Goal: Information Seeking & Learning: Learn about a topic

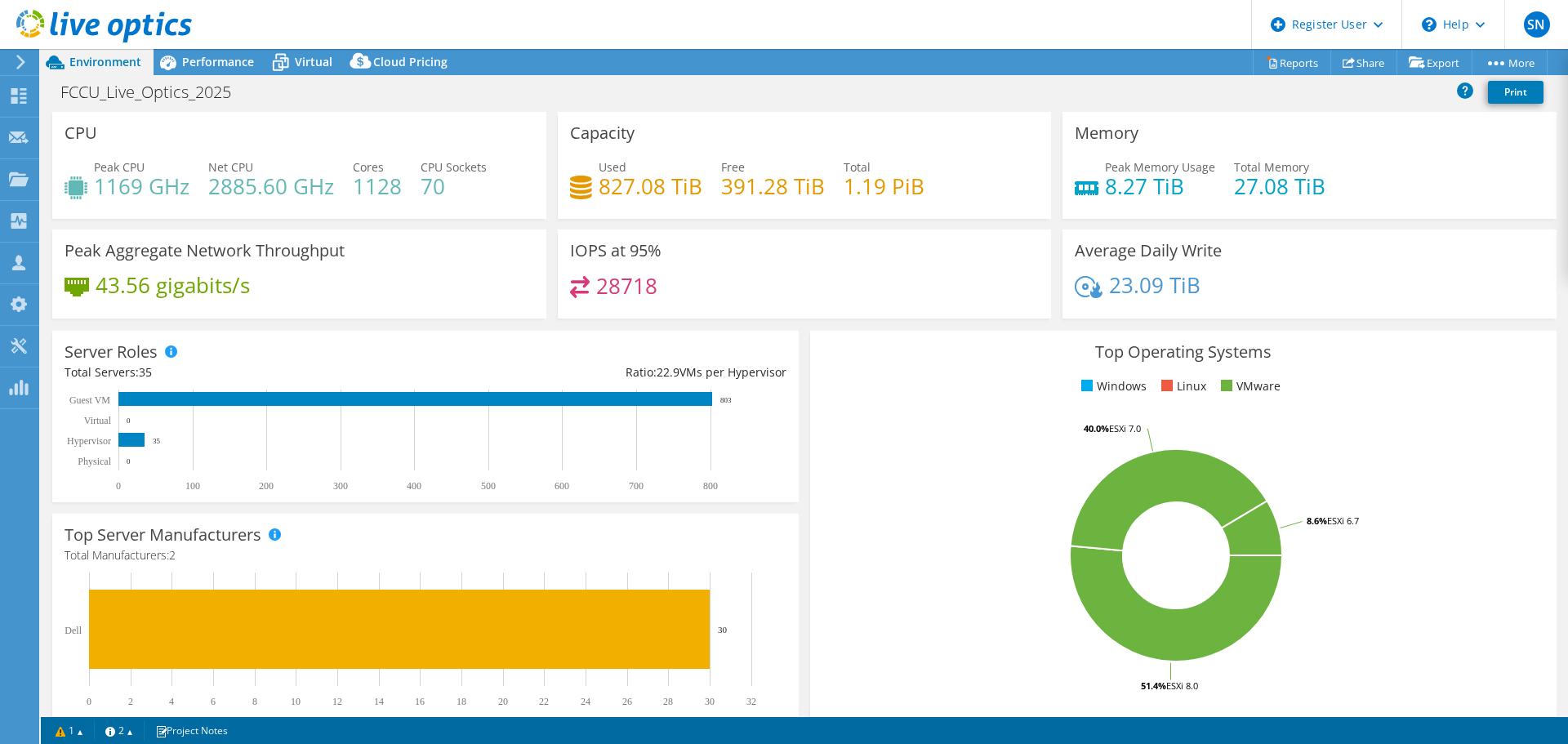
select select "USD"
click at [213, 62] on span "Performance" at bounding box center [218, 62] width 72 height 16
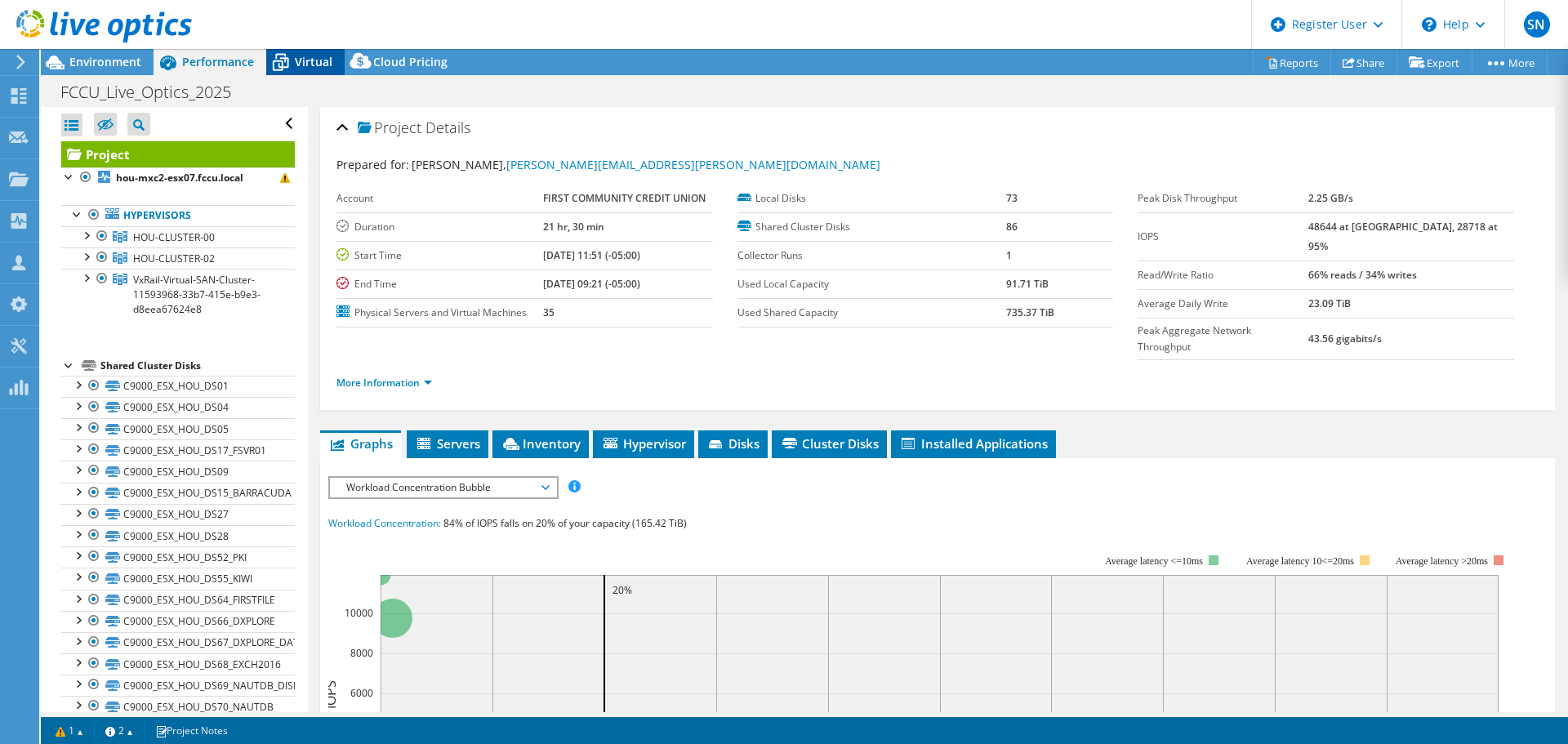
click at [309, 63] on span "Virtual" at bounding box center [313, 62] width 37 height 16
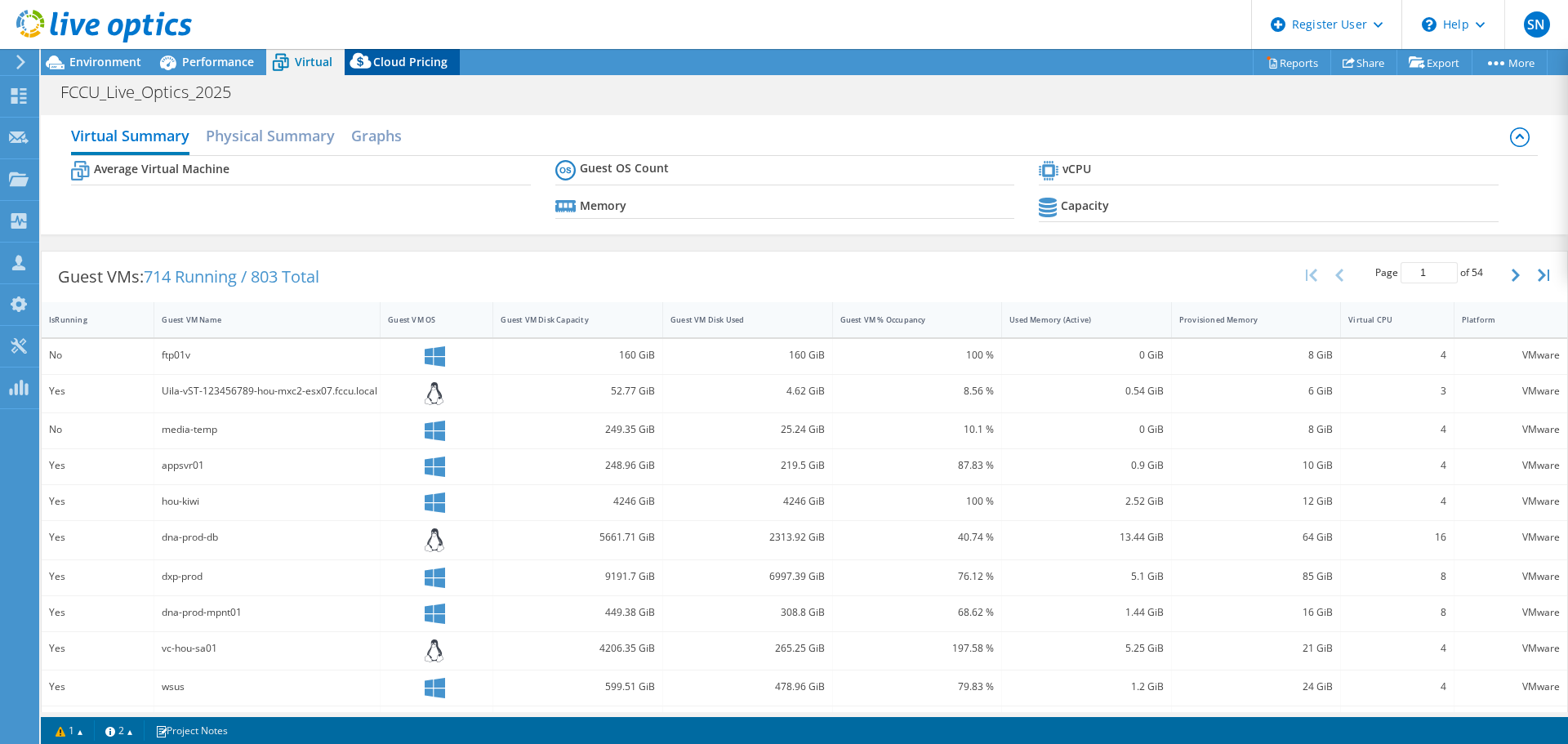
click at [402, 63] on span "Cloud Pricing" at bounding box center [410, 62] width 75 height 16
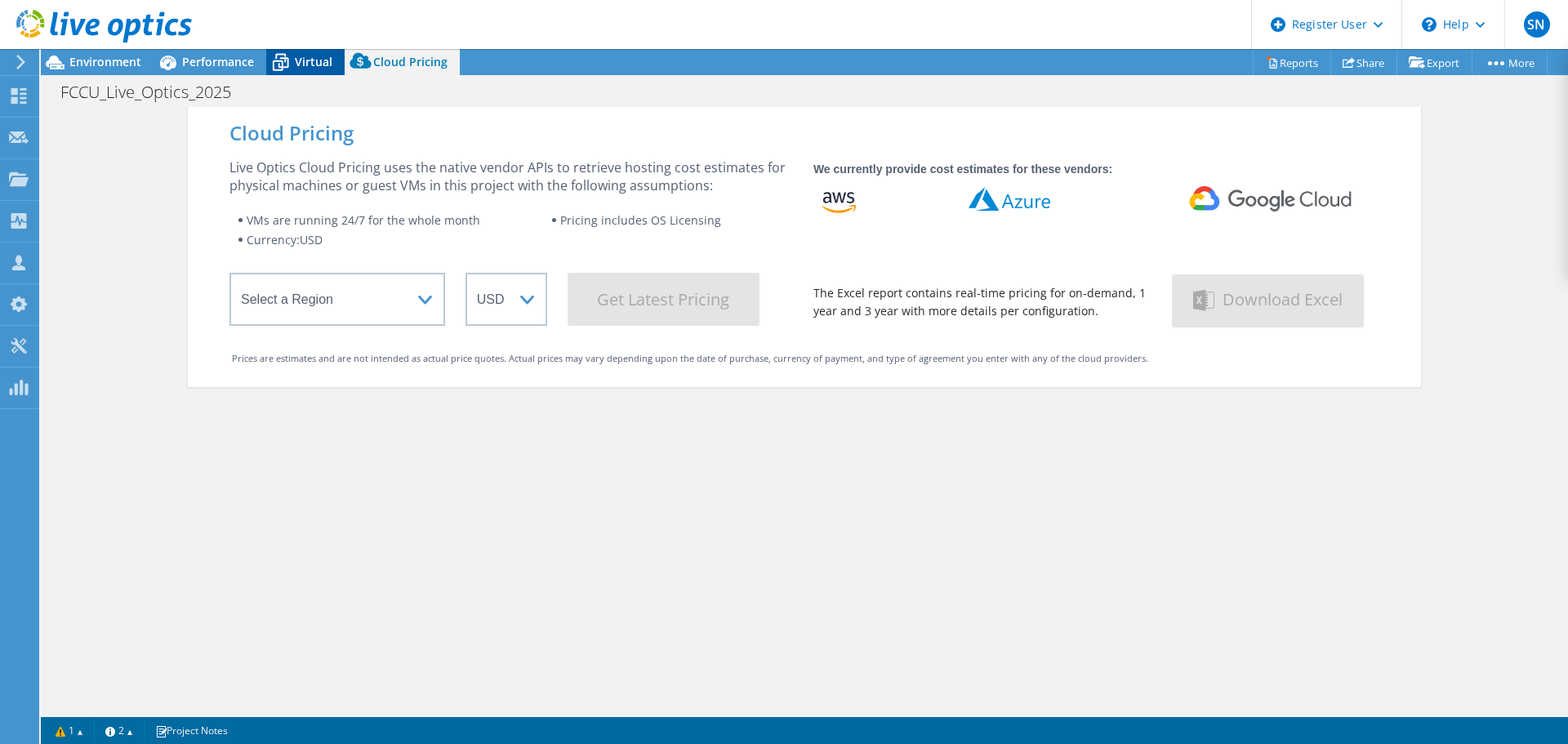
click at [306, 69] on span "Virtual" at bounding box center [313, 62] width 37 height 16
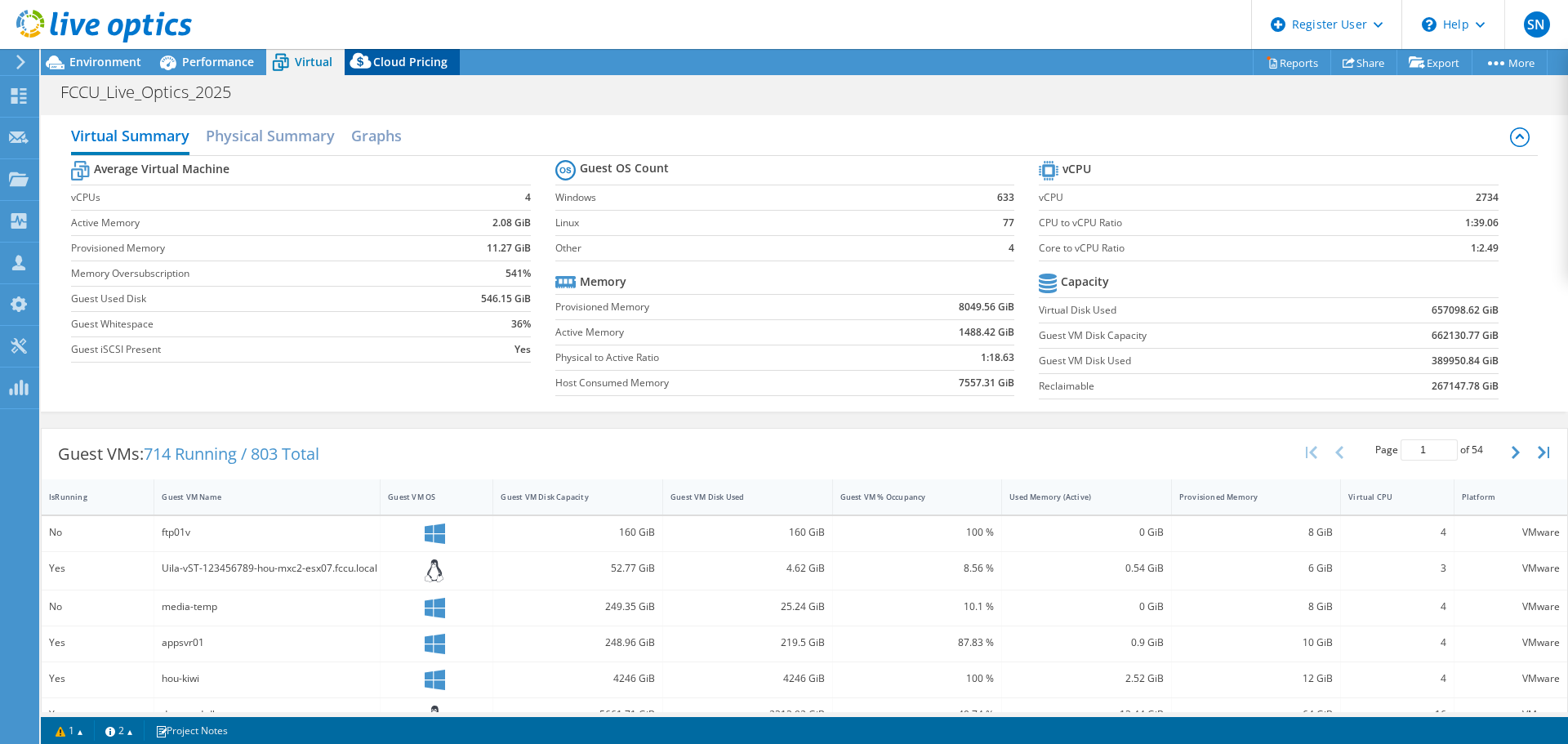
click at [417, 55] on span "Cloud Pricing" at bounding box center [410, 62] width 75 height 16
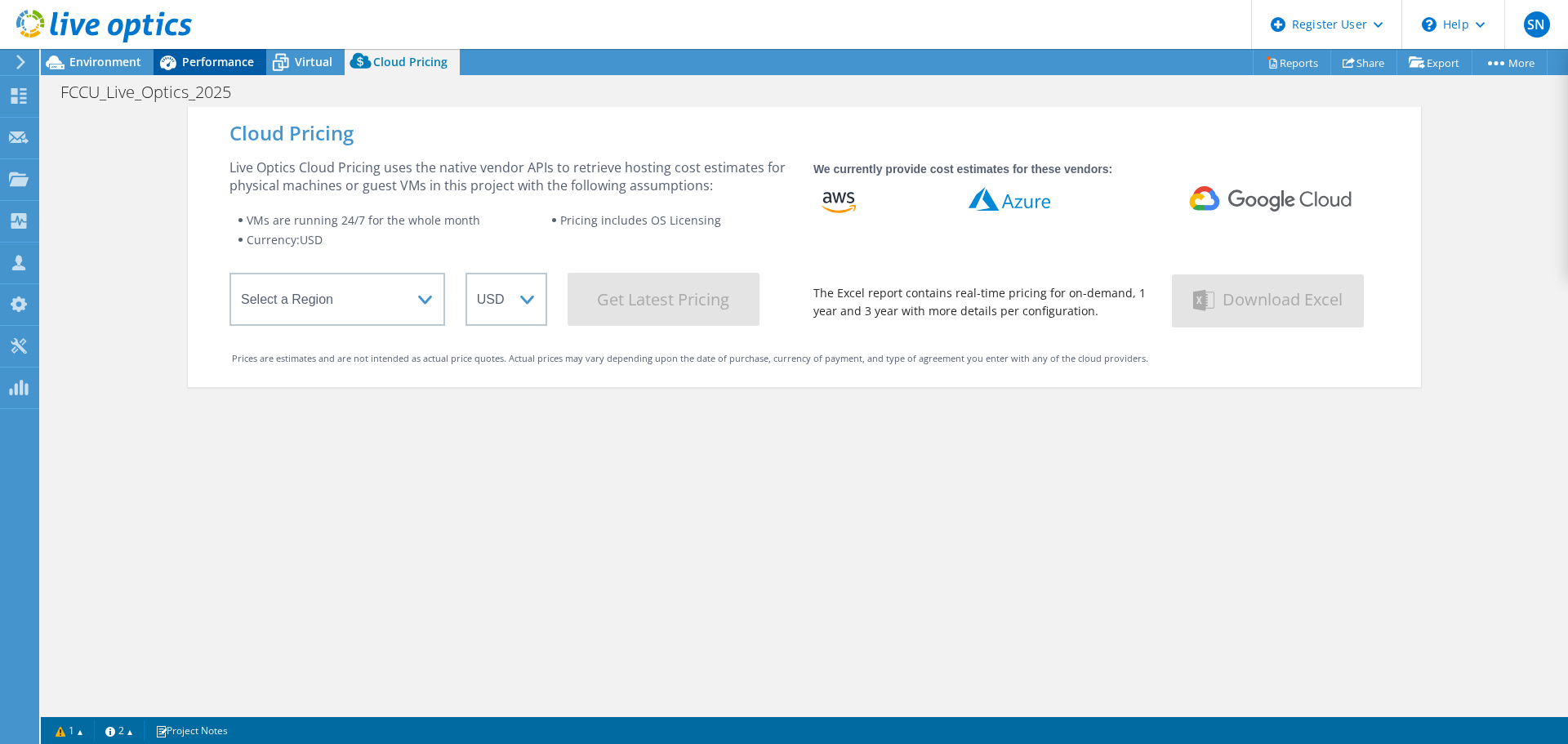
click at [194, 64] on span "Performance" at bounding box center [218, 62] width 72 height 16
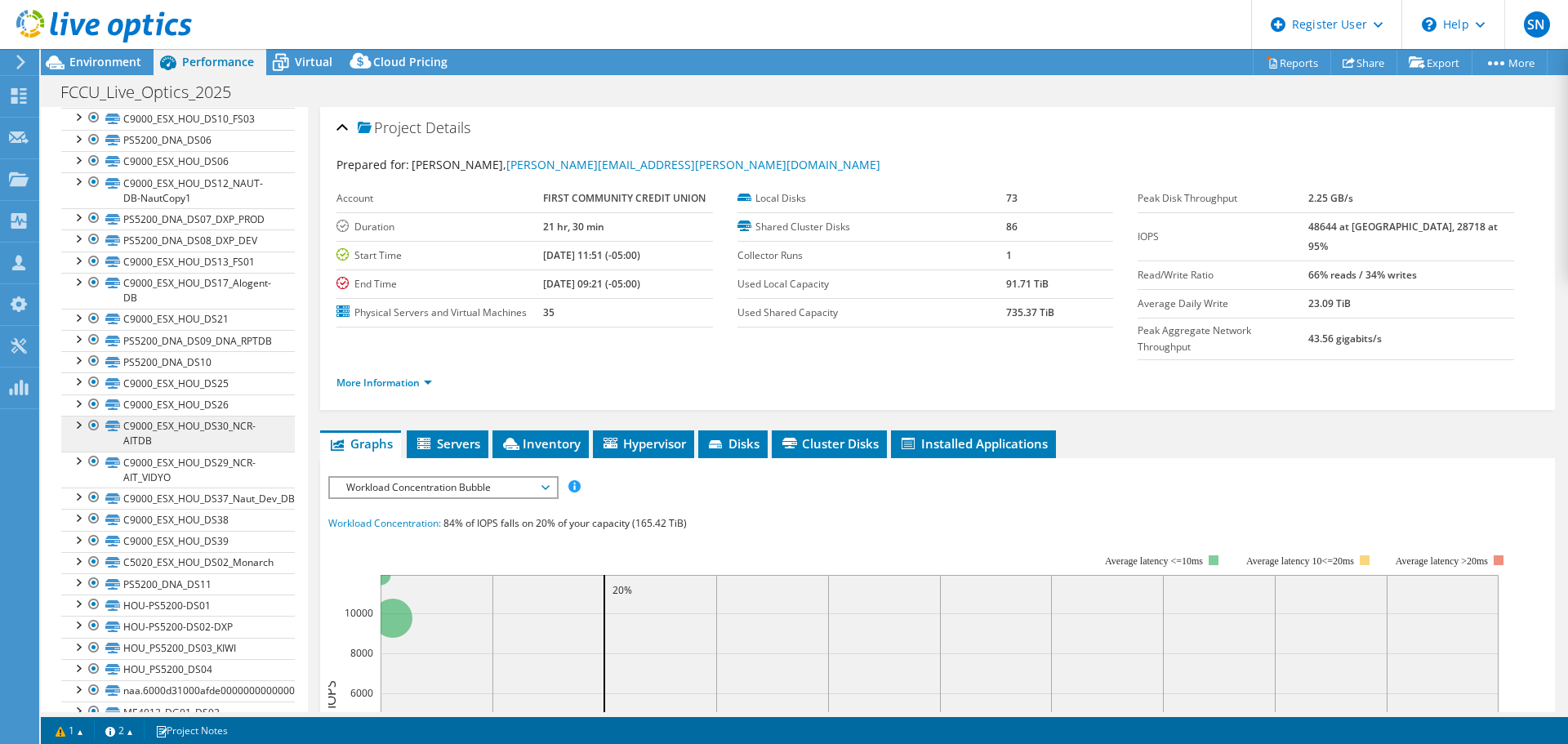
scroll to position [1597, 0]
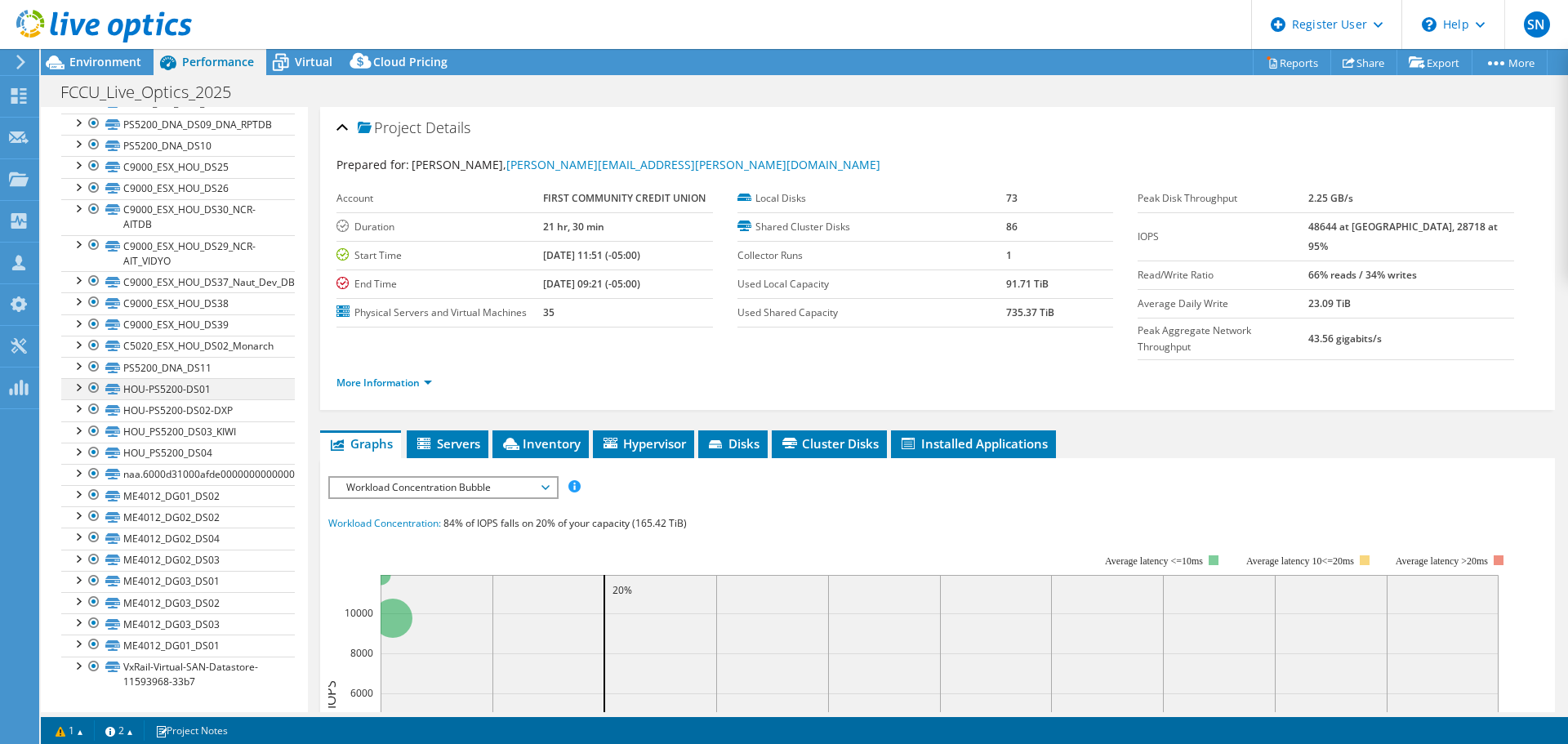
click at [81, 390] on div at bounding box center [77, 386] width 16 height 16
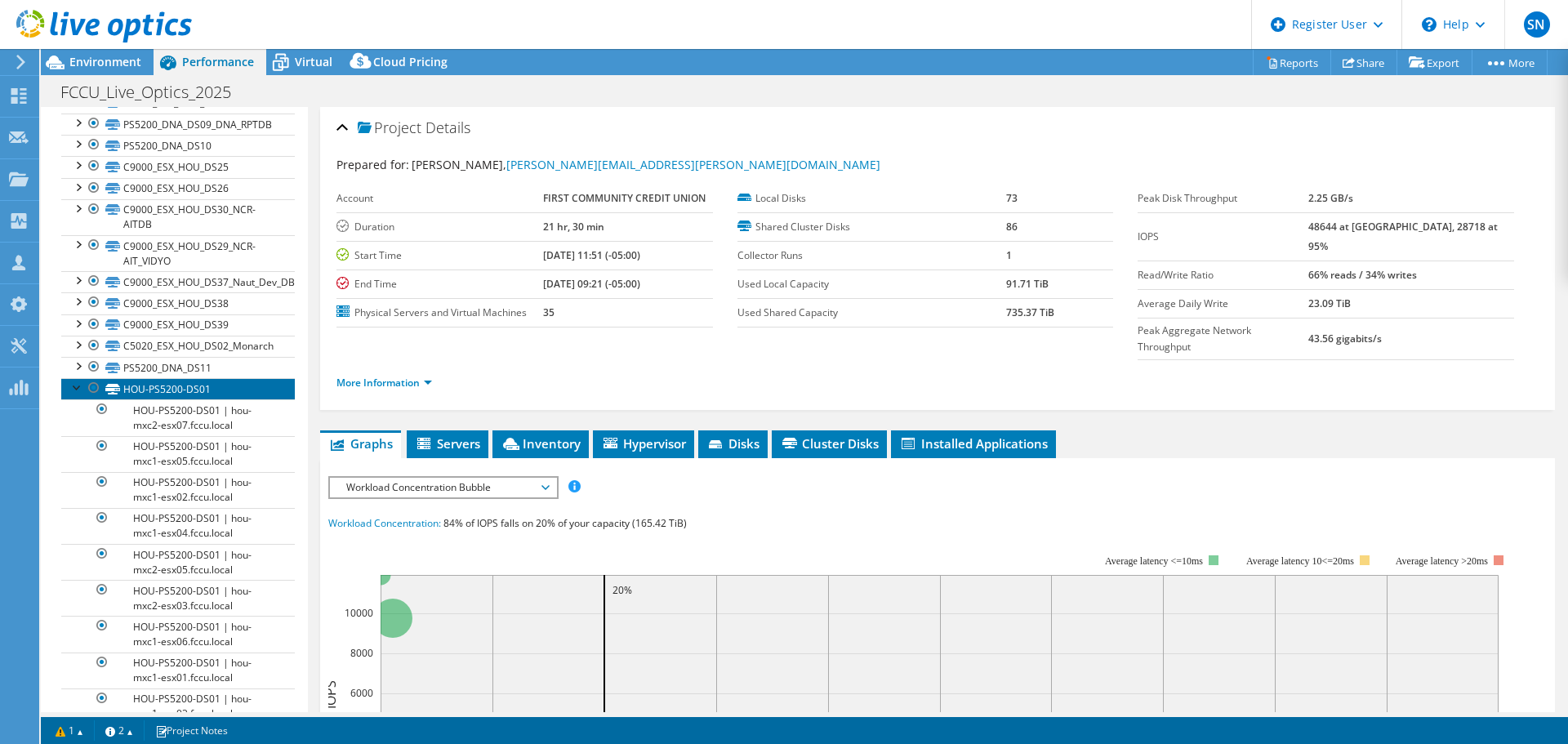
click at [137, 386] on link "HOU-PS5200-DS01" at bounding box center [178, 389] width 233 height 21
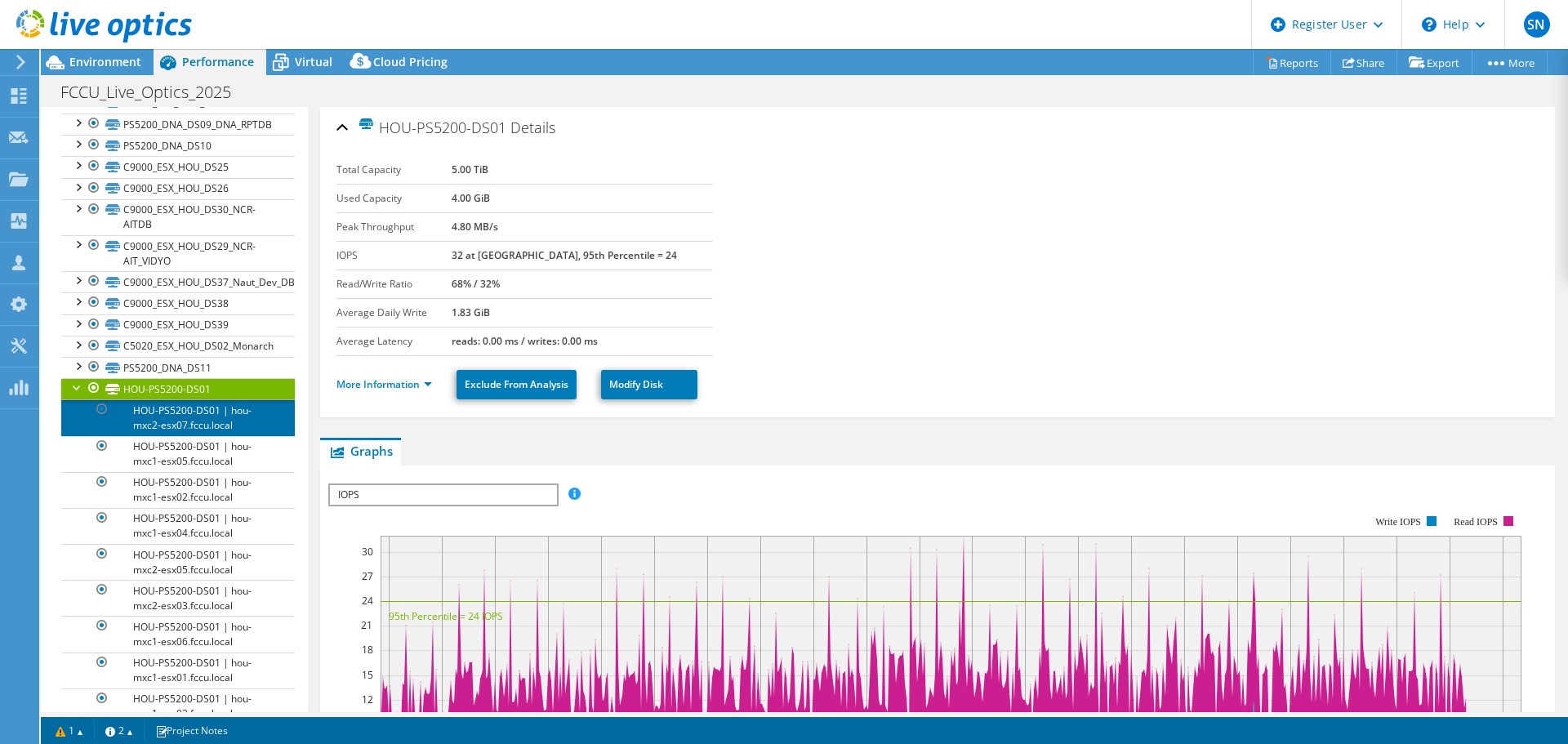
click at [193, 417] on link "HOU-PS5200-DS01 | hou-mxc2-esx07.fccu.local" at bounding box center [178, 417] width 233 height 36
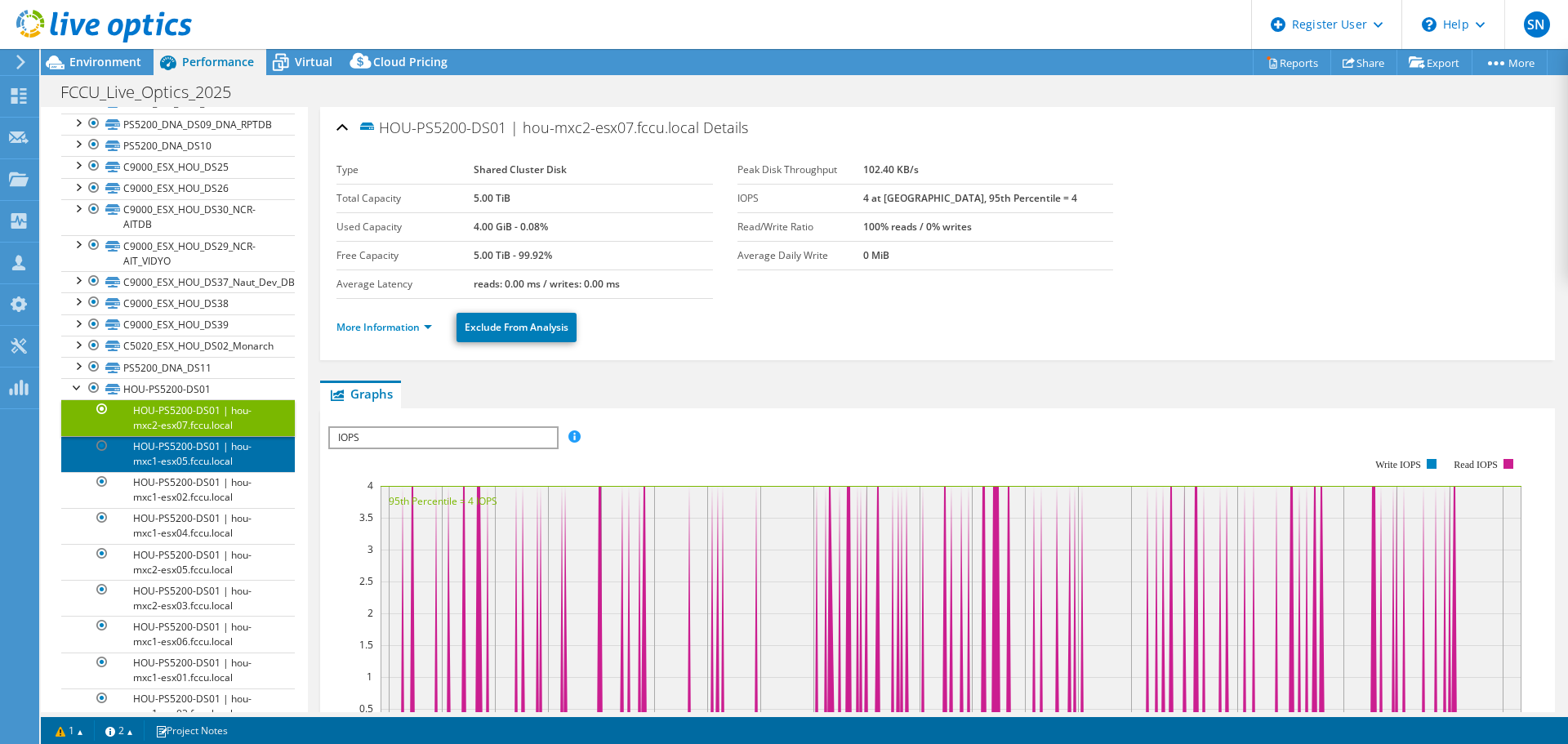
click at [182, 451] on link "HOU-PS5200-DS01 | hou-mxc1-esx05.fccu.local" at bounding box center [178, 454] width 233 height 36
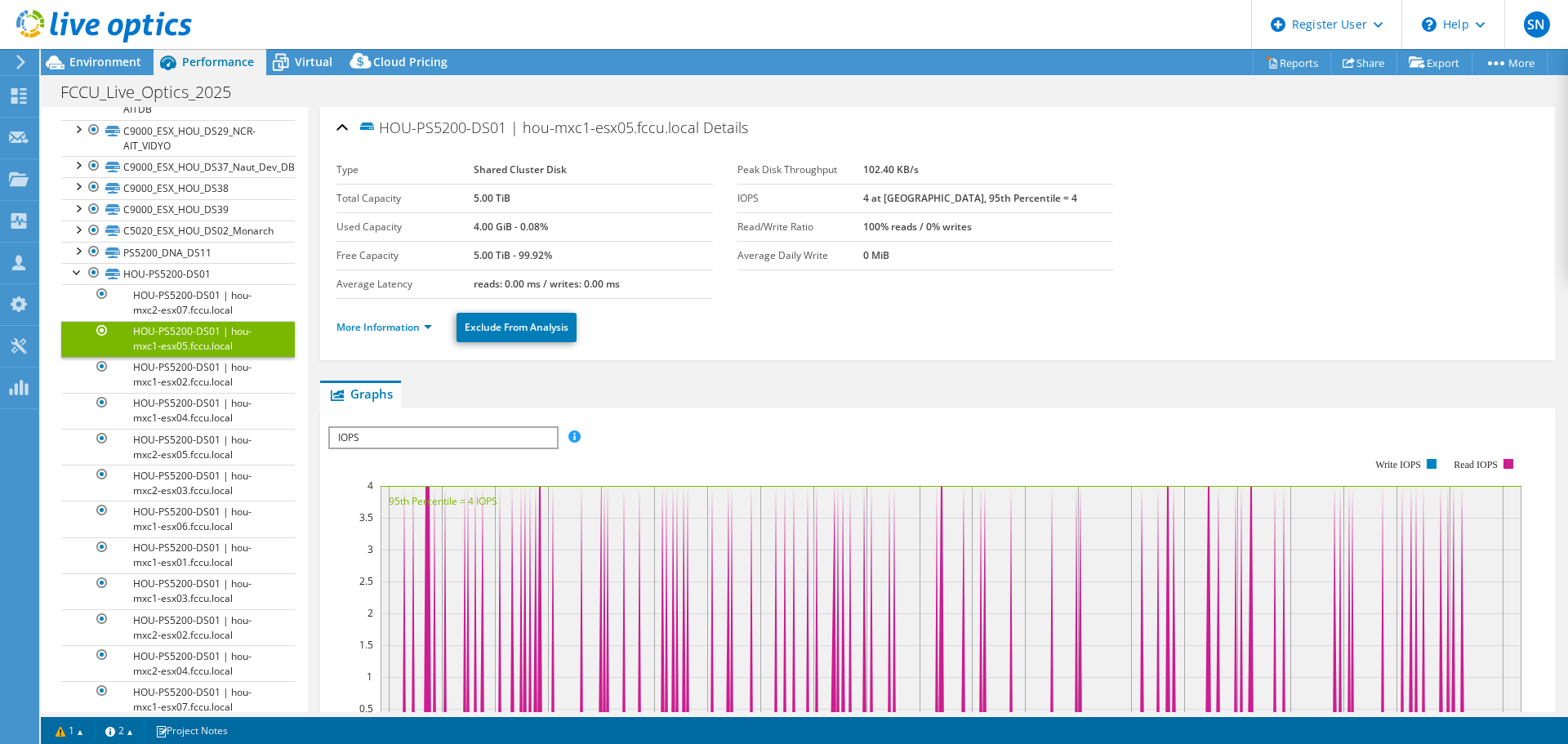
scroll to position [1678, 0]
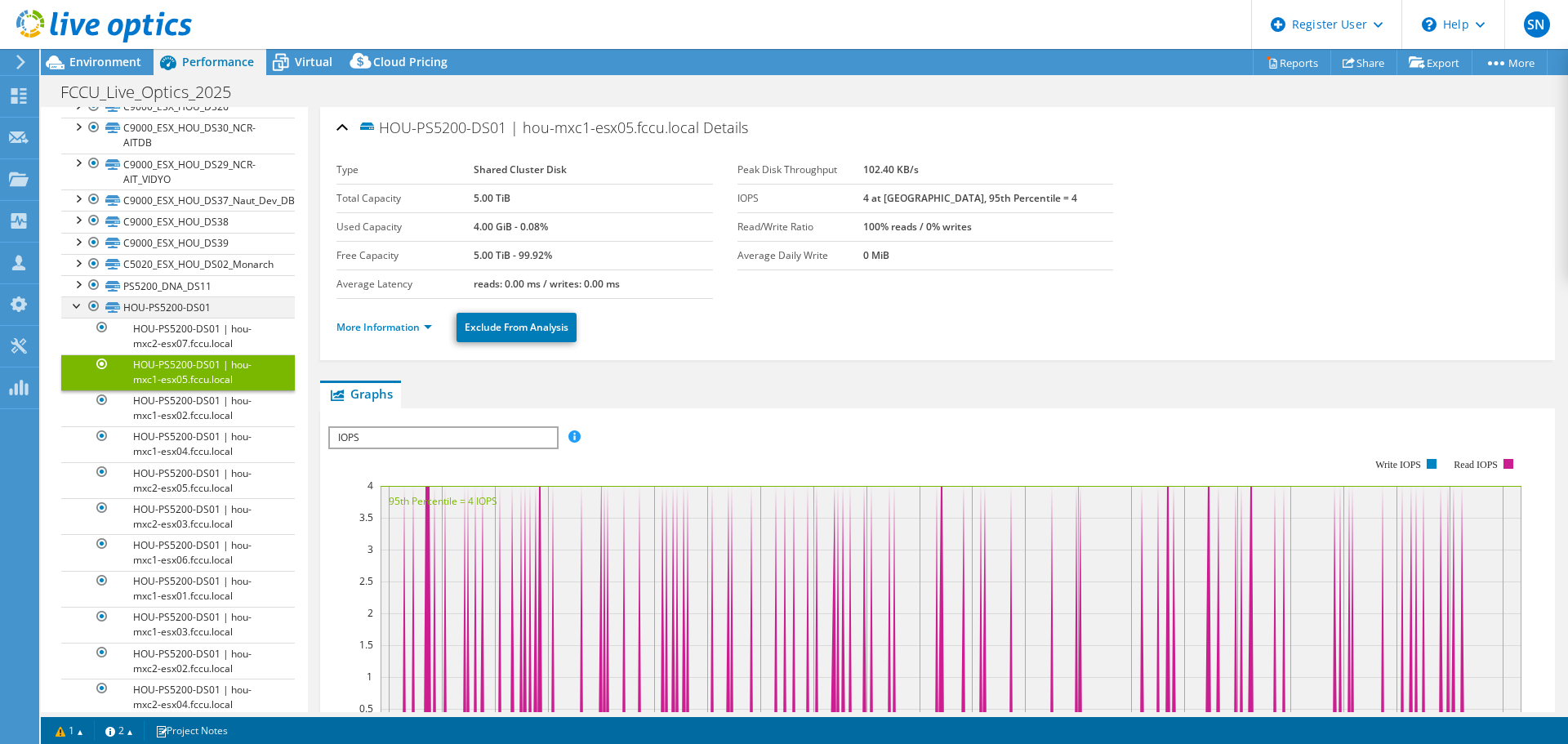
click at [74, 307] on div at bounding box center [77, 305] width 16 height 16
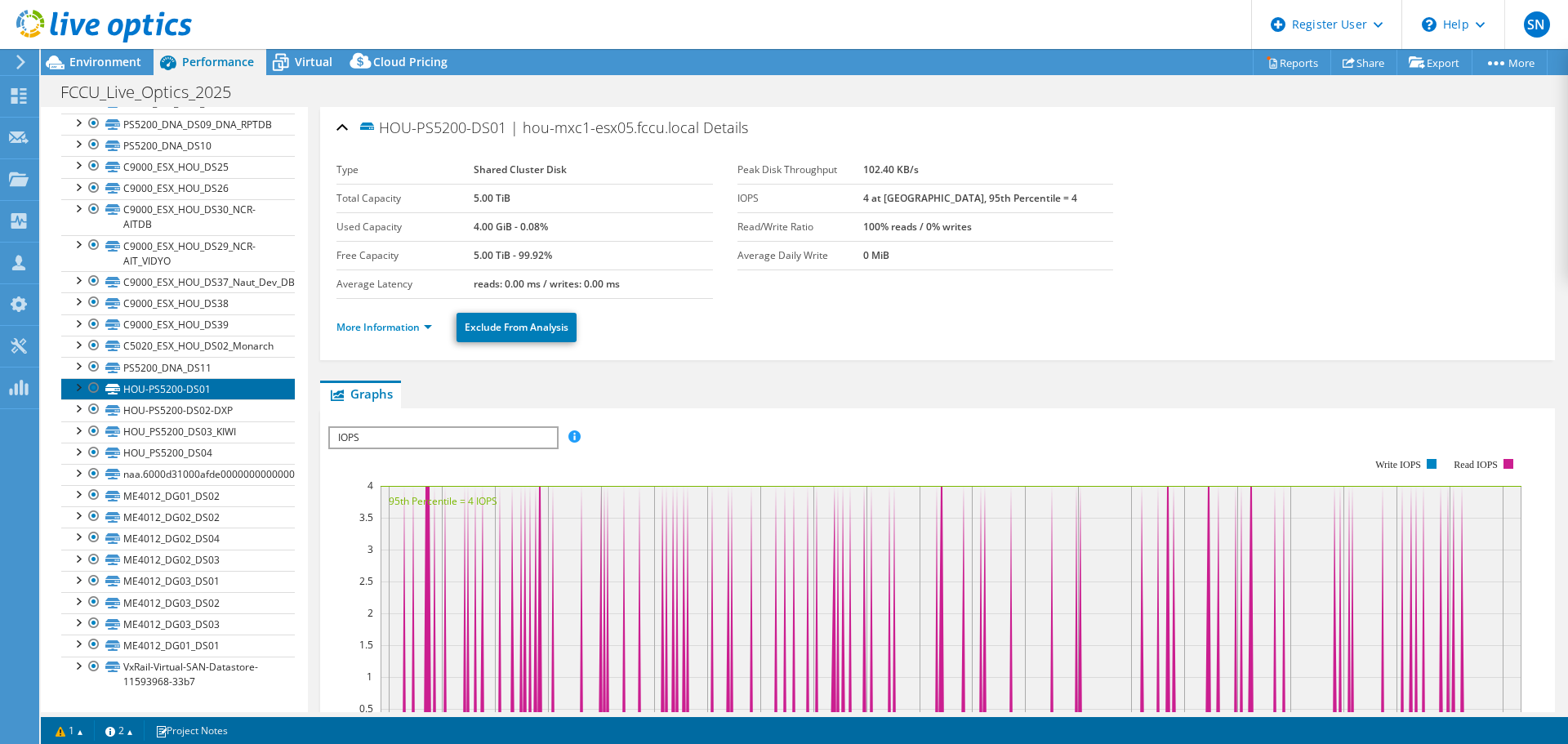
click at [132, 385] on link "HOU-PS5200-DS01" at bounding box center [178, 389] width 233 height 21
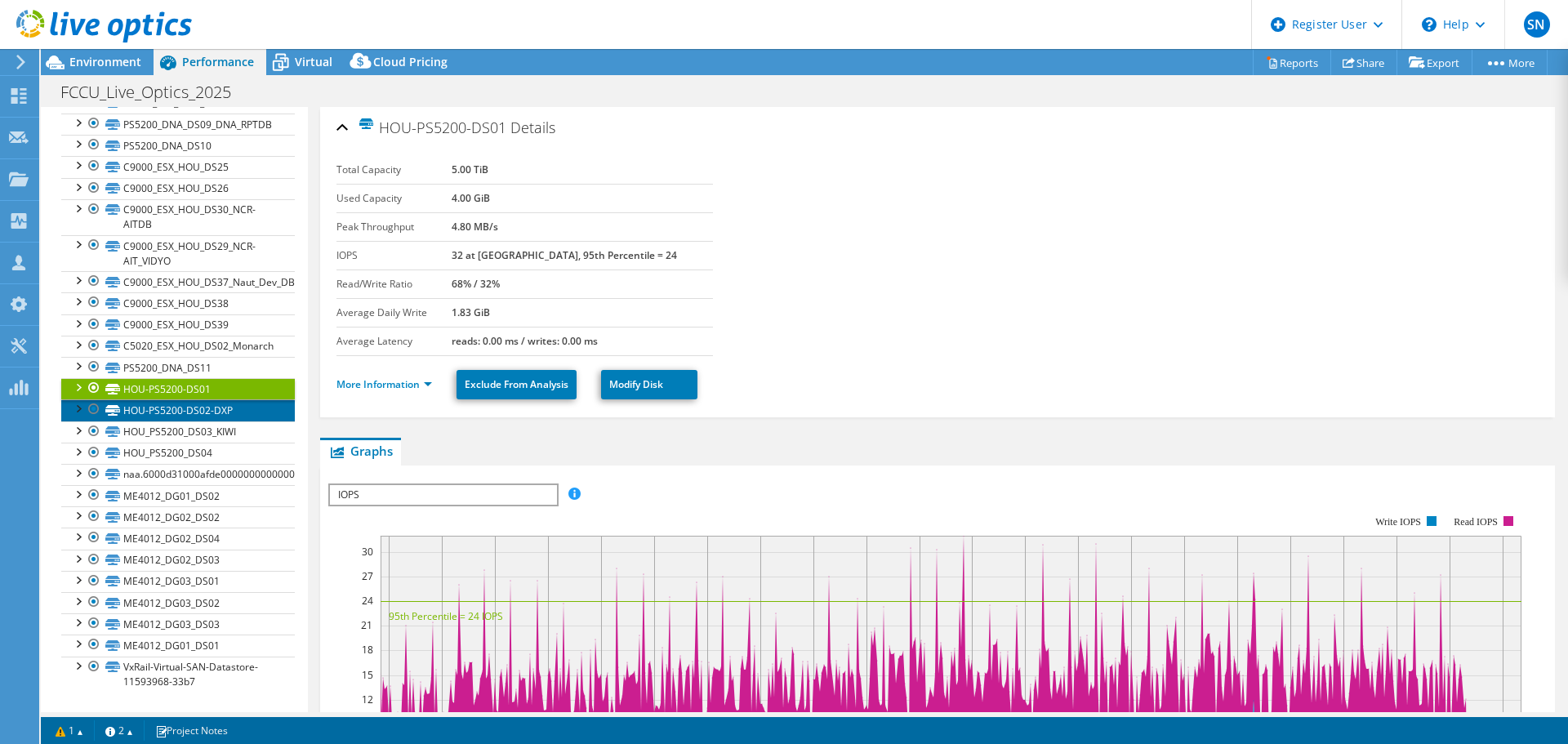
click at [136, 410] on link "HOU-PS5200-DS02-DXP" at bounding box center [178, 410] width 233 height 21
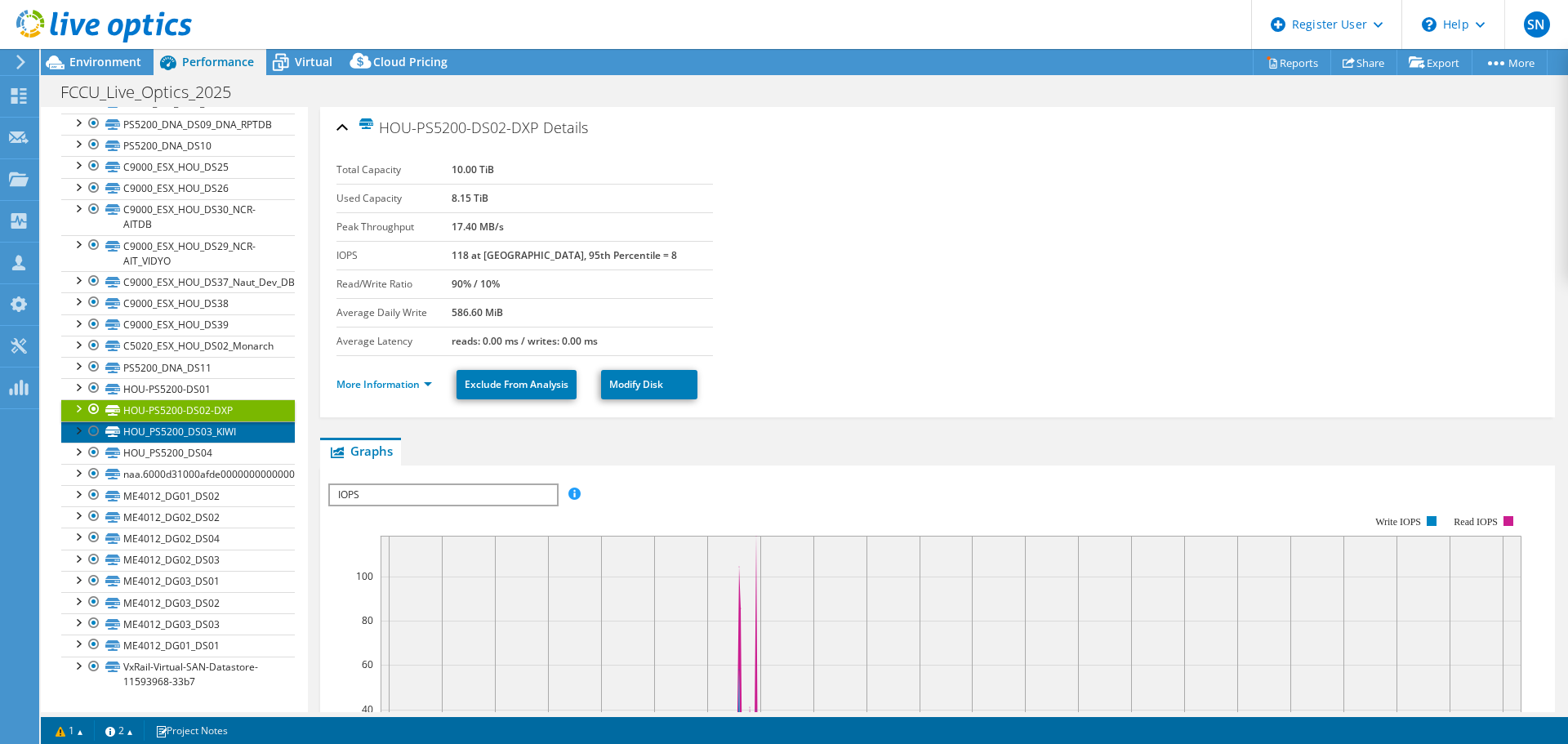
click at [141, 430] on link "HOU_PS5200_DS03_KIWI" at bounding box center [178, 432] width 233 height 21
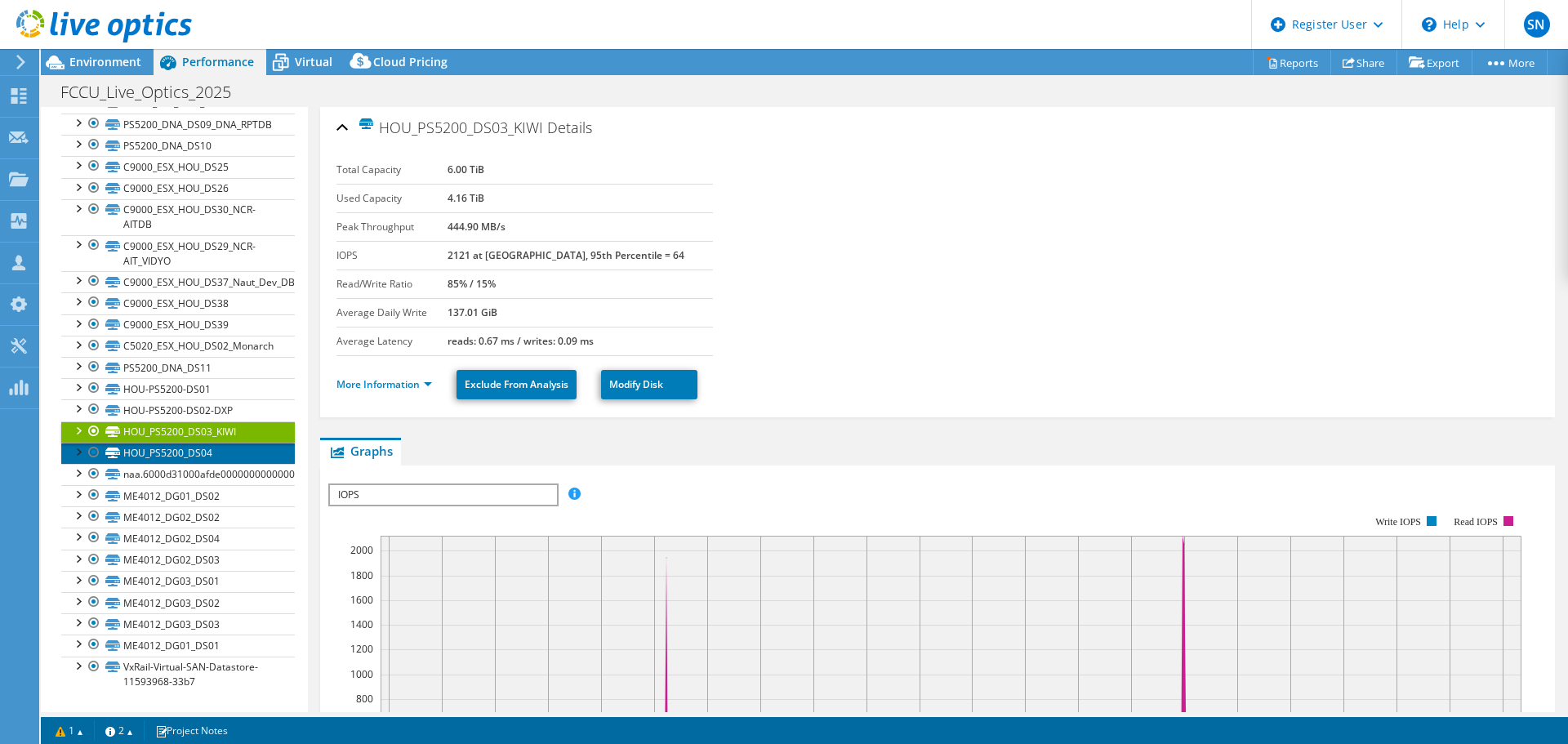
click at [150, 449] on link "HOU_PS5200_DS04" at bounding box center [178, 453] width 233 height 21
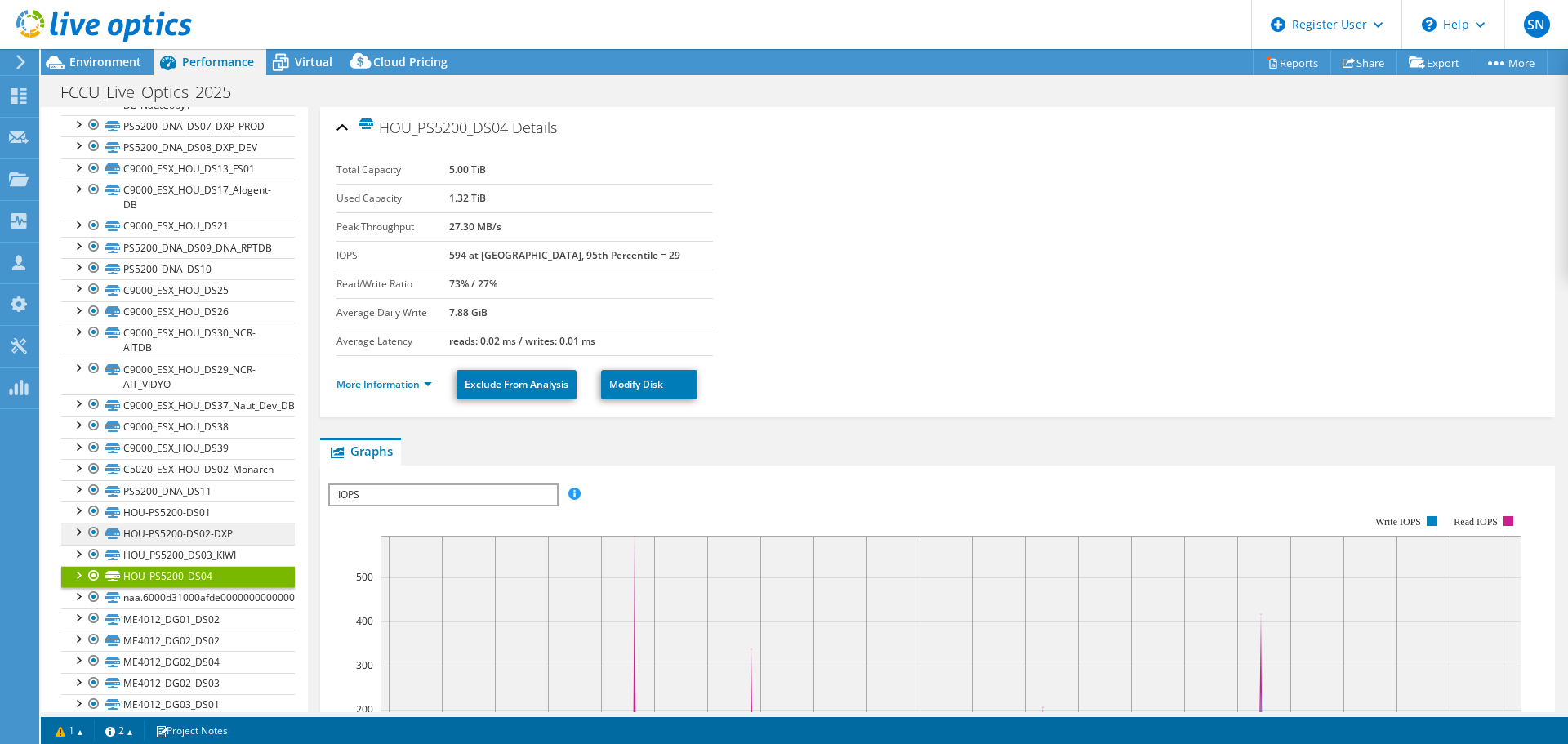
scroll to position [1433, 0]
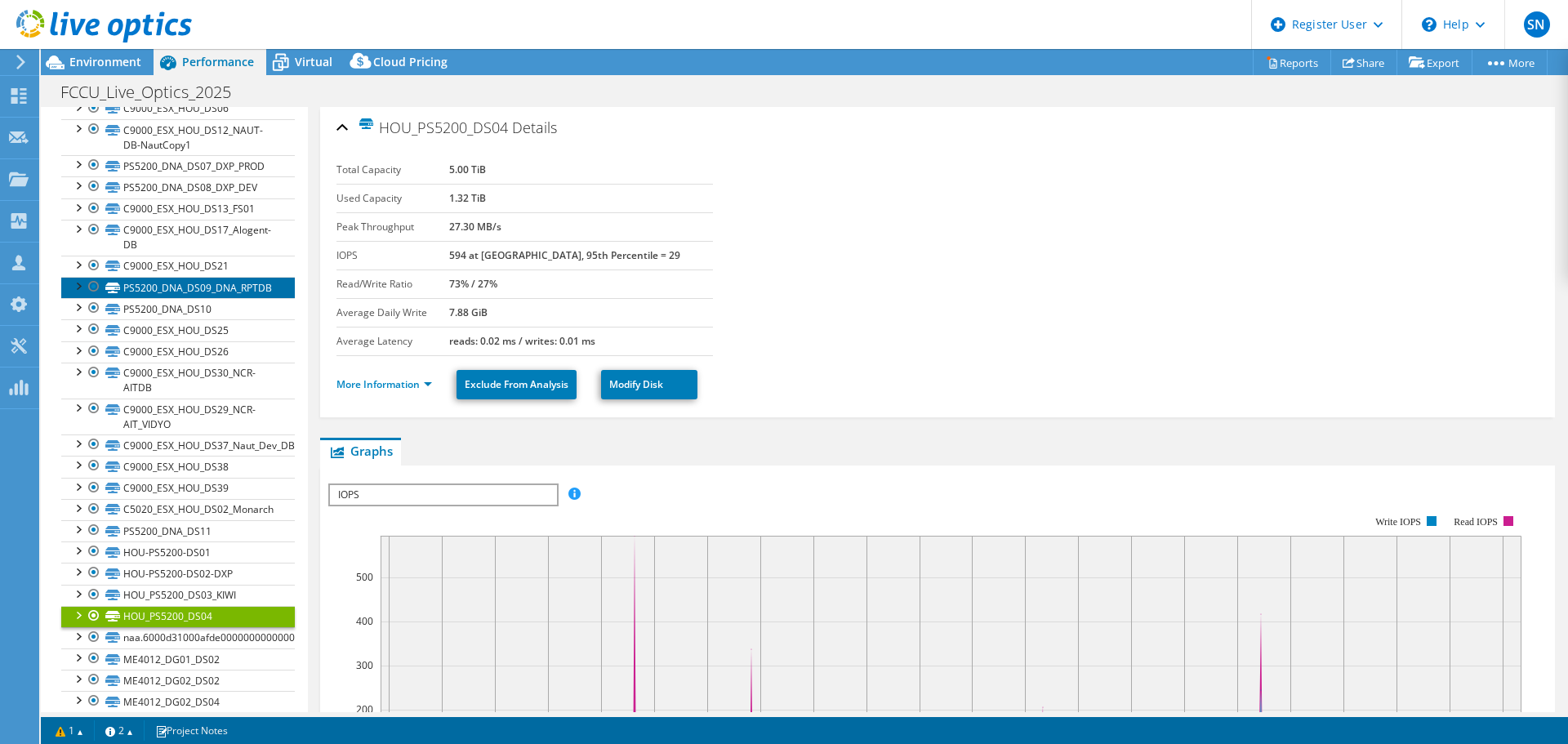
click at [176, 290] on link "PS5200_DNA_DS09_DNA_RPTDB" at bounding box center [178, 287] width 233 height 21
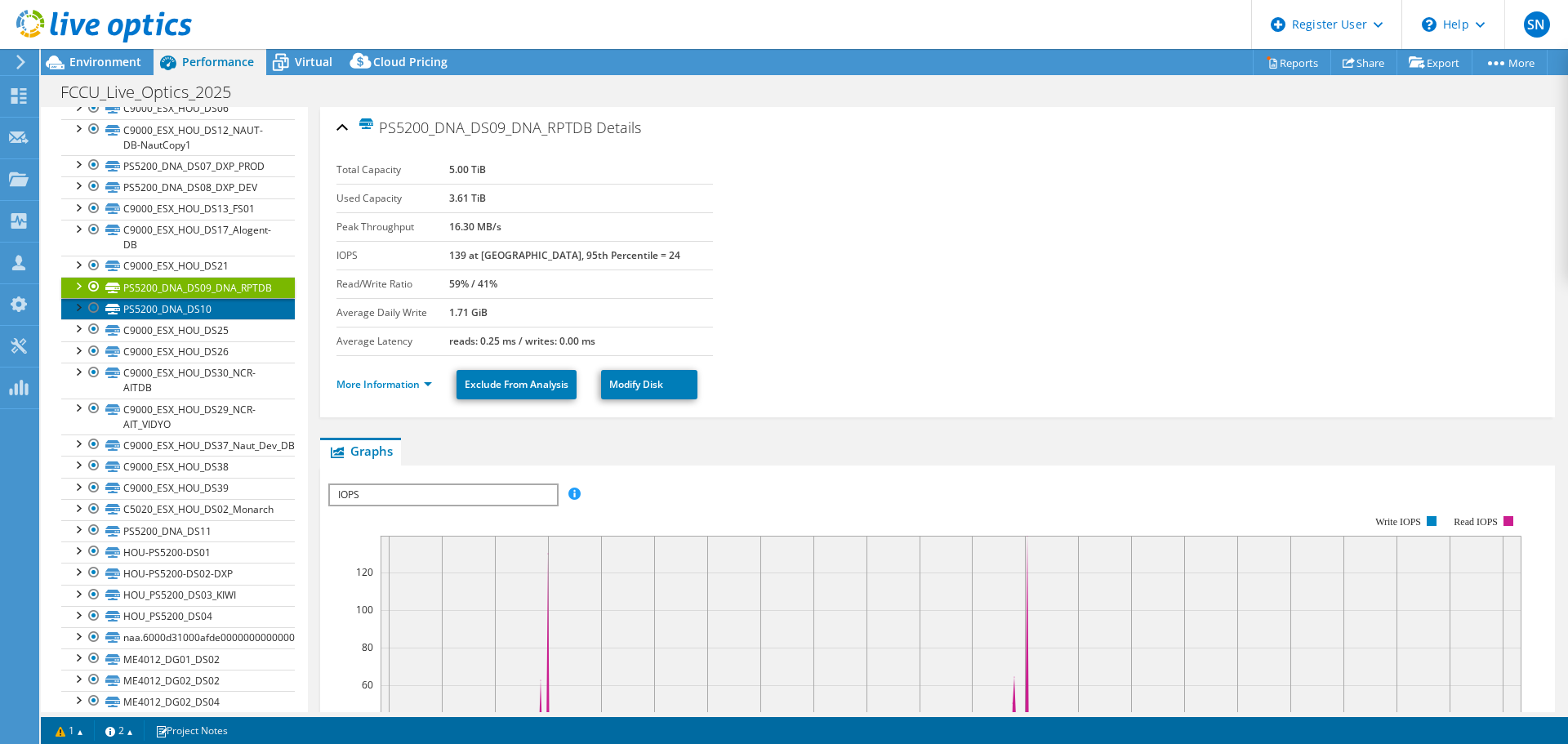
click at [175, 313] on link "PS5200_DNA_DS10" at bounding box center [178, 309] width 233 height 21
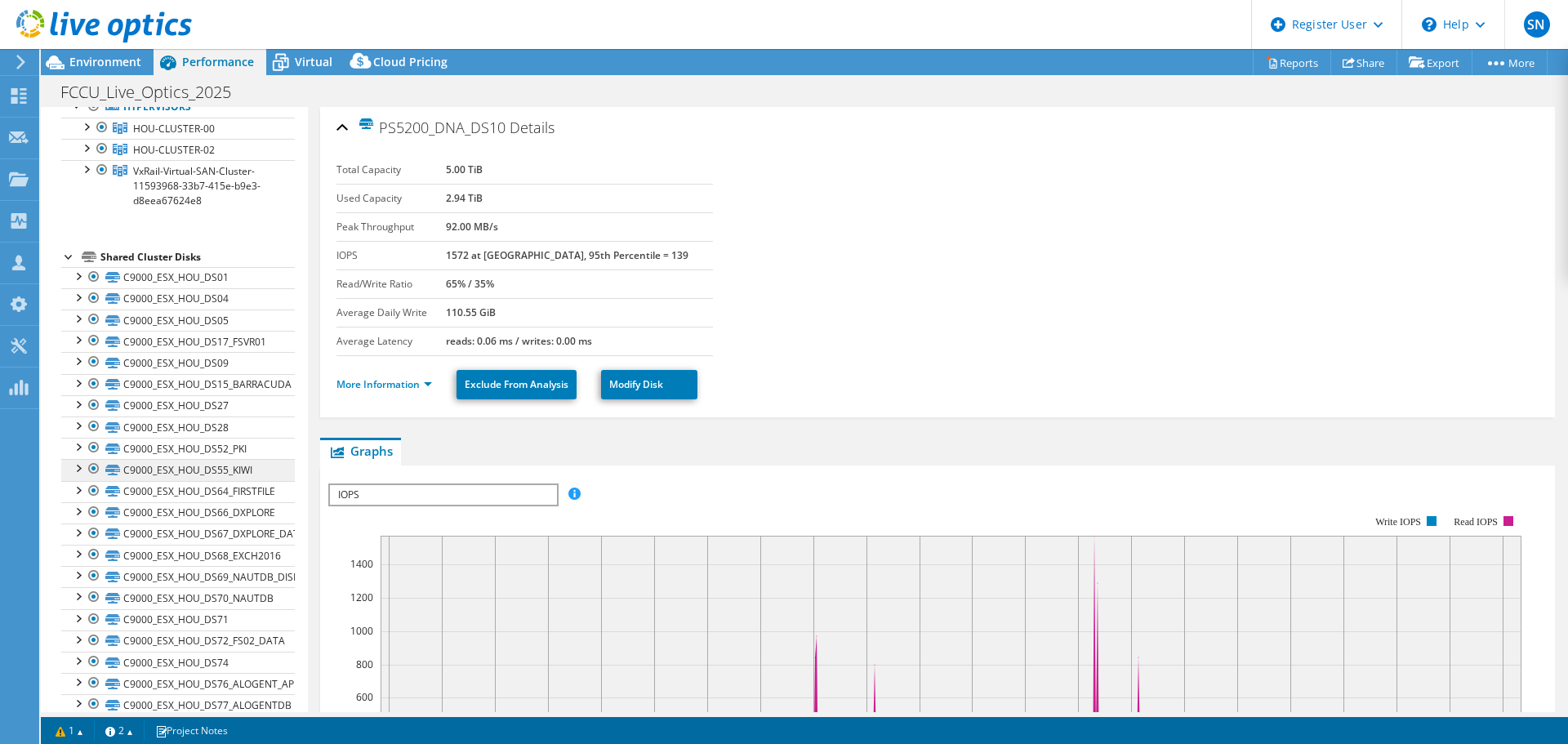
scroll to position [0, 0]
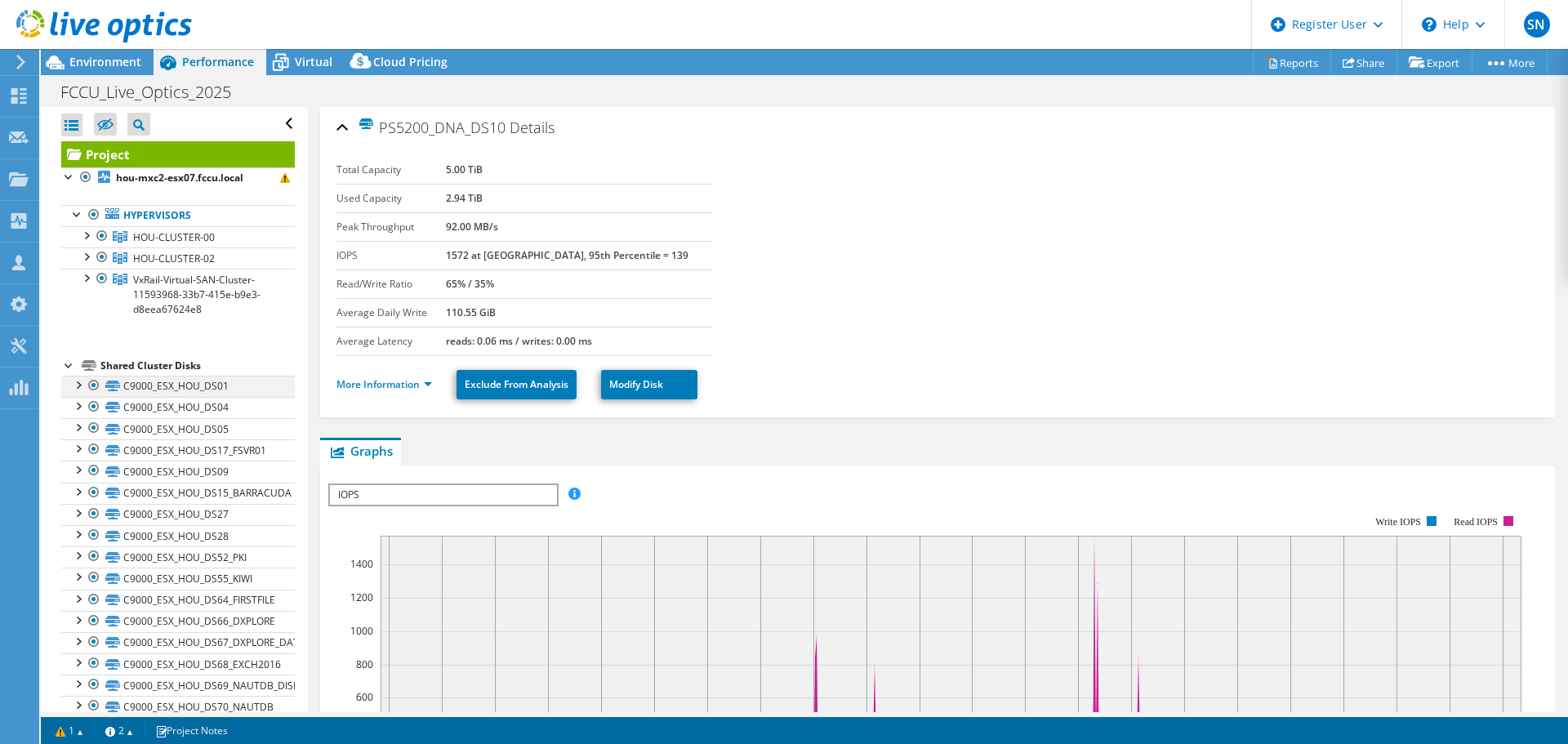
click at [76, 382] on div at bounding box center [77, 384] width 16 height 16
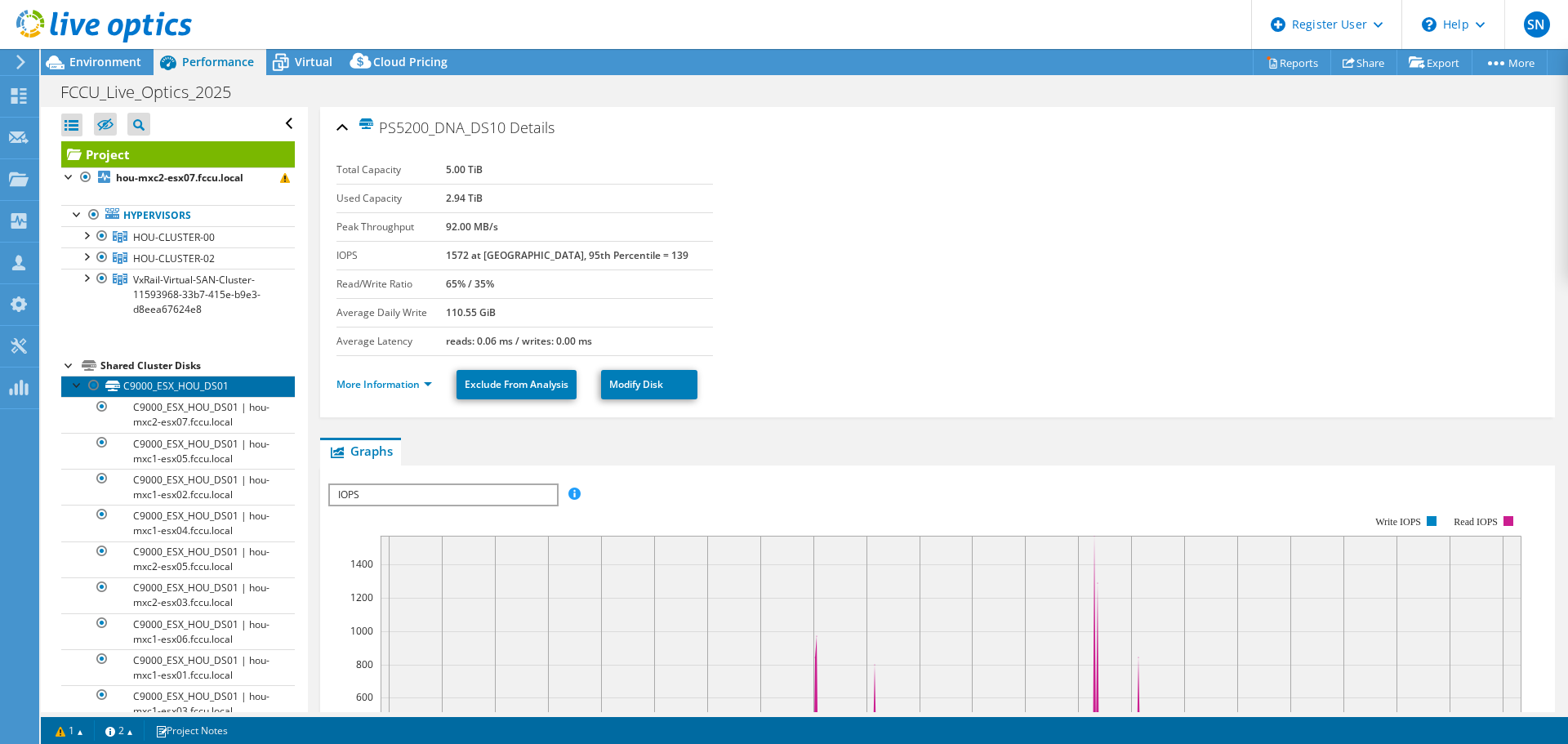
click at [144, 379] on link "C9000_ESX_HOU_DS01" at bounding box center [178, 386] width 233 height 21
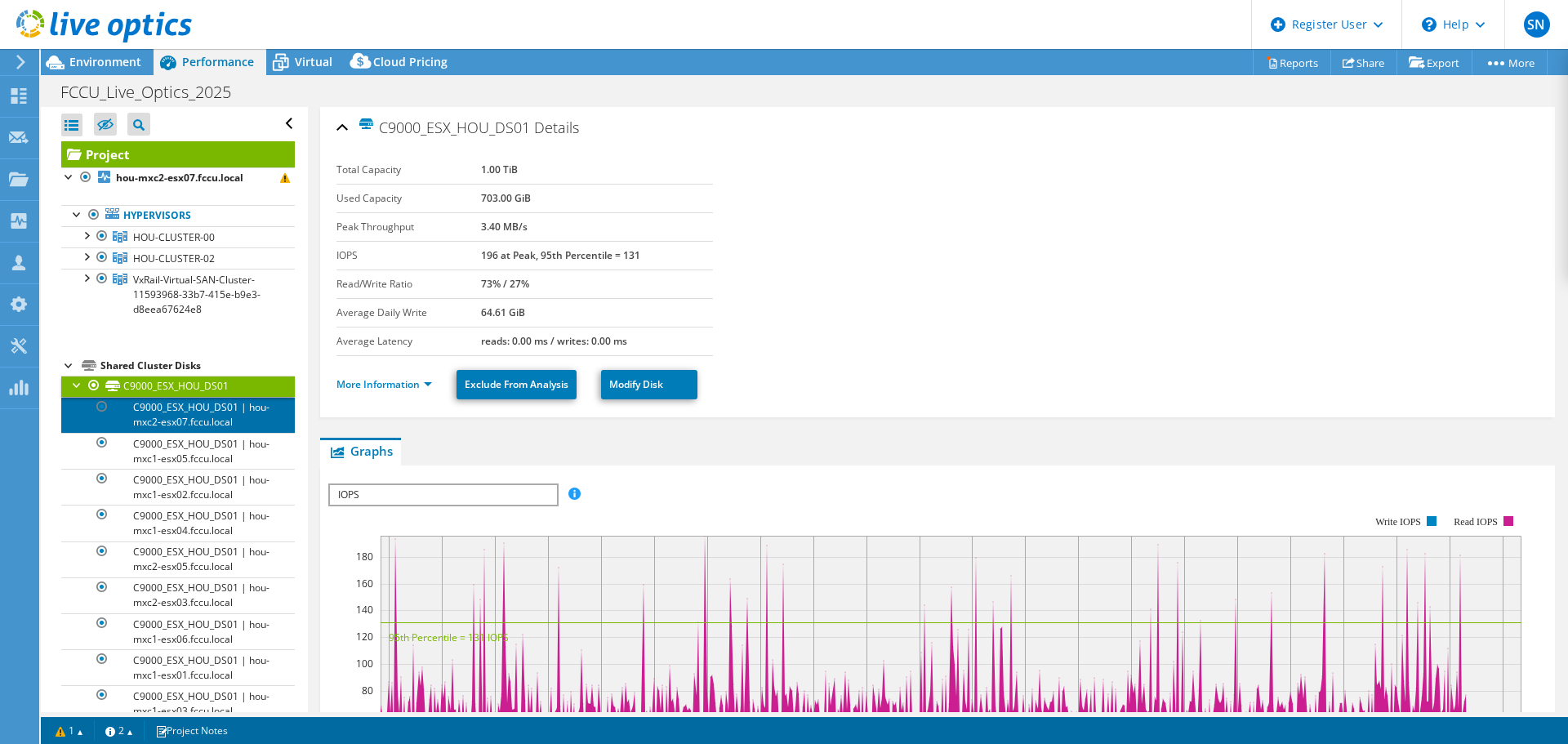
click at [154, 410] on link "C9000_ESX_HOU_DS01 | hou-mxc2-esx07.fccu.local" at bounding box center [178, 414] width 233 height 36
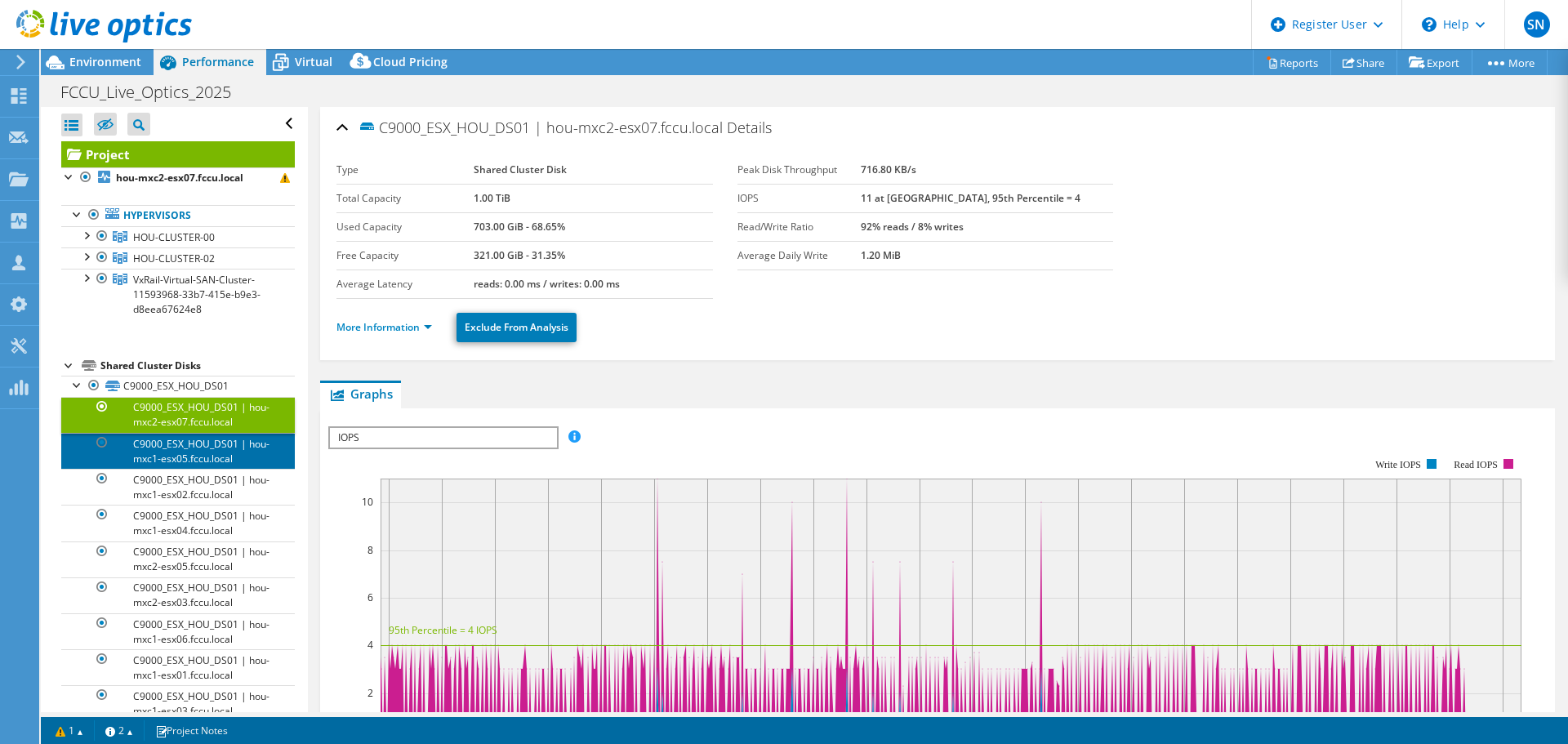
click at [155, 450] on link "C9000_ESX_HOU_DS01 | hou-mxc1-esx05.fccu.local" at bounding box center [178, 451] width 233 height 36
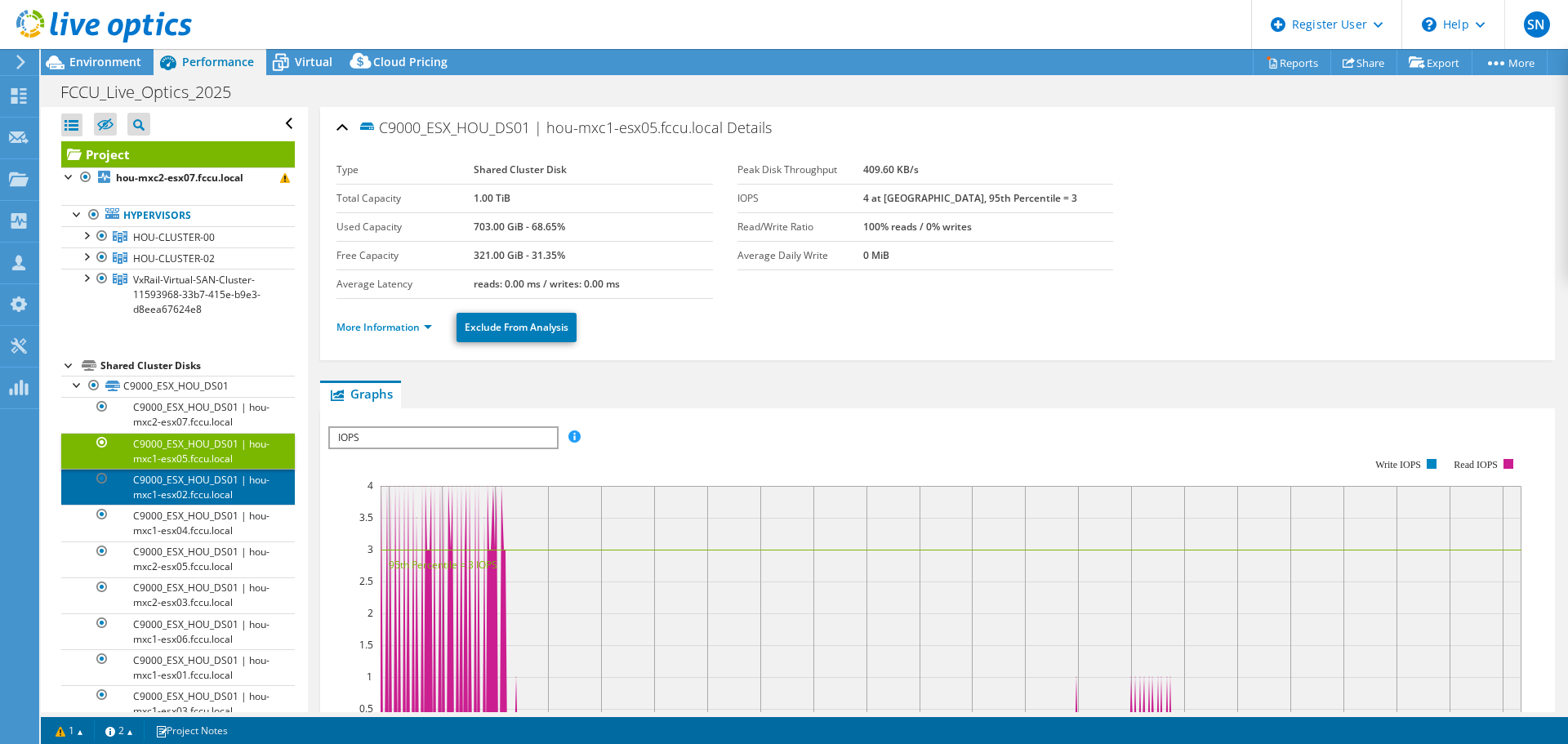
click at [159, 494] on link "C9000_ESX_HOU_DS01 | hou-mxc1-esx02.fccu.local" at bounding box center [178, 486] width 233 height 36
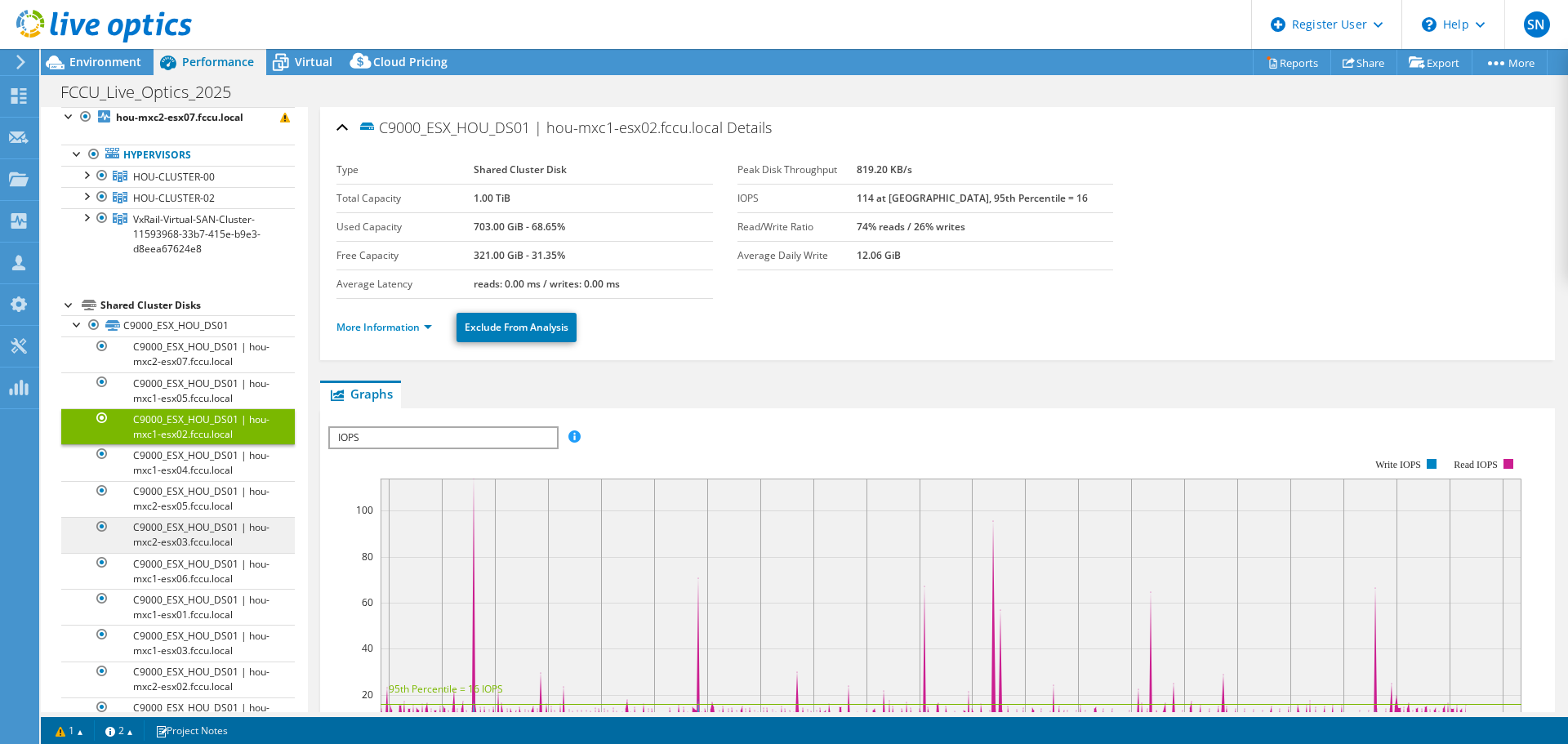
scroll to position [82, 0]
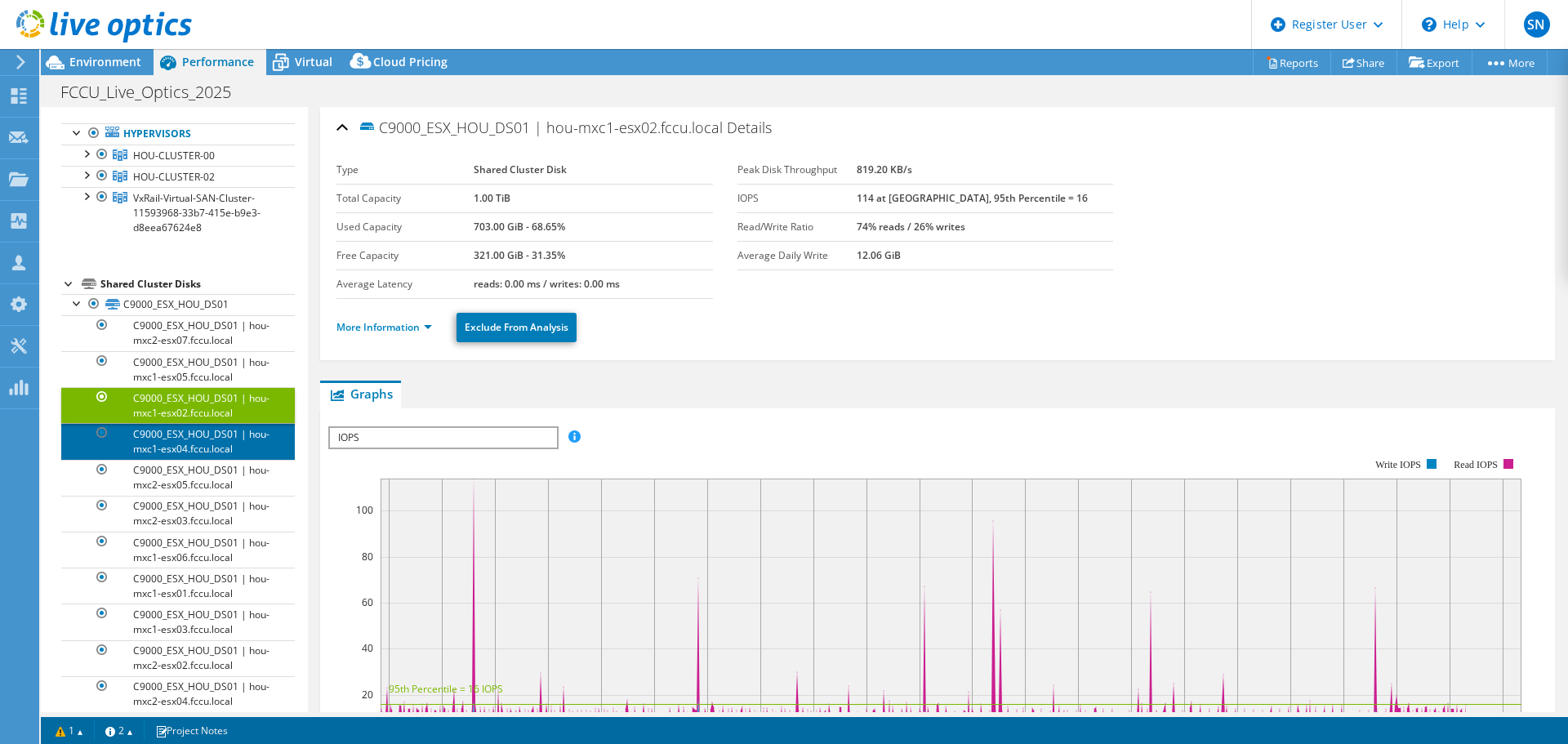
click at [165, 438] on link "C9000_ESX_HOU_DS01 | hou-mxc1-esx04.fccu.local" at bounding box center [178, 441] width 233 height 36
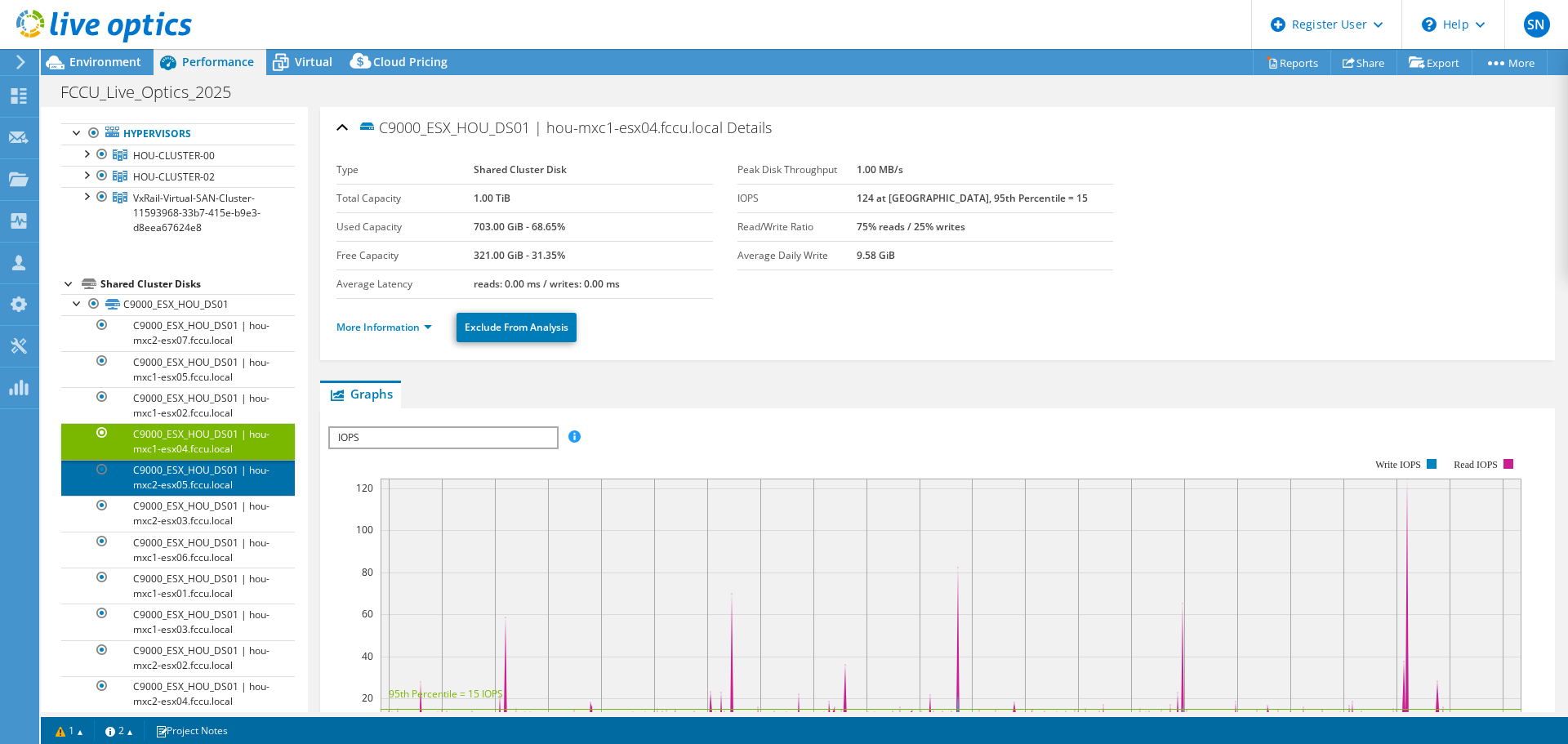
click at [165, 481] on link "C9000_ESX_HOU_DS01 | hou-mxc2-esx05.fccu.local" at bounding box center [178, 477] width 233 height 36
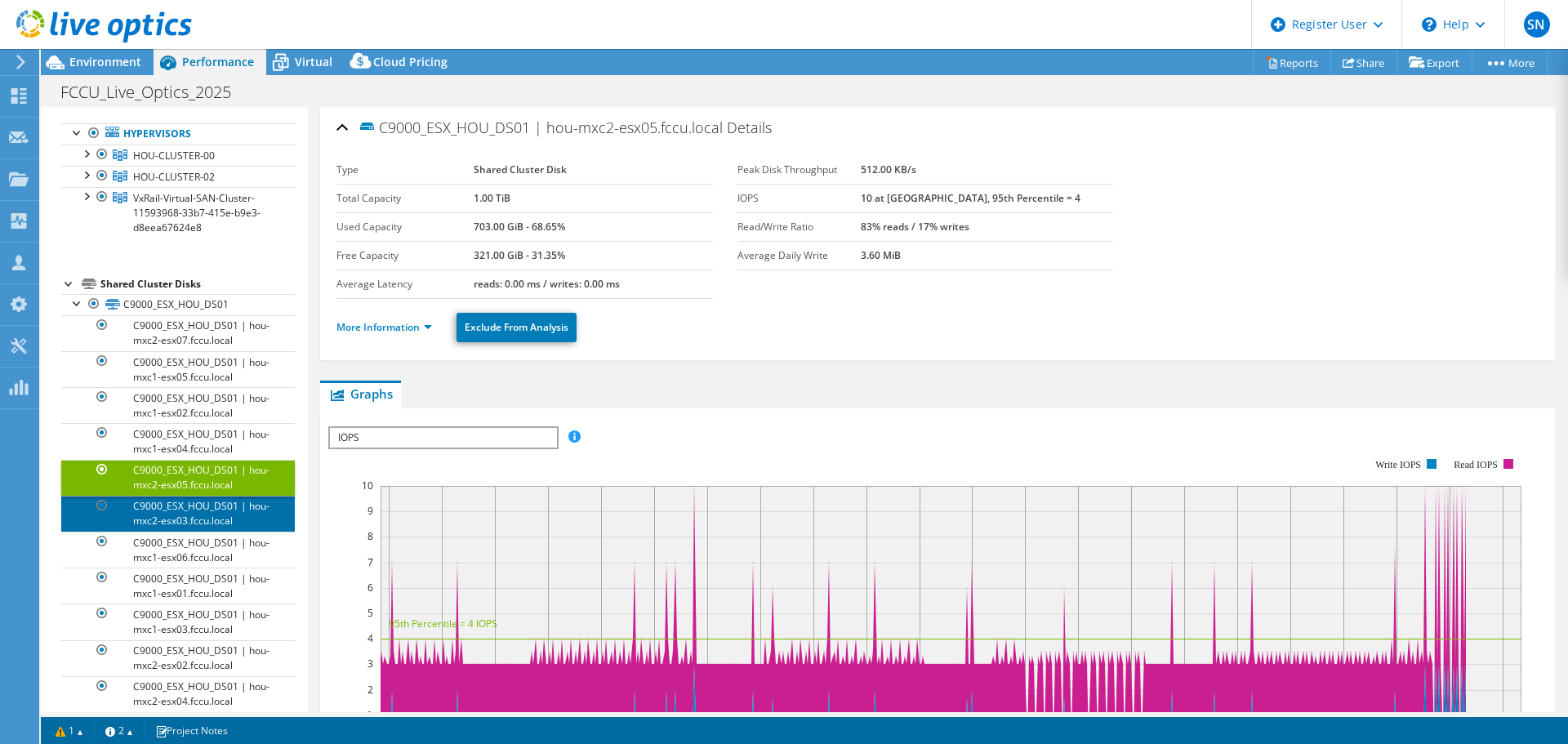
click at [166, 523] on link "C9000_ESX_HOU_DS01 | hou-mxc2-esx03.fccu.local" at bounding box center [178, 513] width 233 height 36
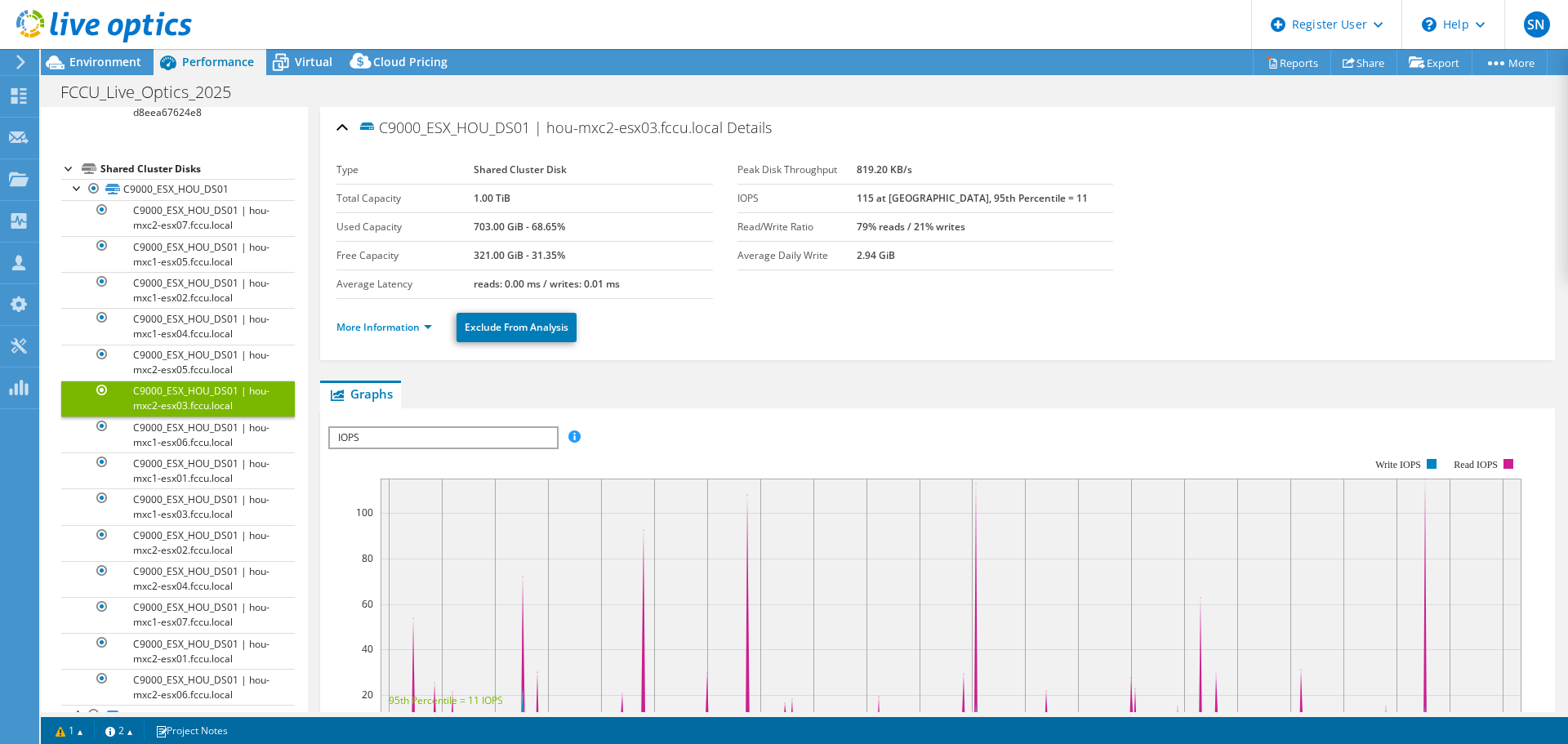
scroll to position [245, 0]
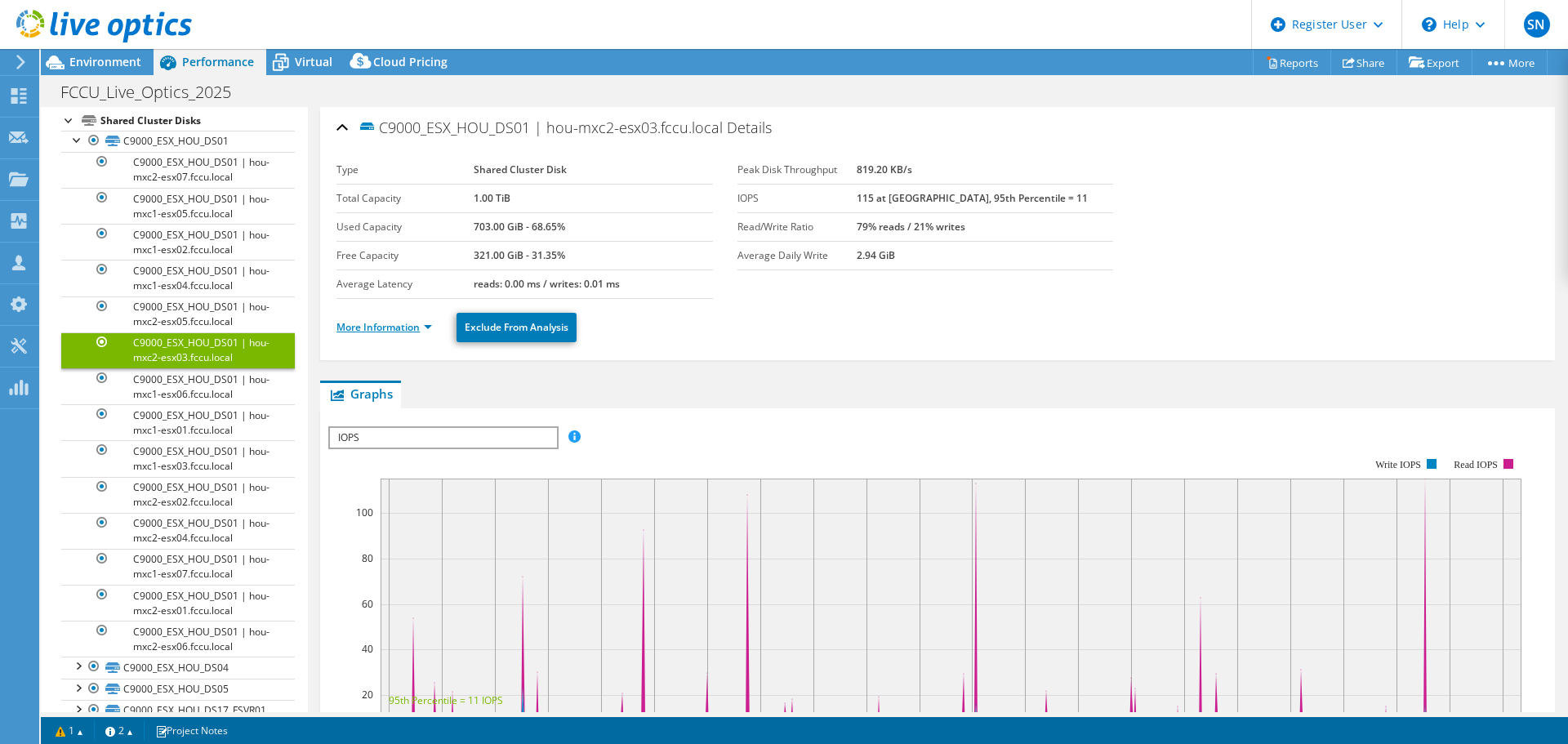
click at [420, 326] on link "More Information" at bounding box center [384, 327] width 95 height 14
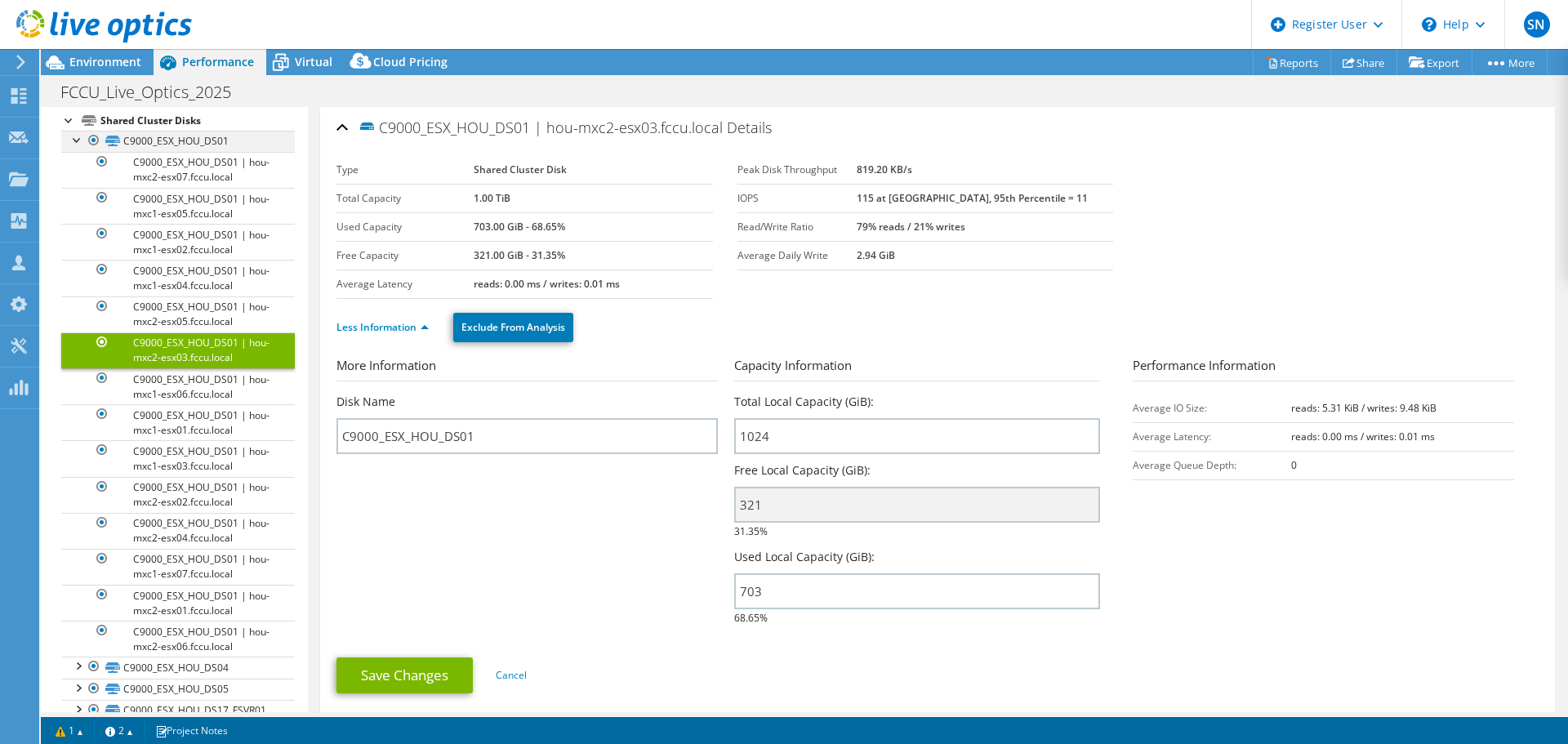
click at [80, 139] on div at bounding box center [77, 139] width 16 height 16
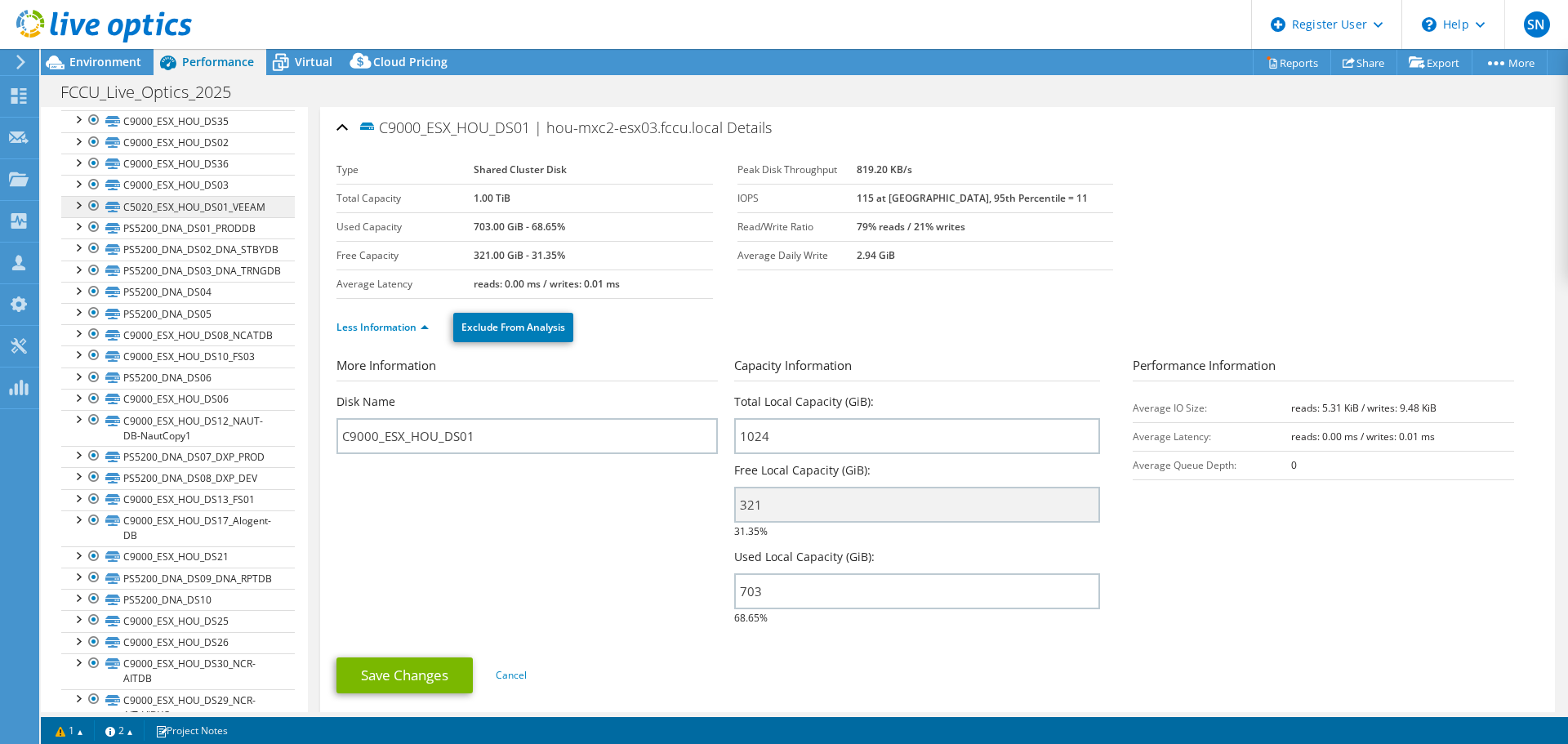
scroll to position [1144, 0]
click at [75, 225] on div at bounding box center [77, 223] width 16 height 16
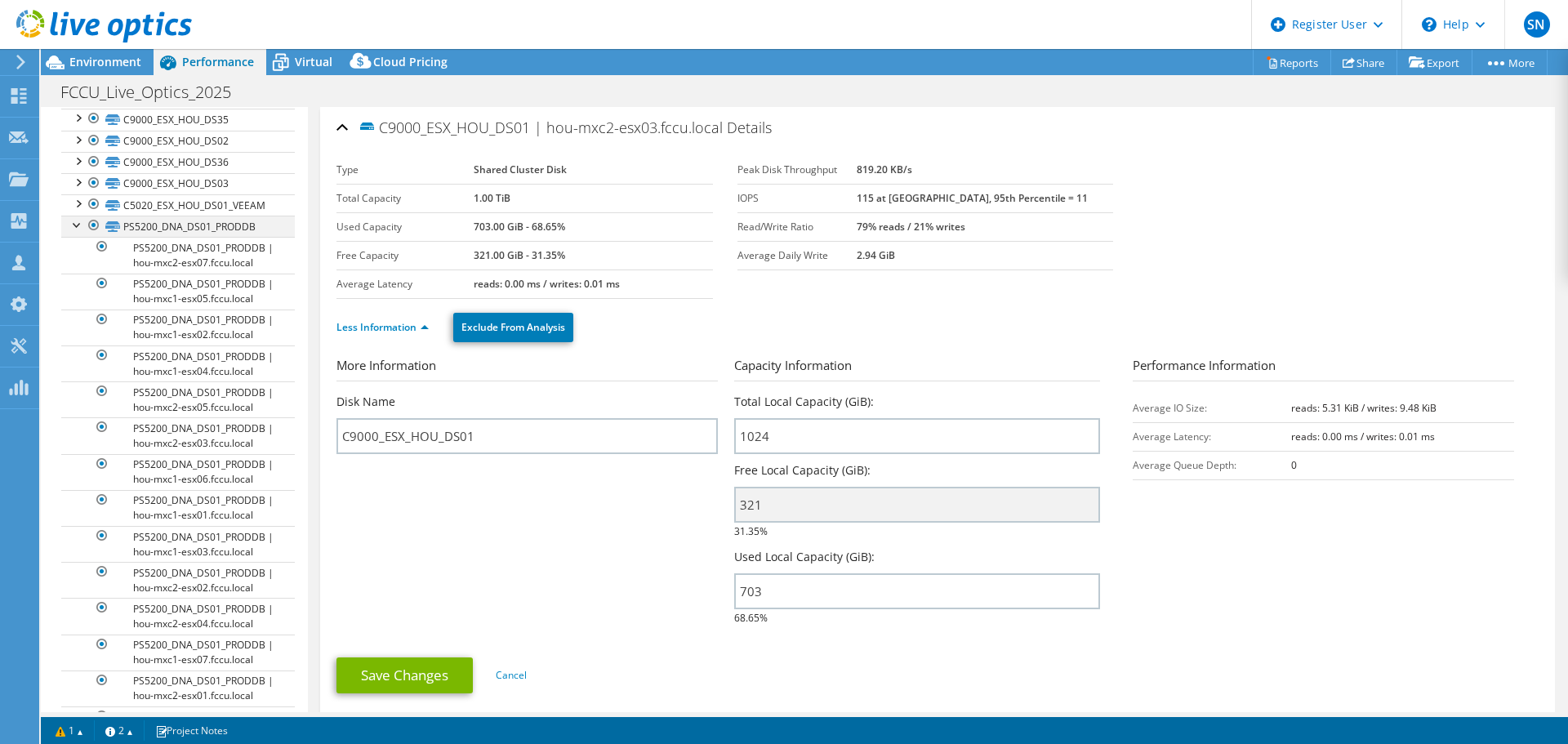
click at [75, 225] on div at bounding box center [77, 223] width 16 height 16
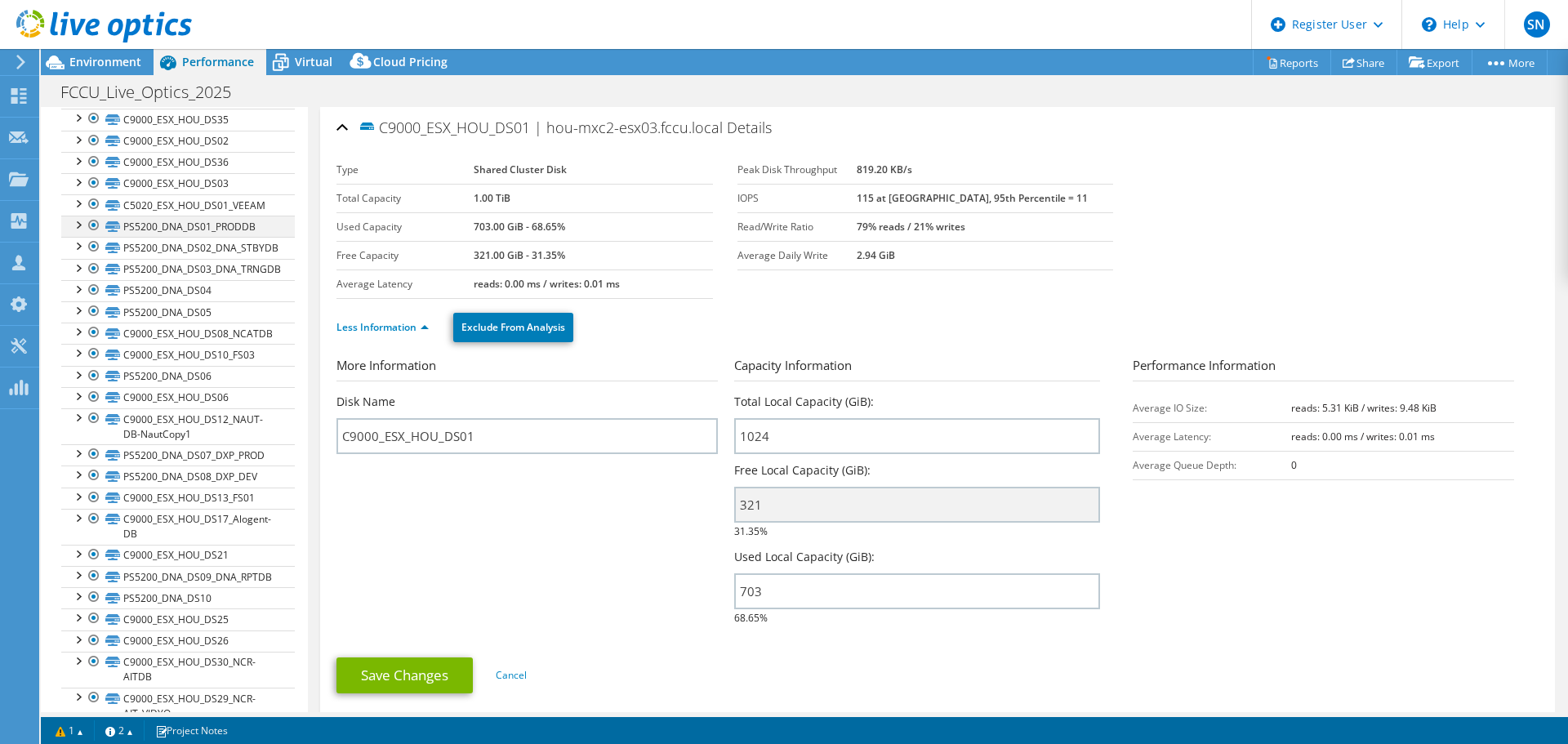
click at [75, 225] on div at bounding box center [77, 223] width 16 height 16
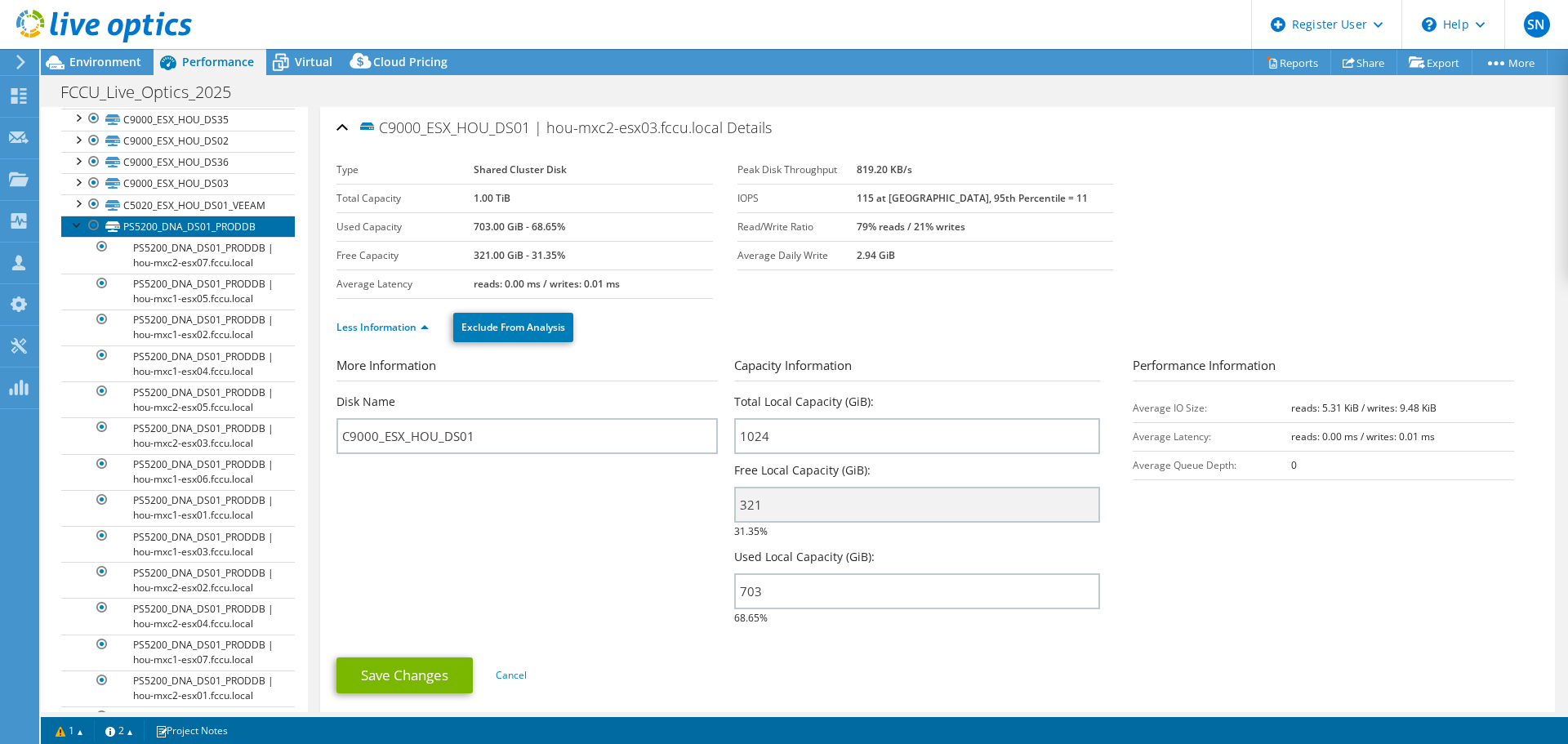
click at [141, 225] on link "PS5200_DNA_DS01_PRODDB" at bounding box center [178, 226] width 233 height 21
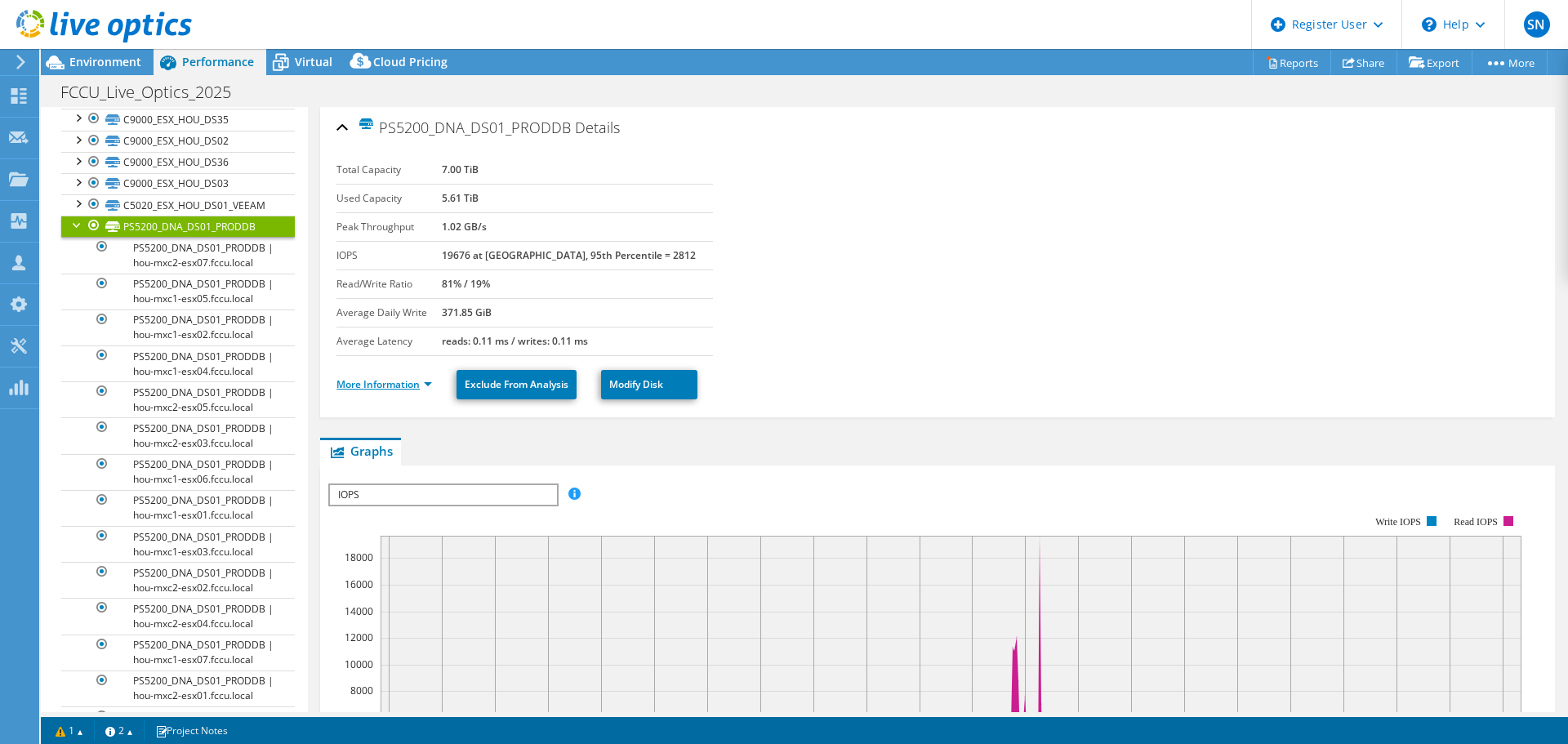
click at [382, 385] on link "More Information" at bounding box center [384, 385] width 95 height 14
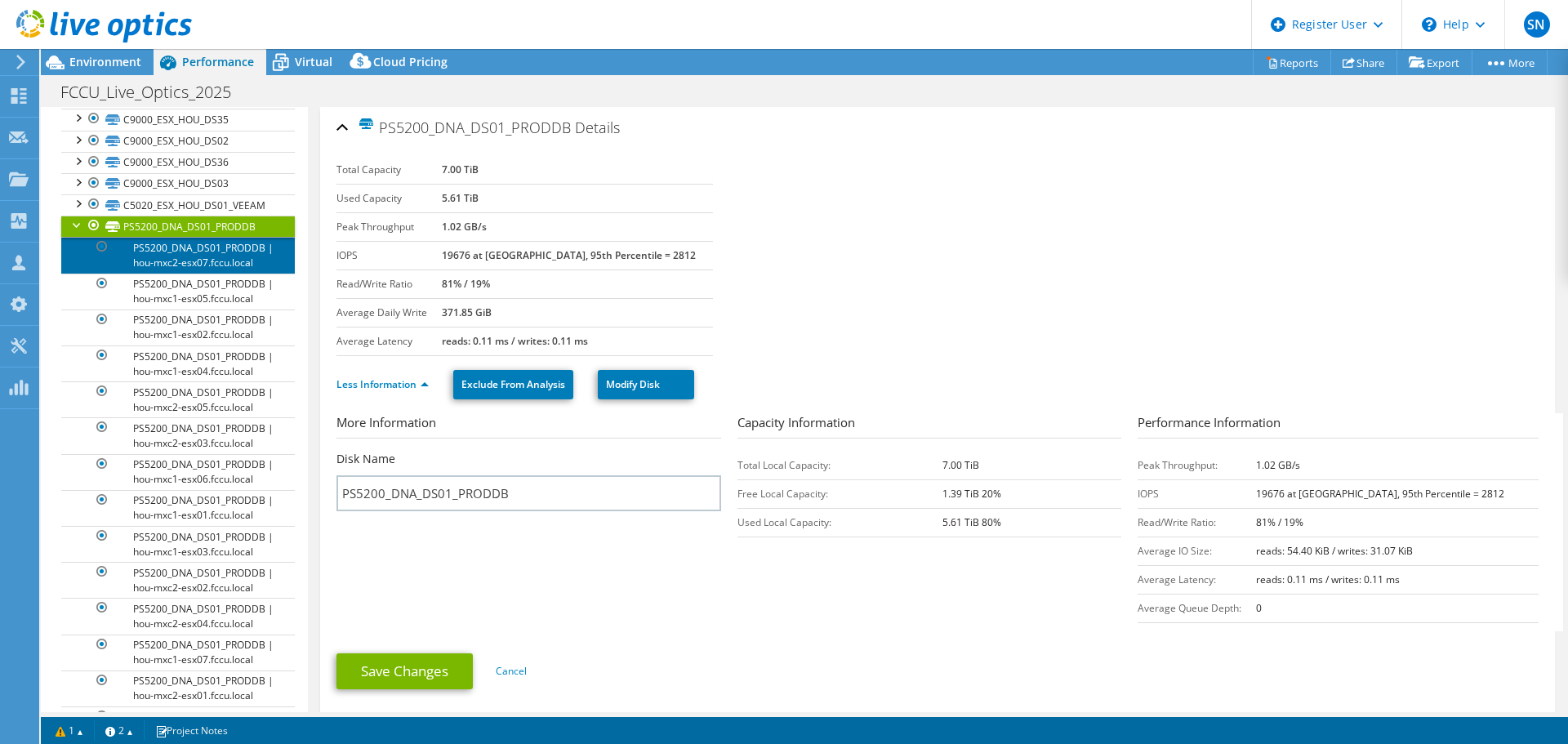
click at [156, 258] on link "PS5200_DNA_DS01_PRODDB | hou-mxc2-esx07.fccu.local" at bounding box center [178, 254] width 233 height 36
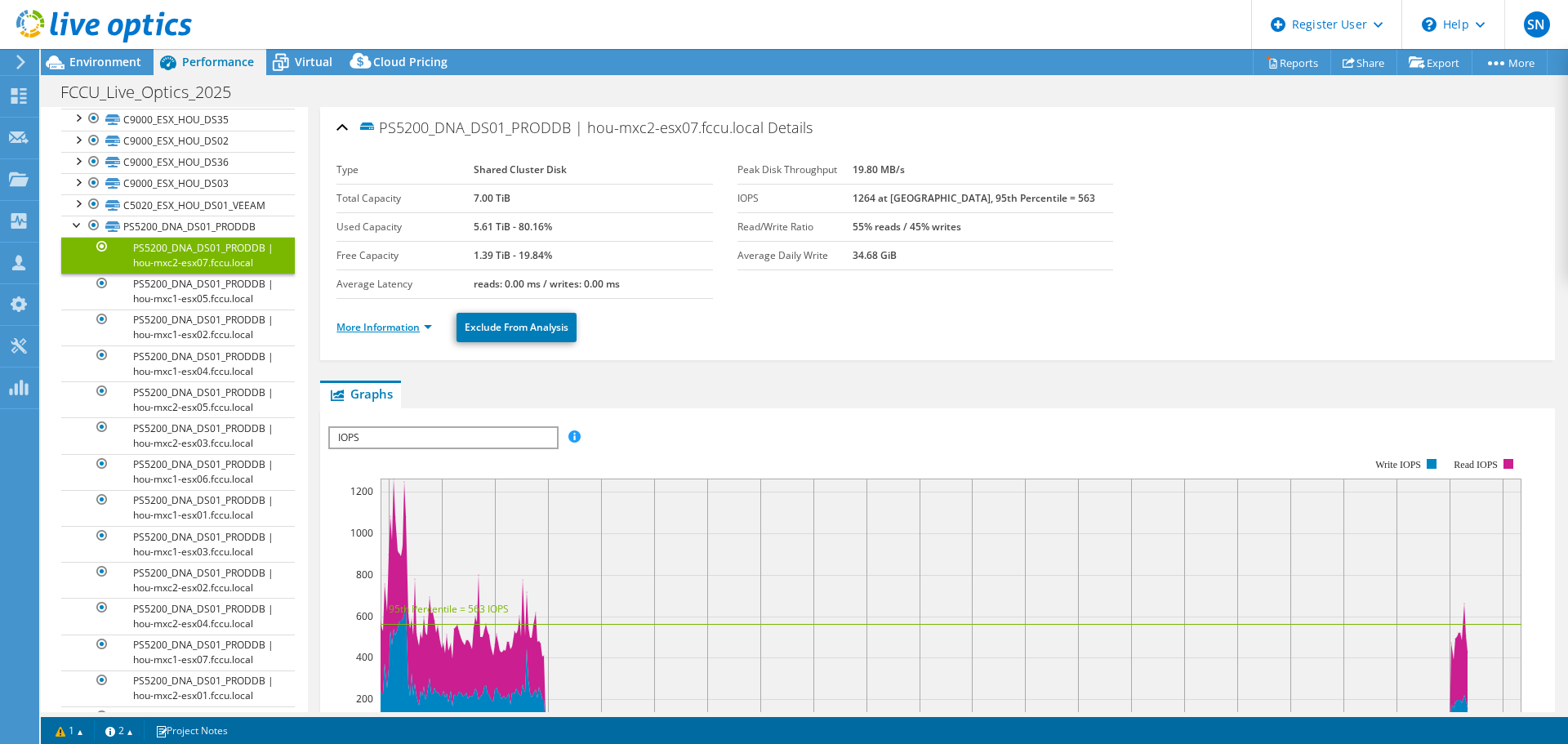
click at [409, 332] on link "More Information" at bounding box center [384, 327] width 95 height 14
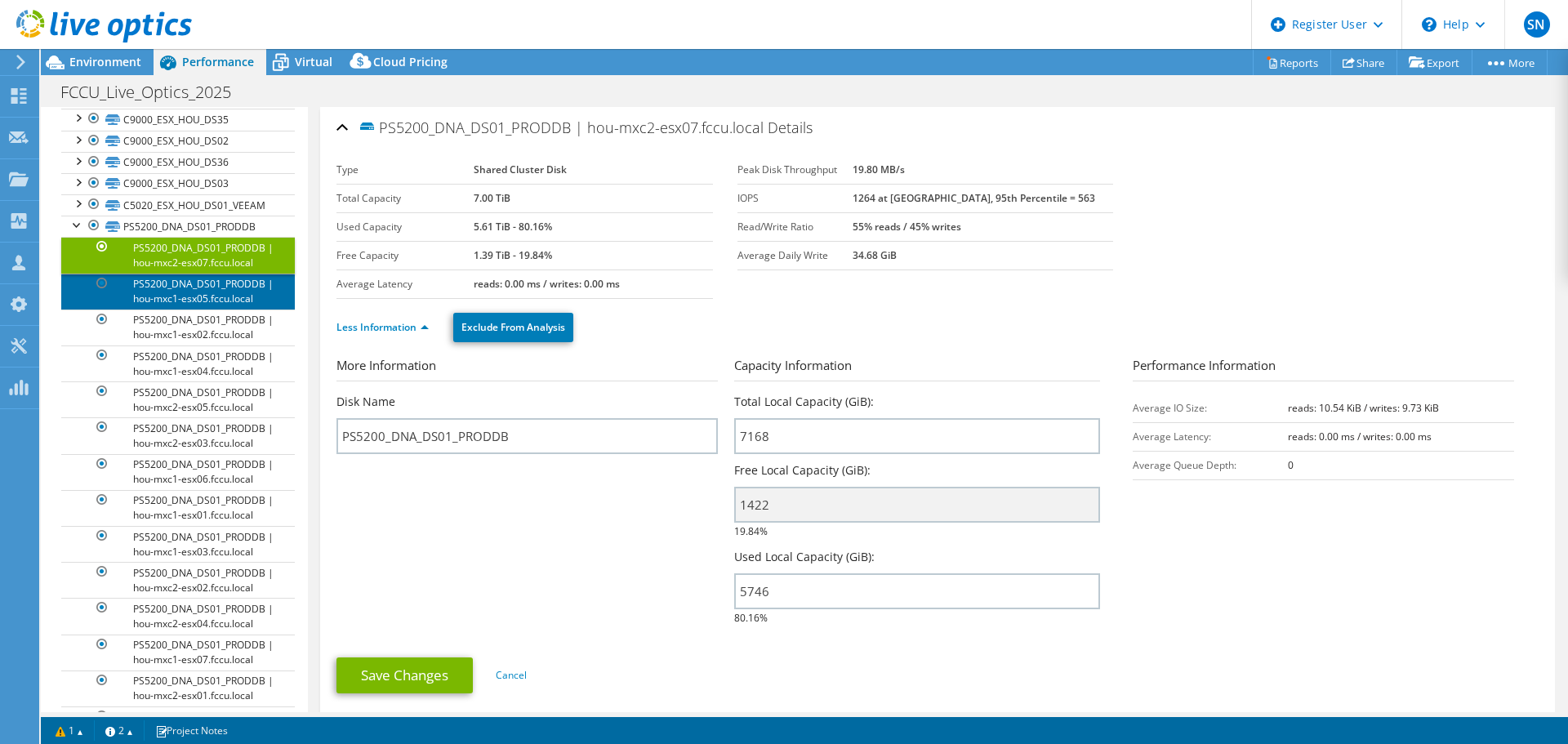
click at [160, 300] on link "PS5200_DNA_DS01_PRODDB | hou-mxc1-esx05.fccu.local" at bounding box center [178, 291] width 233 height 36
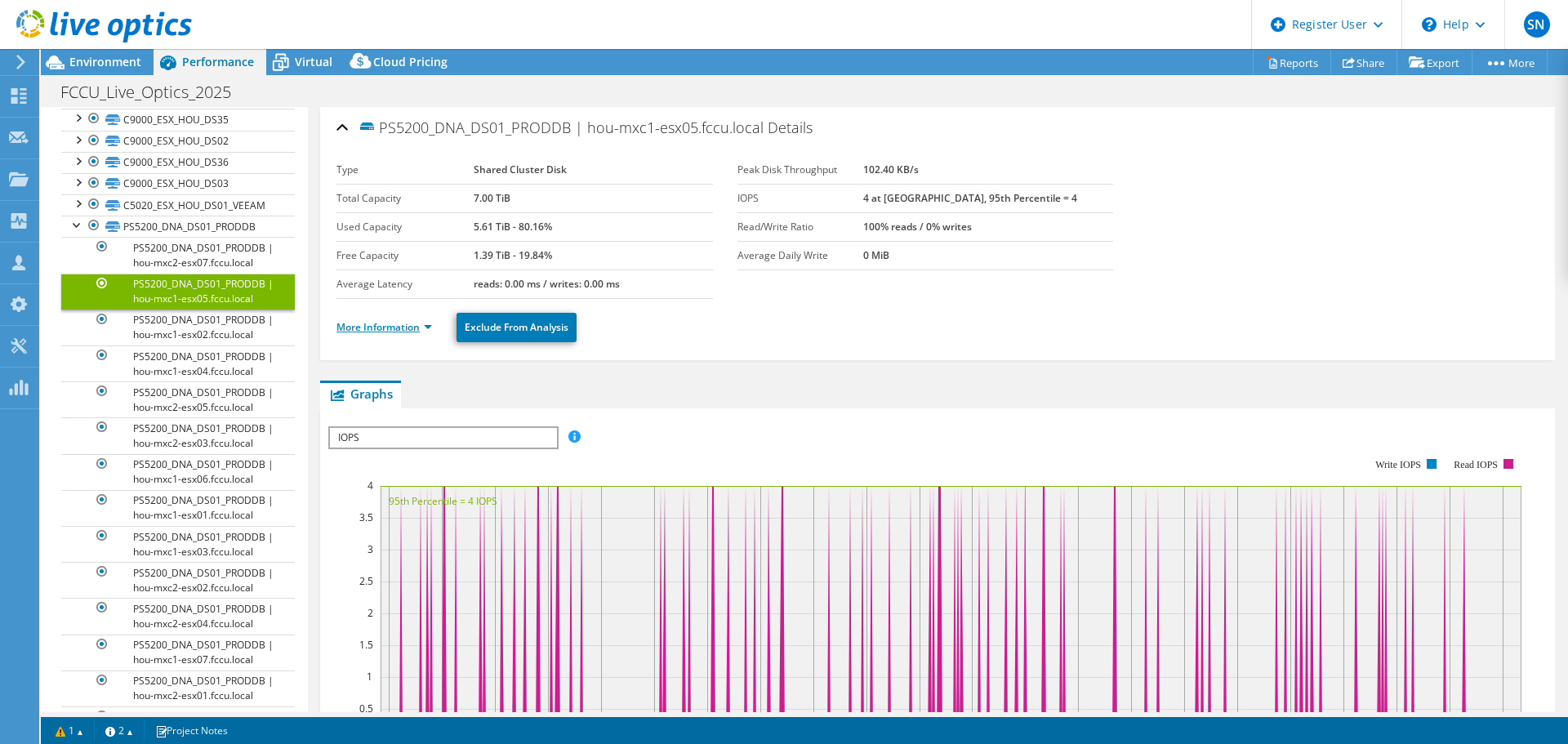
click at [367, 324] on link "More Information" at bounding box center [384, 327] width 95 height 14
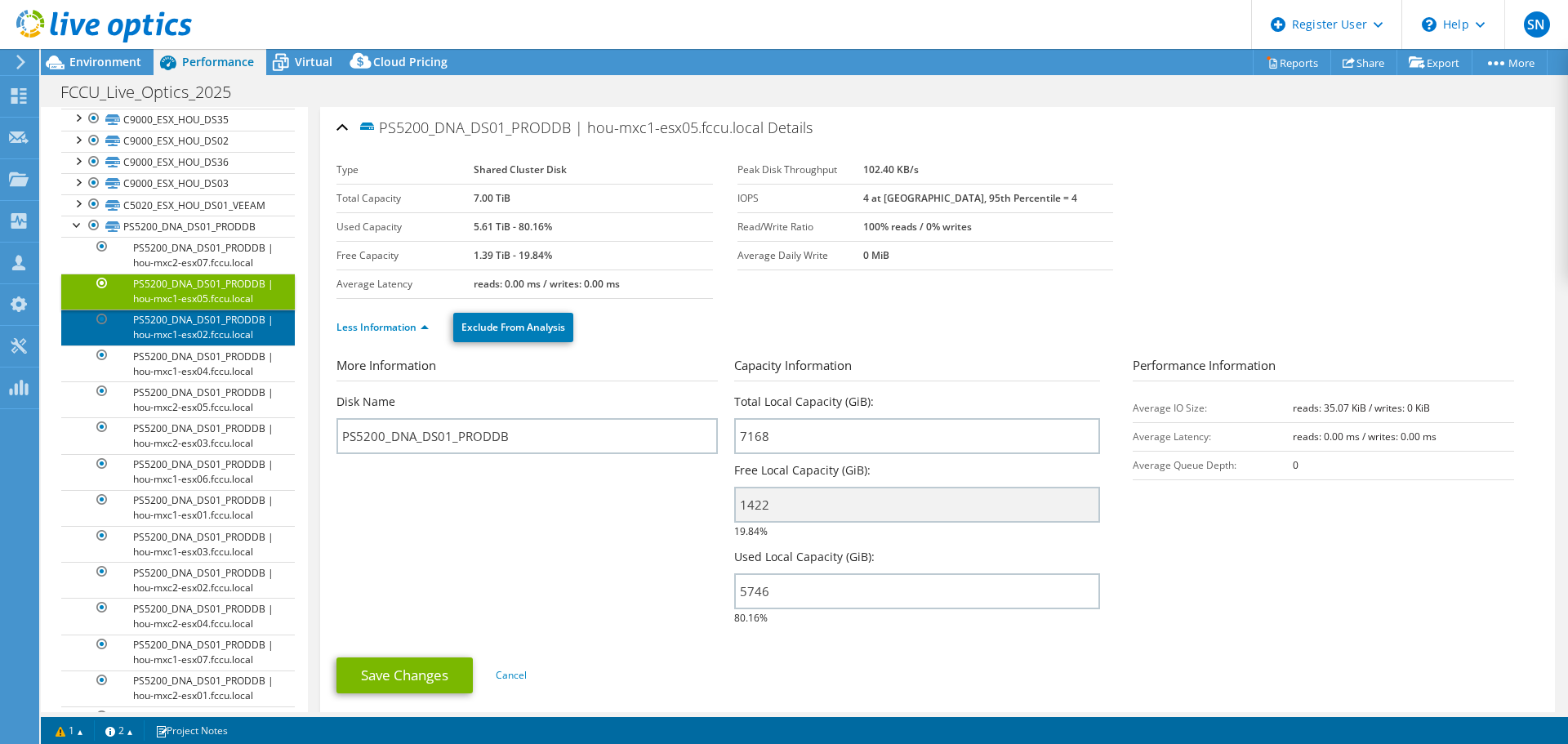
click at [188, 328] on link "PS5200_DNA_DS01_PRODDB | hou-mxc1-esx02.fccu.local" at bounding box center [178, 327] width 233 height 36
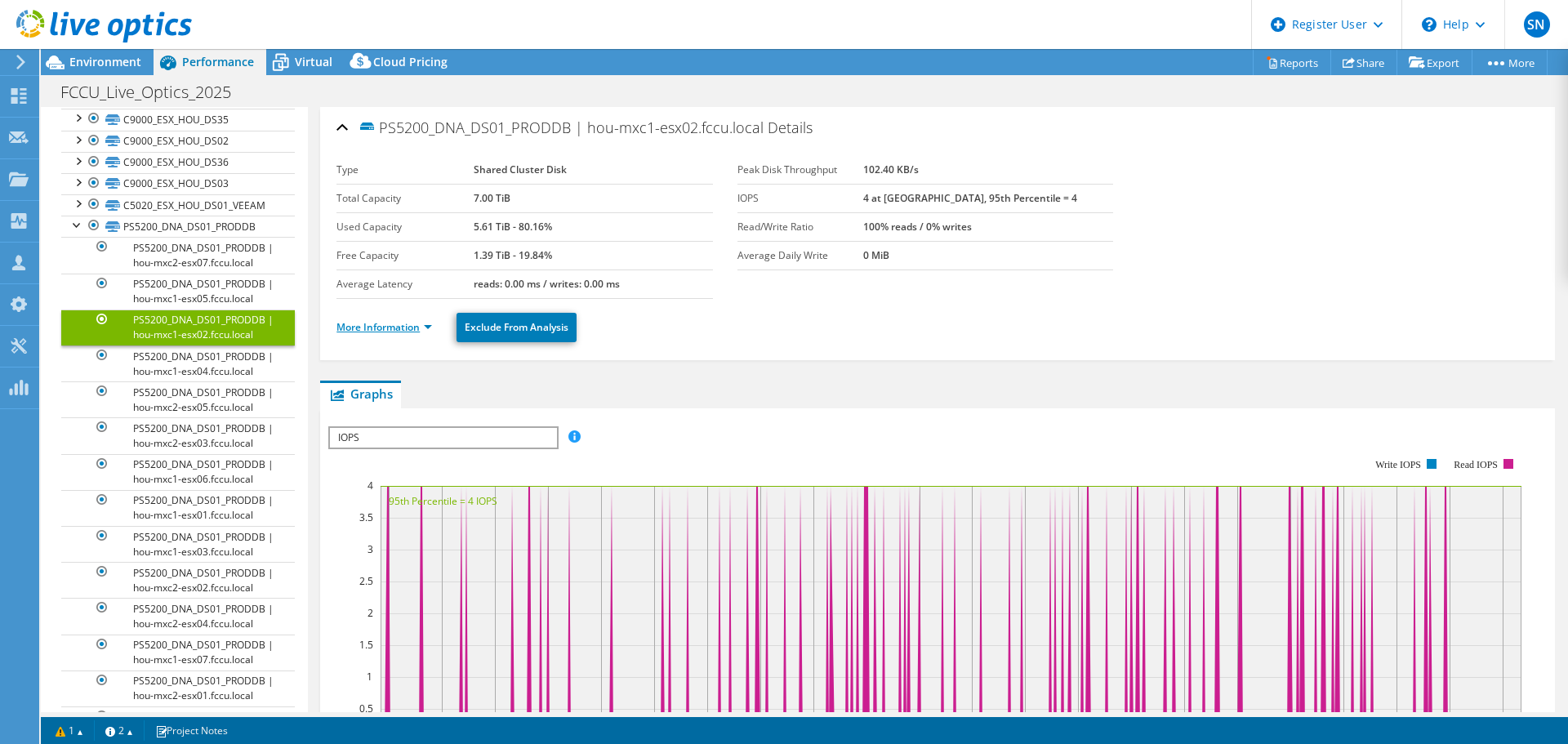
click at [404, 328] on link "More Information" at bounding box center [384, 327] width 95 height 14
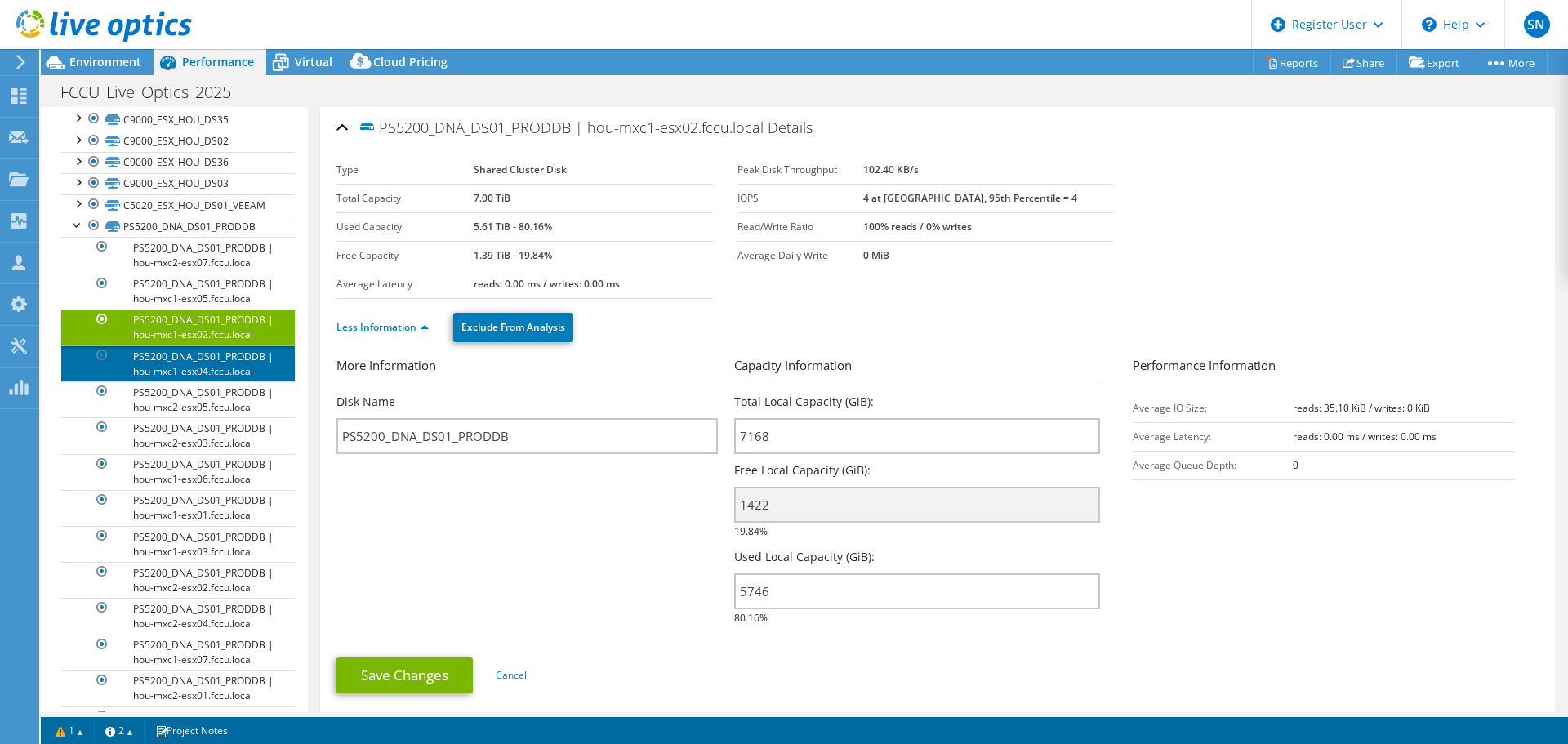
click at [193, 361] on link "PS5200_DNA_DS01_PRODDB | hou-mxc1-esx04.fccu.local" at bounding box center [178, 363] width 233 height 36
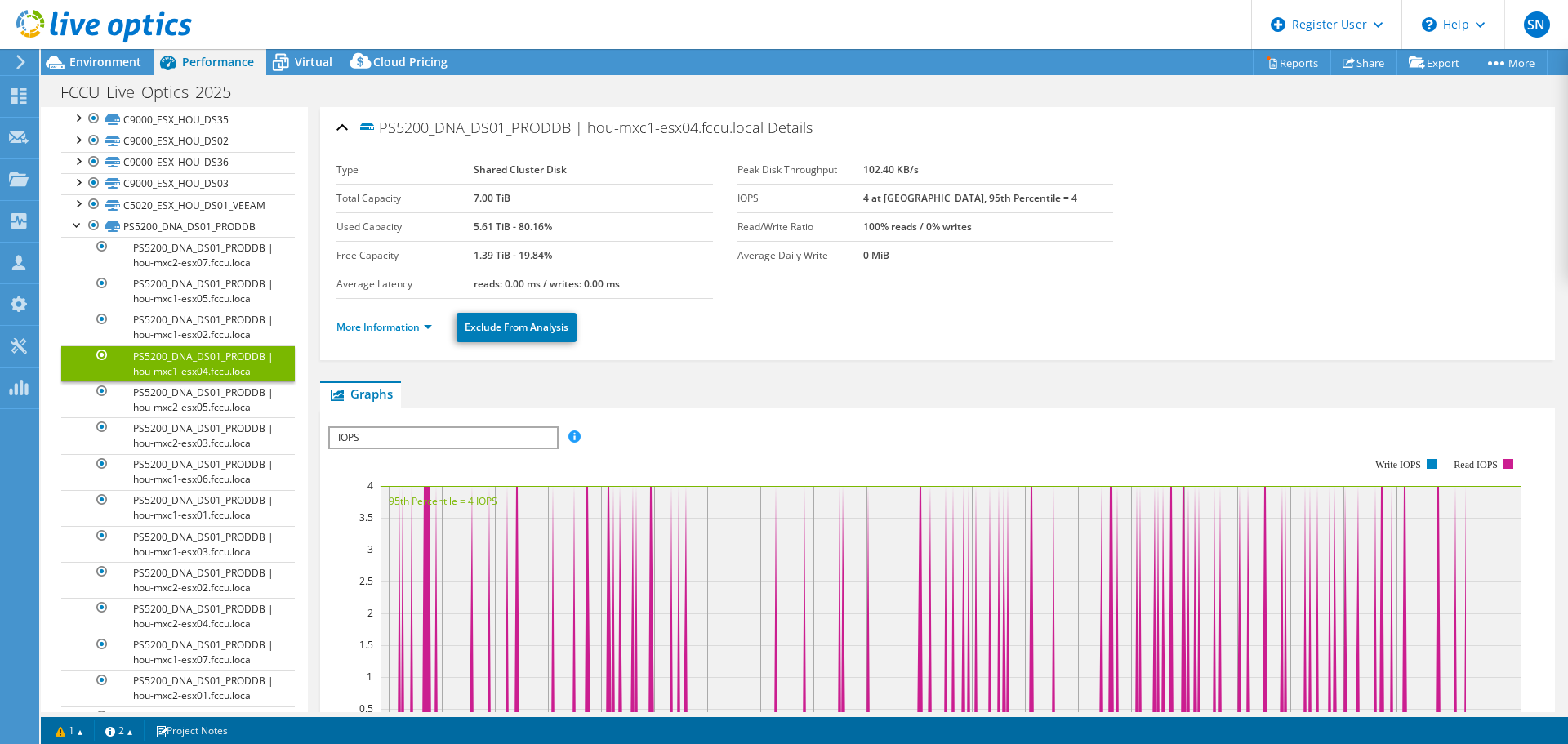
click at [407, 331] on link "More Information" at bounding box center [384, 327] width 95 height 14
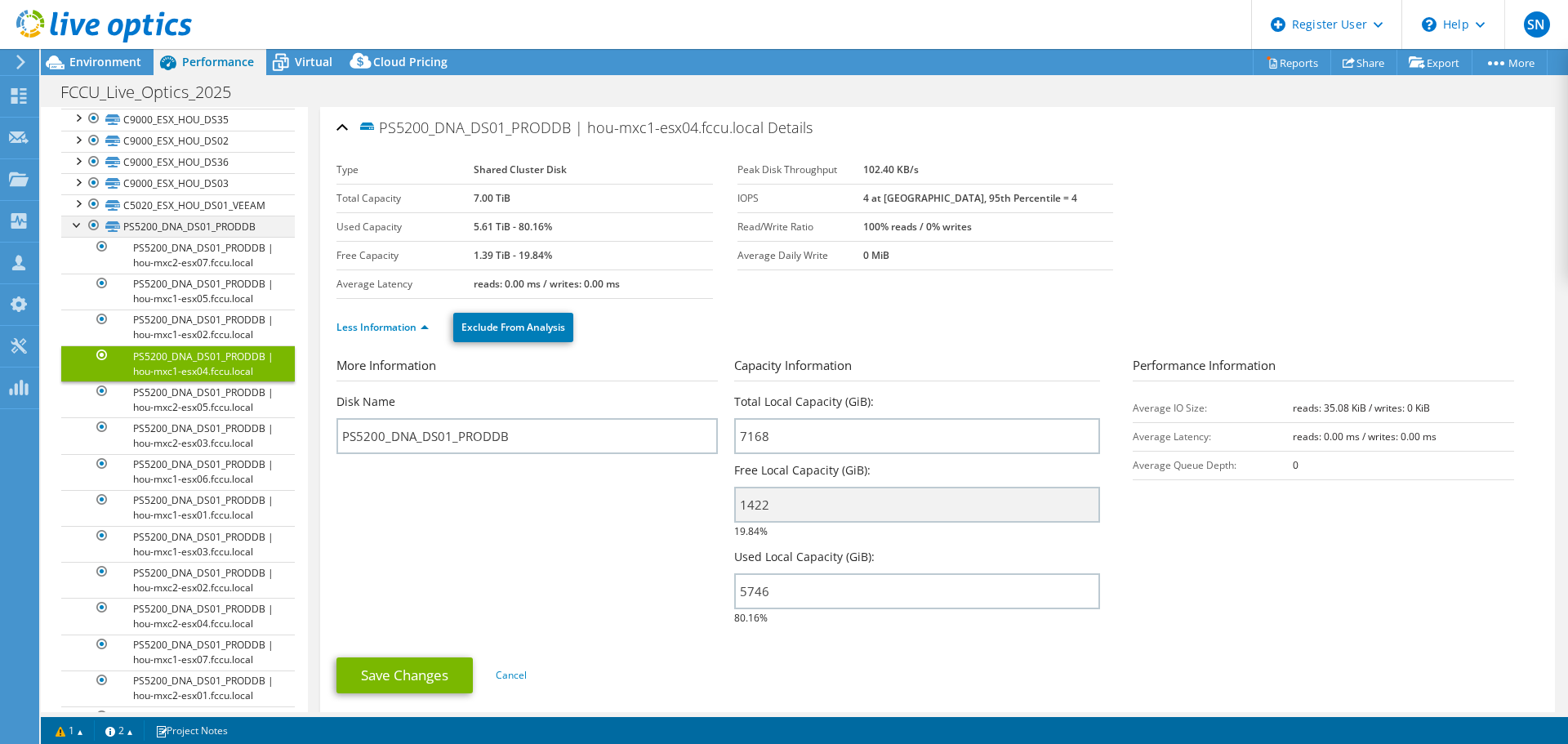
click at [77, 225] on div at bounding box center [77, 223] width 16 height 16
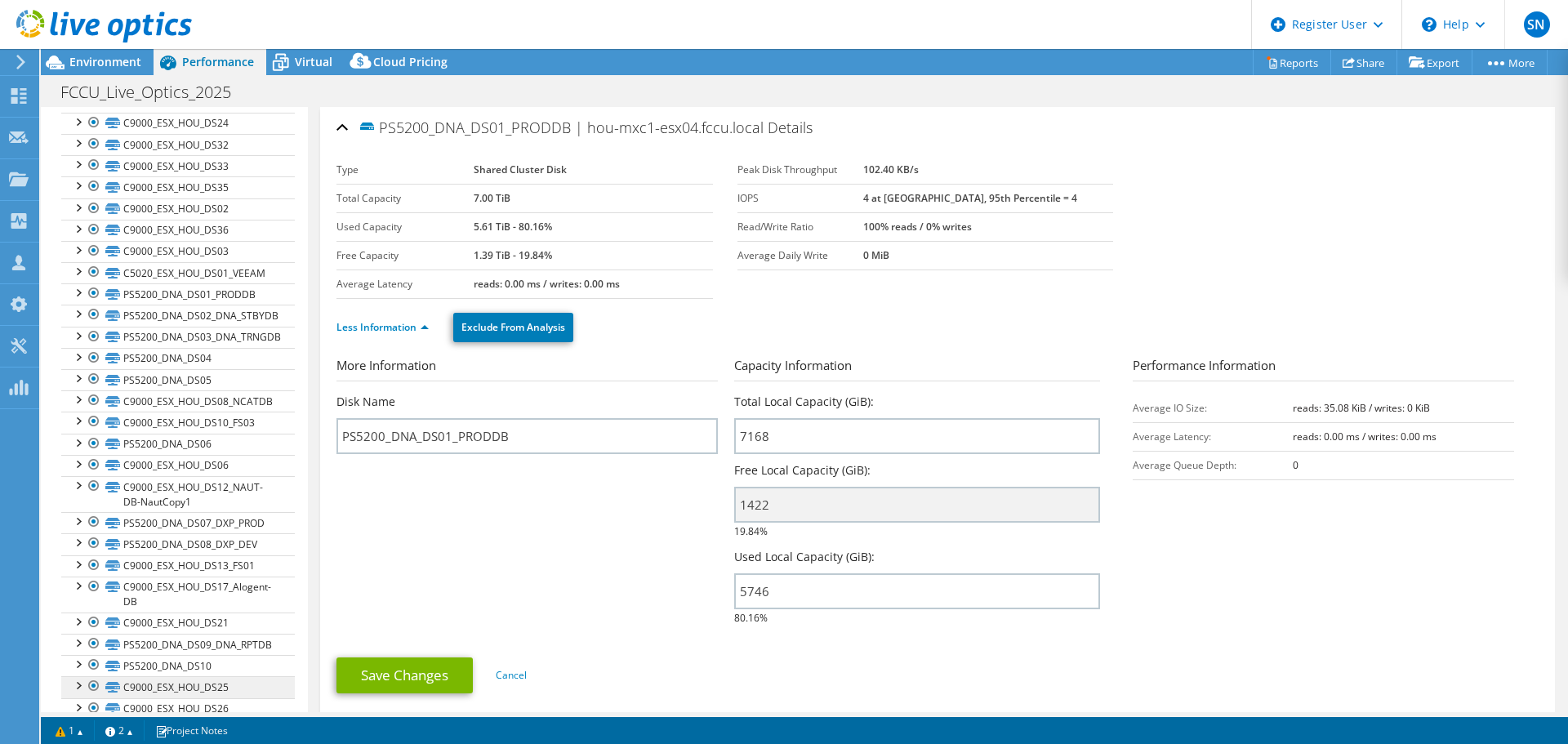
scroll to position [1063, 0]
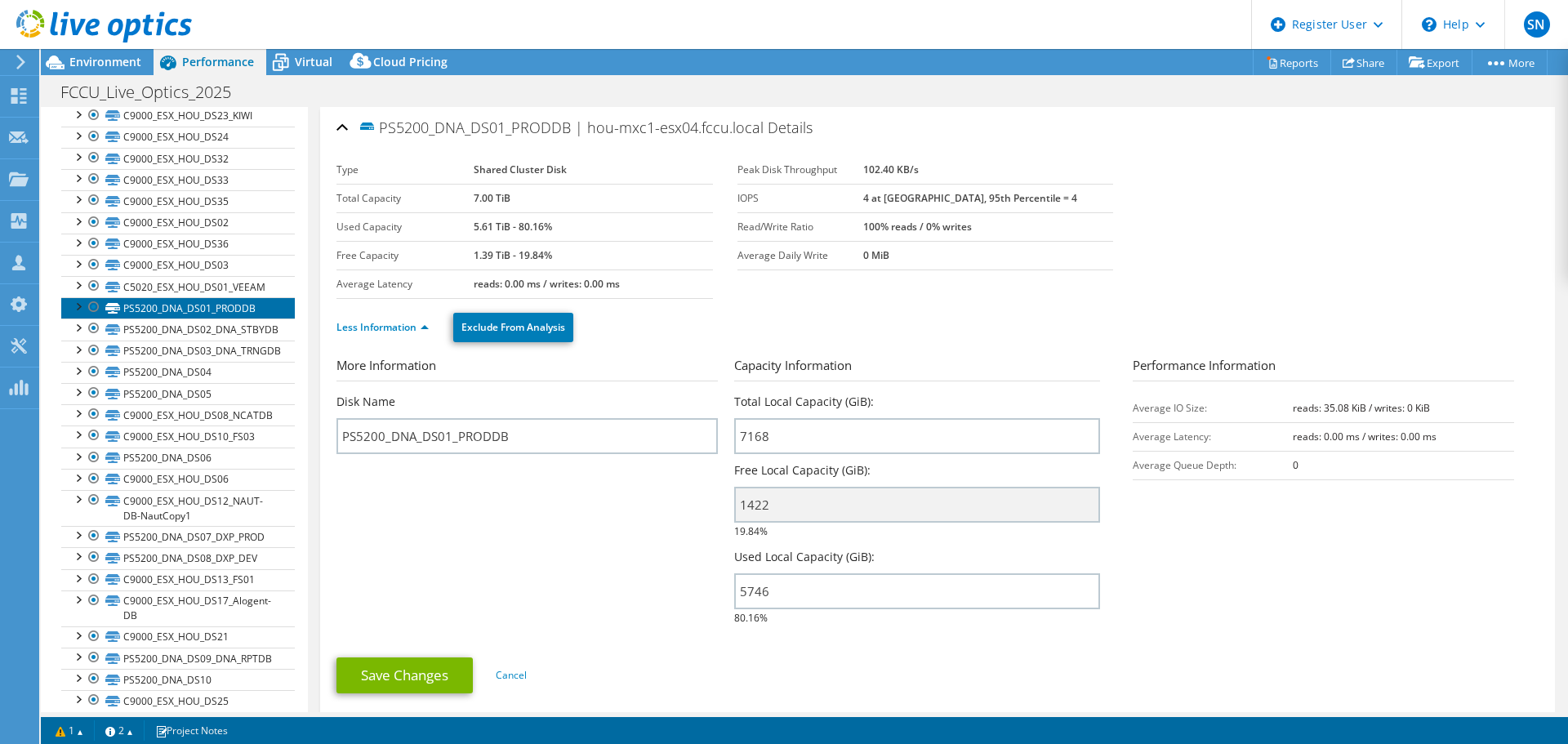
click at [137, 311] on link "PS5200_DNA_DS01_PRODDB" at bounding box center [178, 308] width 233 height 21
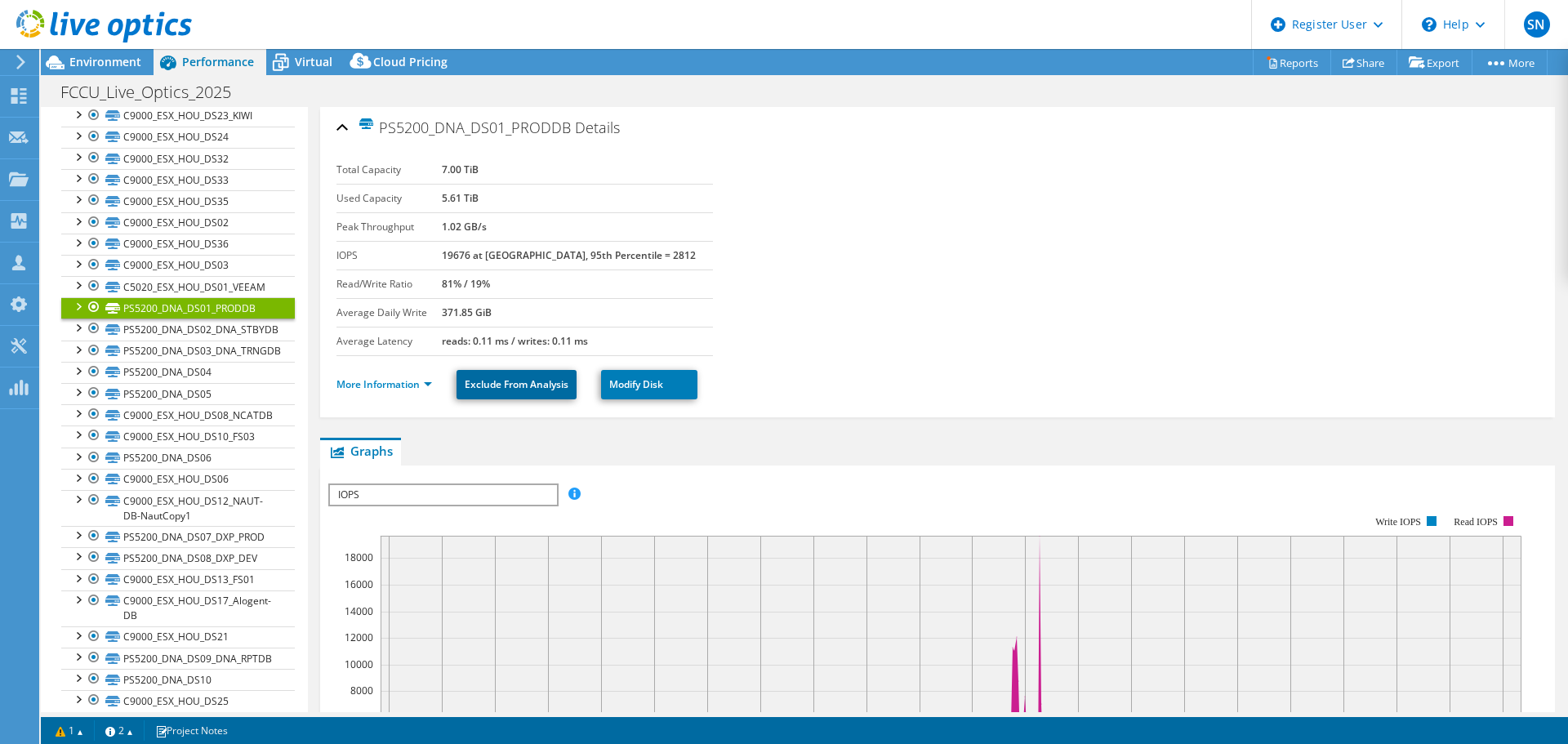
click at [500, 381] on link "Exclude From Analysis" at bounding box center [516, 385] width 120 height 30
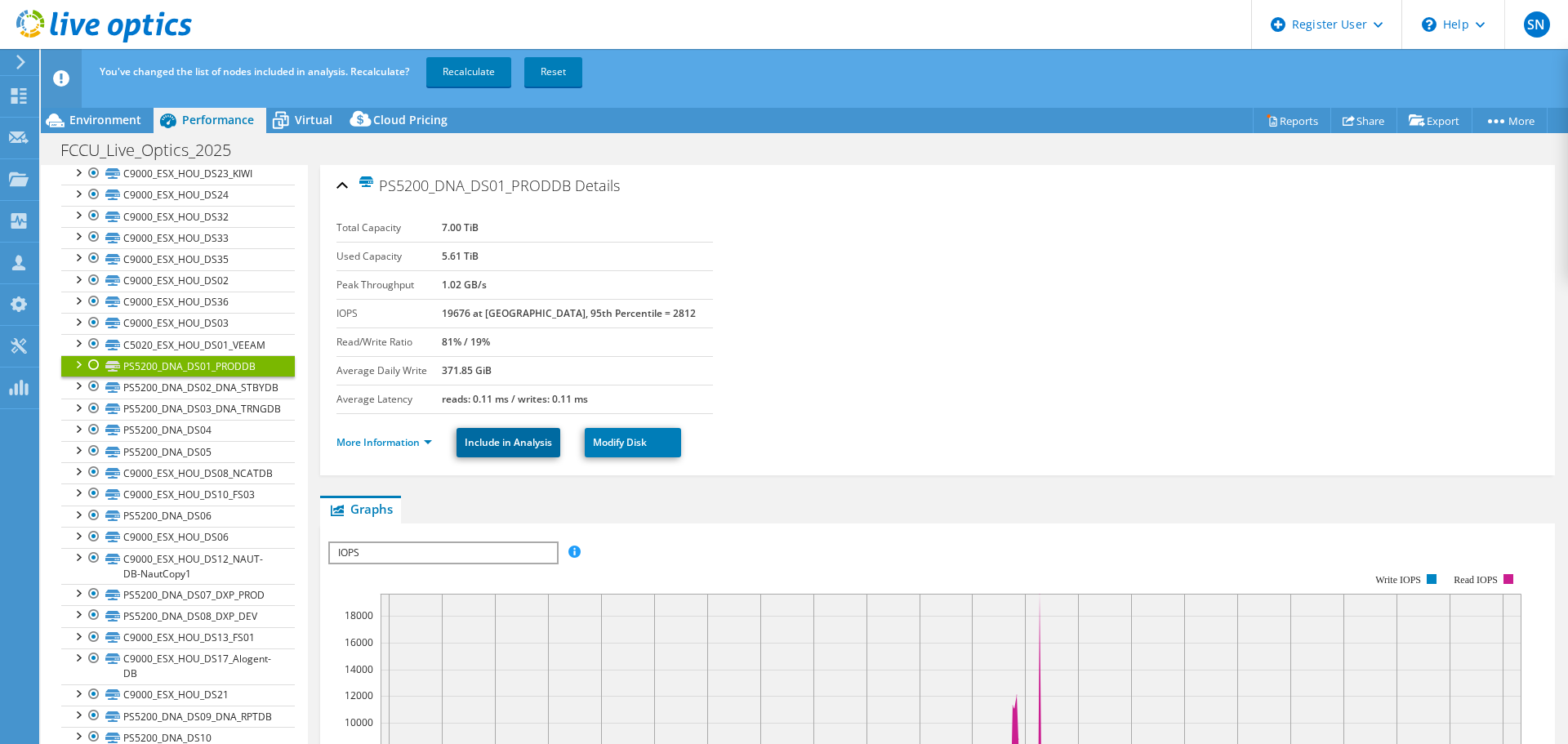
click at [500, 438] on link "Include in Analysis" at bounding box center [508, 443] width 104 height 30
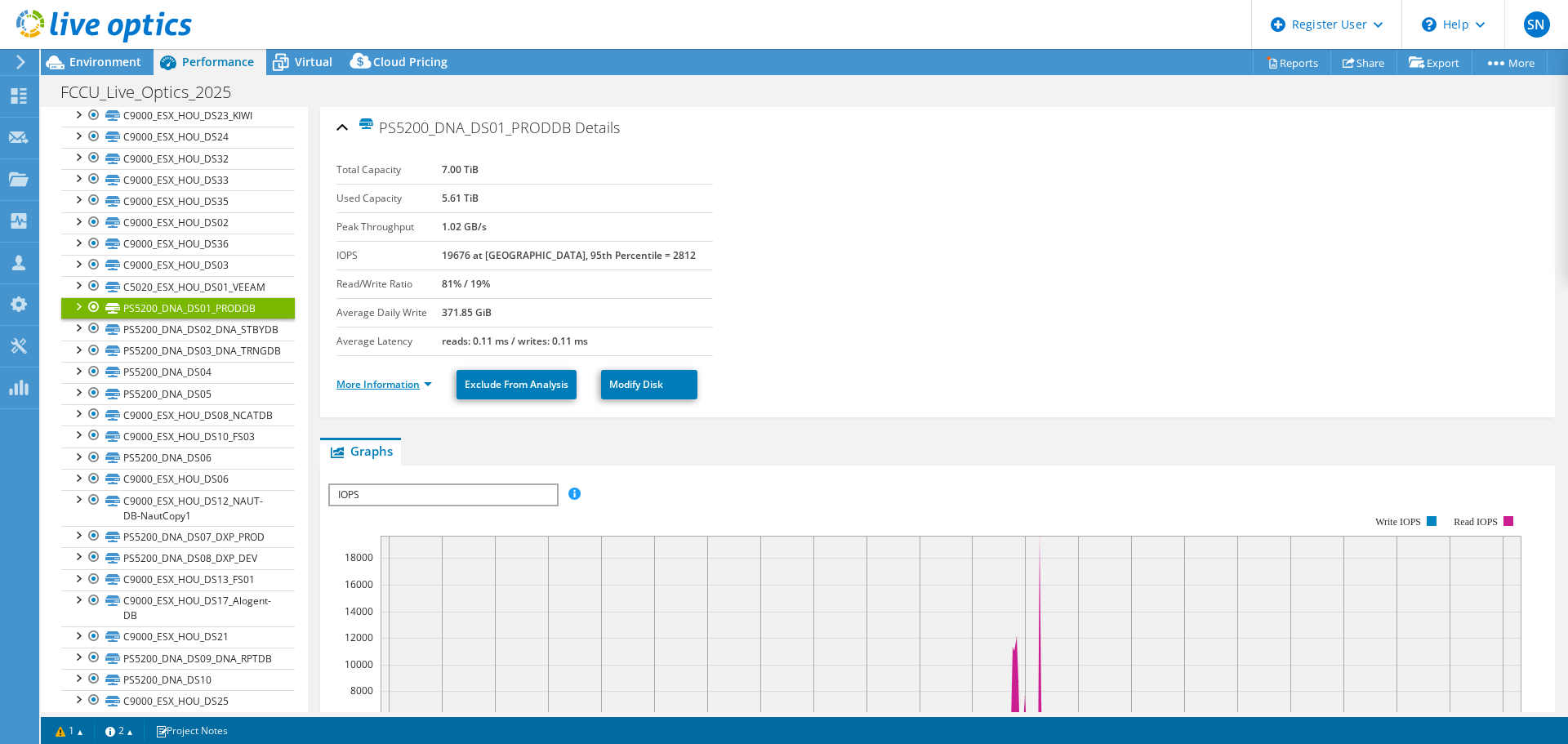
click at [369, 386] on link "More Information" at bounding box center [384, 385] width 95 height 14
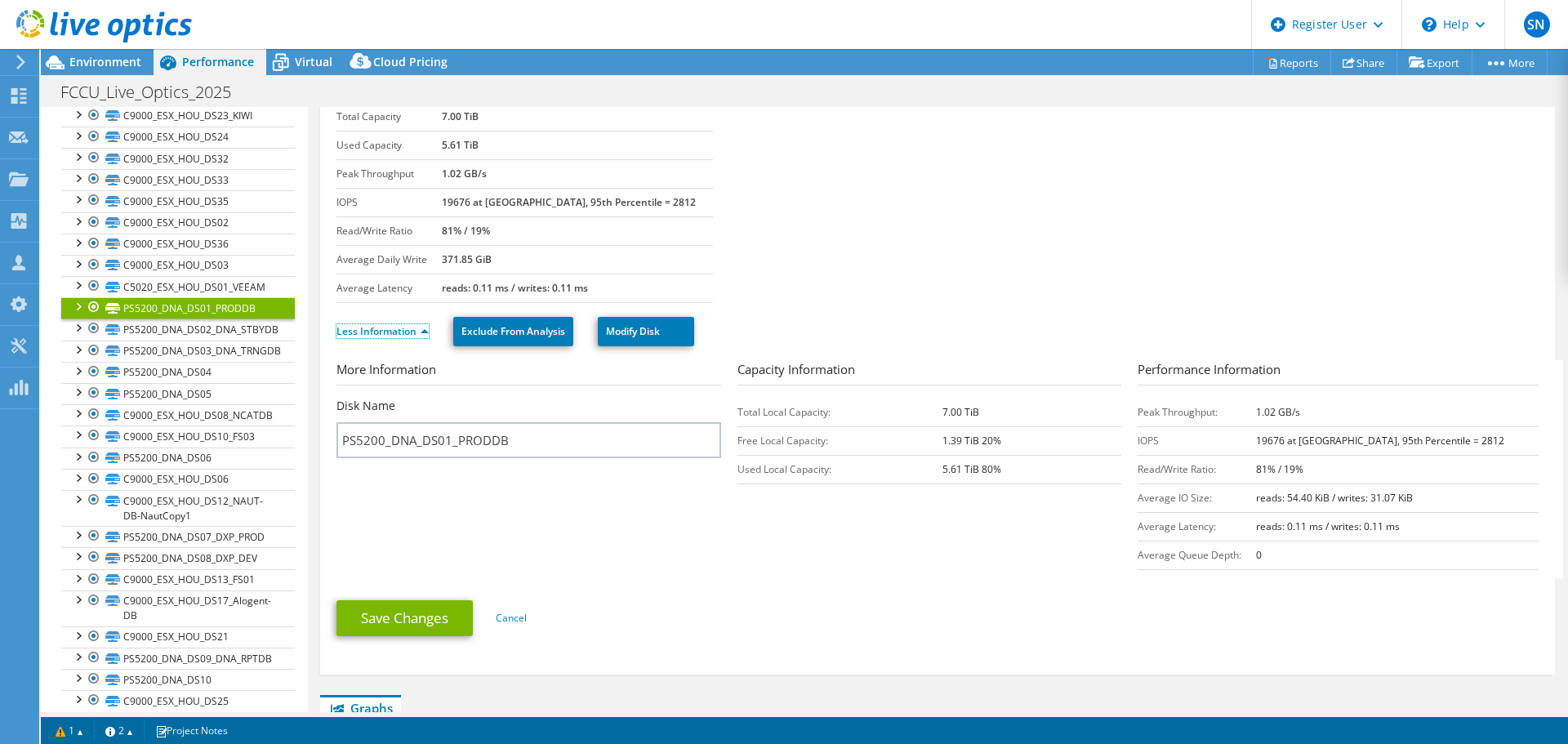
scroll to position [163, 0]
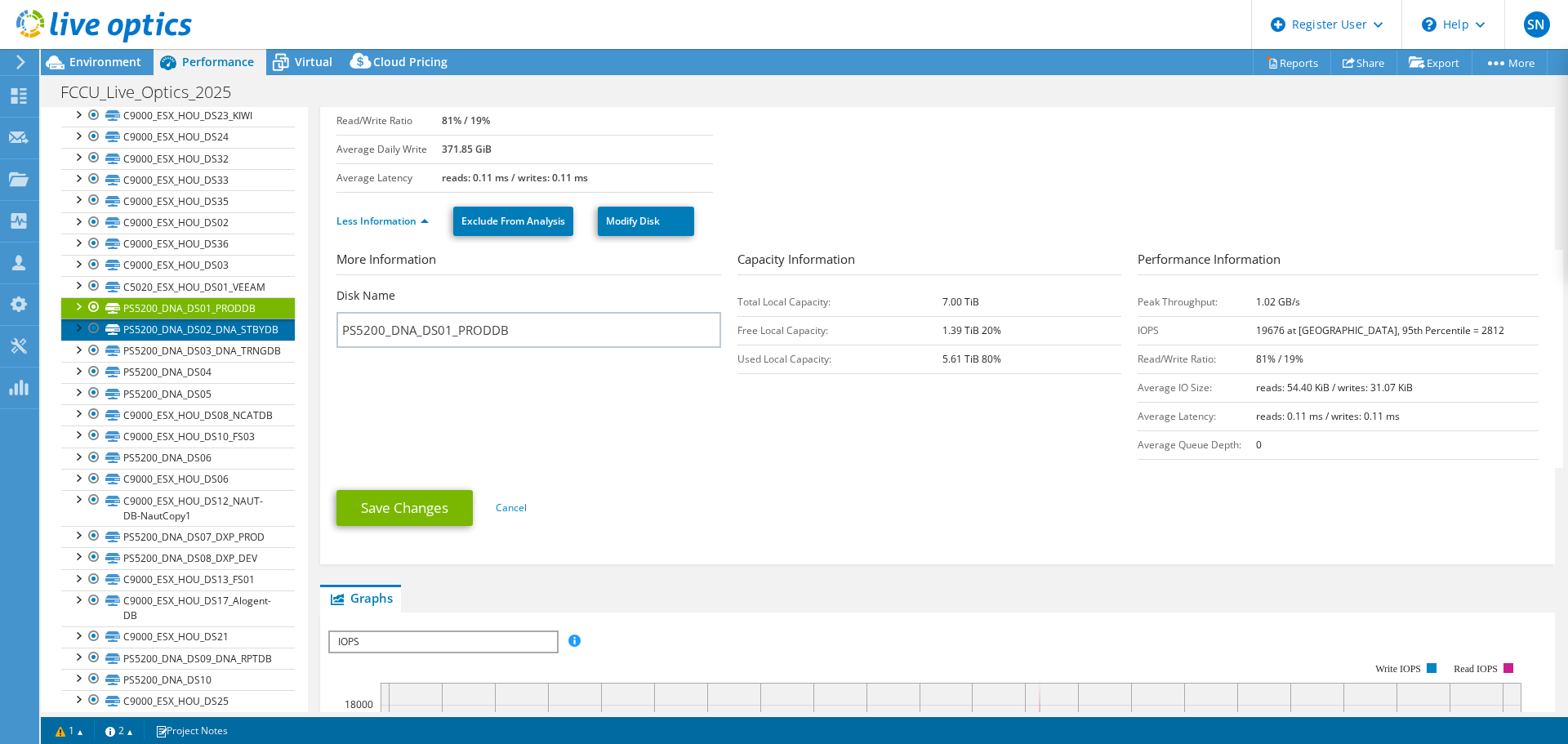
click at [128, 334] on link "PS5200_DNA_DS02_DNA_STBYDB" at bounding box center [178, 329] width 233 height 21
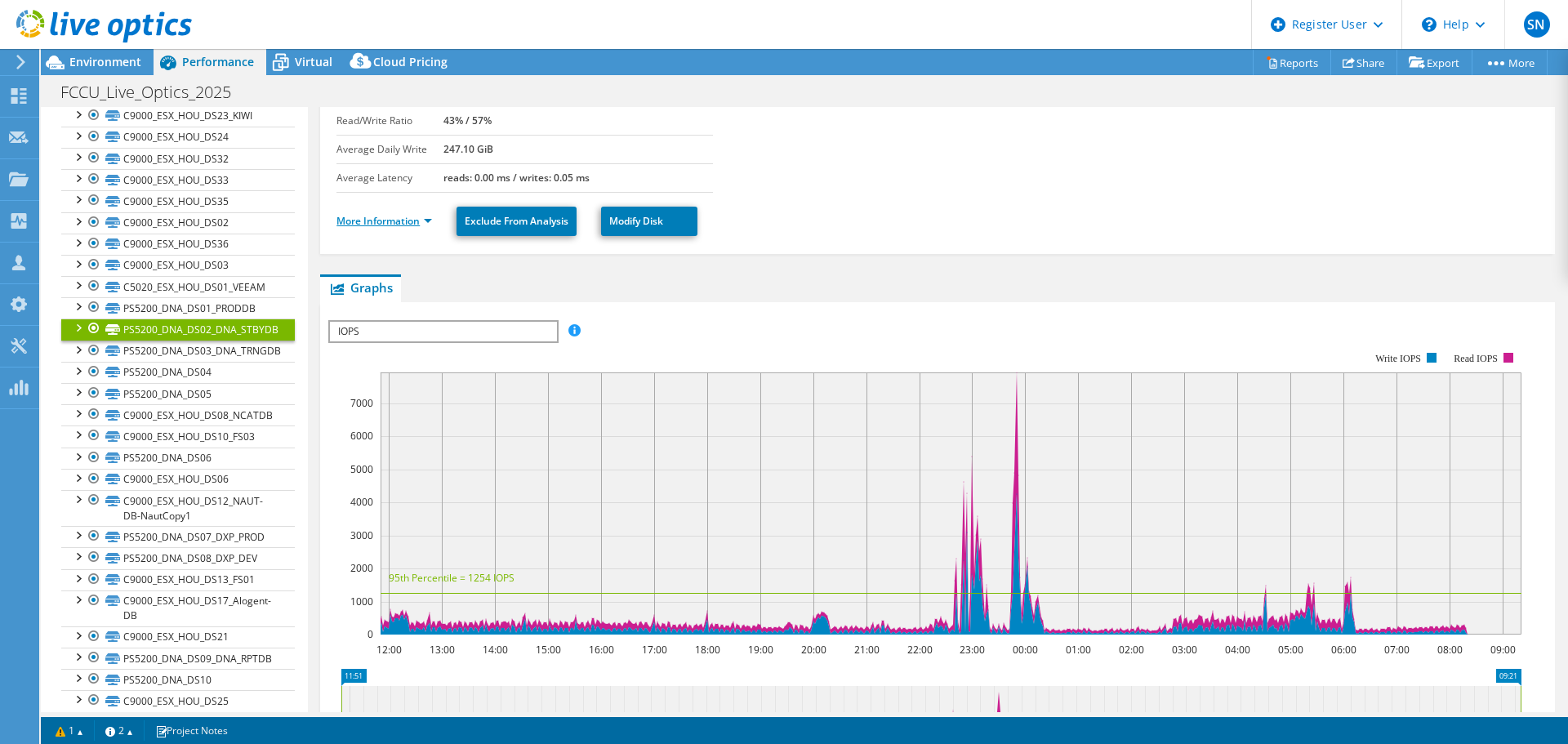
click at [388, 221] on link "More Information" at bounding box center [384, 221] width 95 height 14
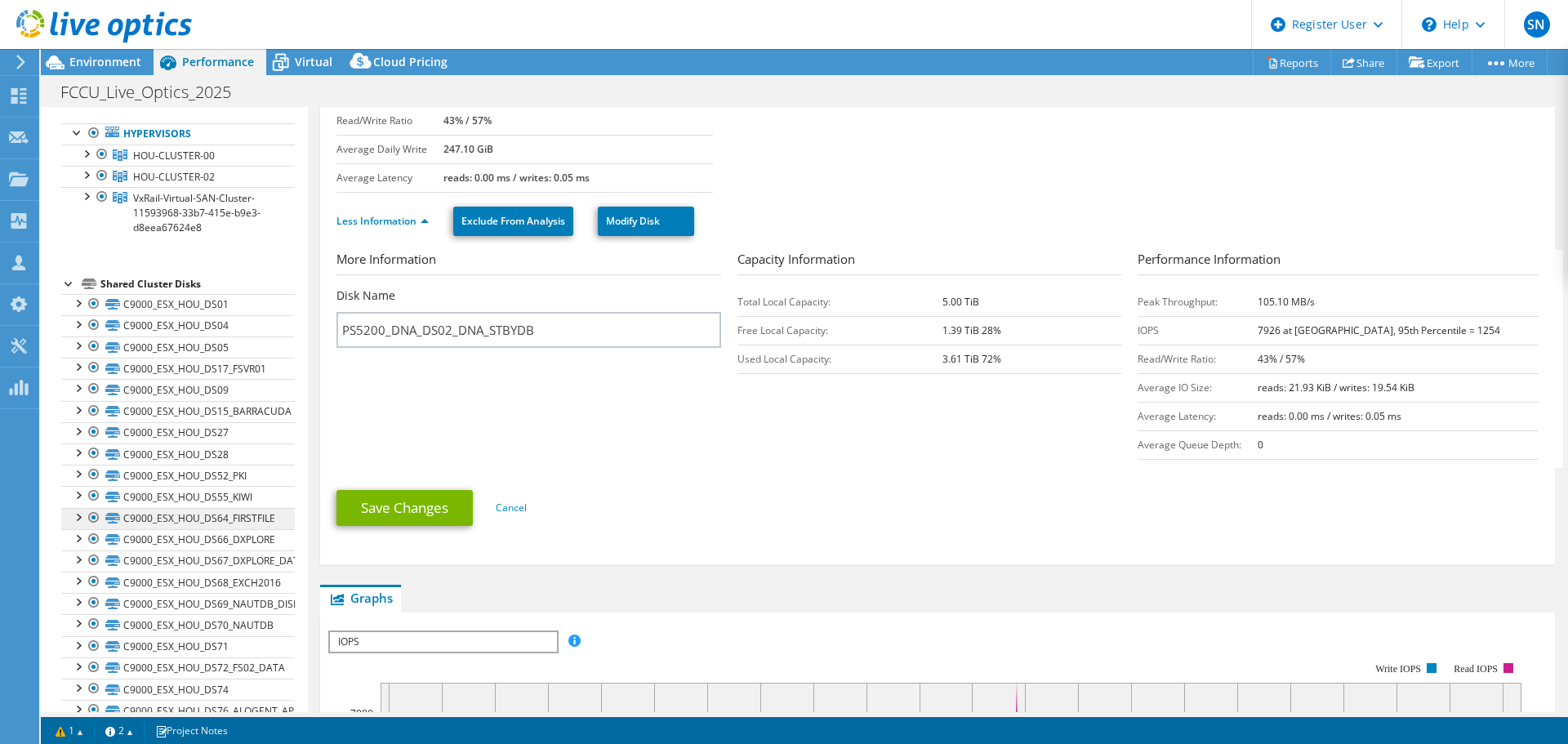
scroll to position [0, 0]
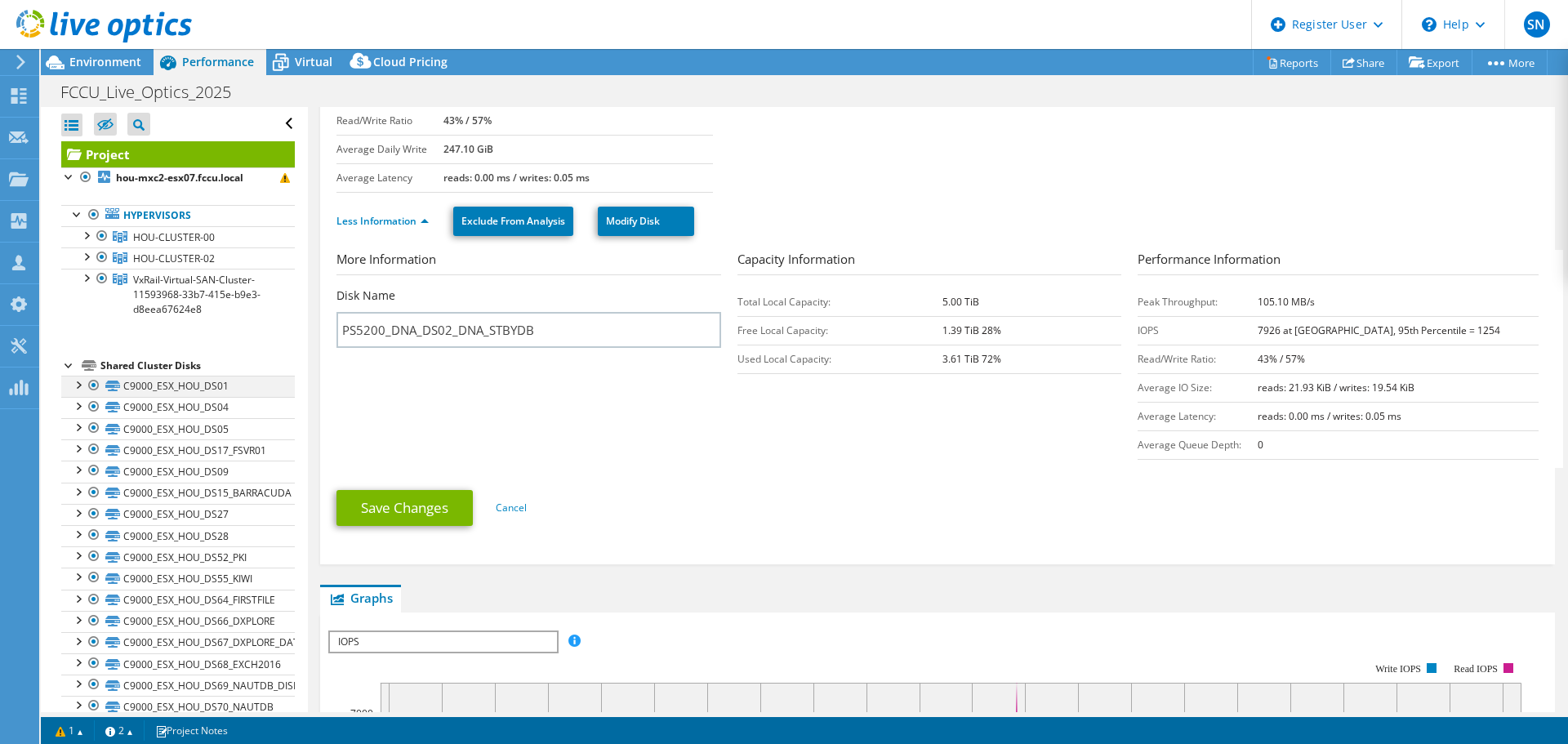
drag, startPoint x: 69, startPoint y: 365, endPoint x: 81, endPoint y: 375, distance: 15.6
click at [69, 365] on div at bounding box center [69, 364] width 16 height 16
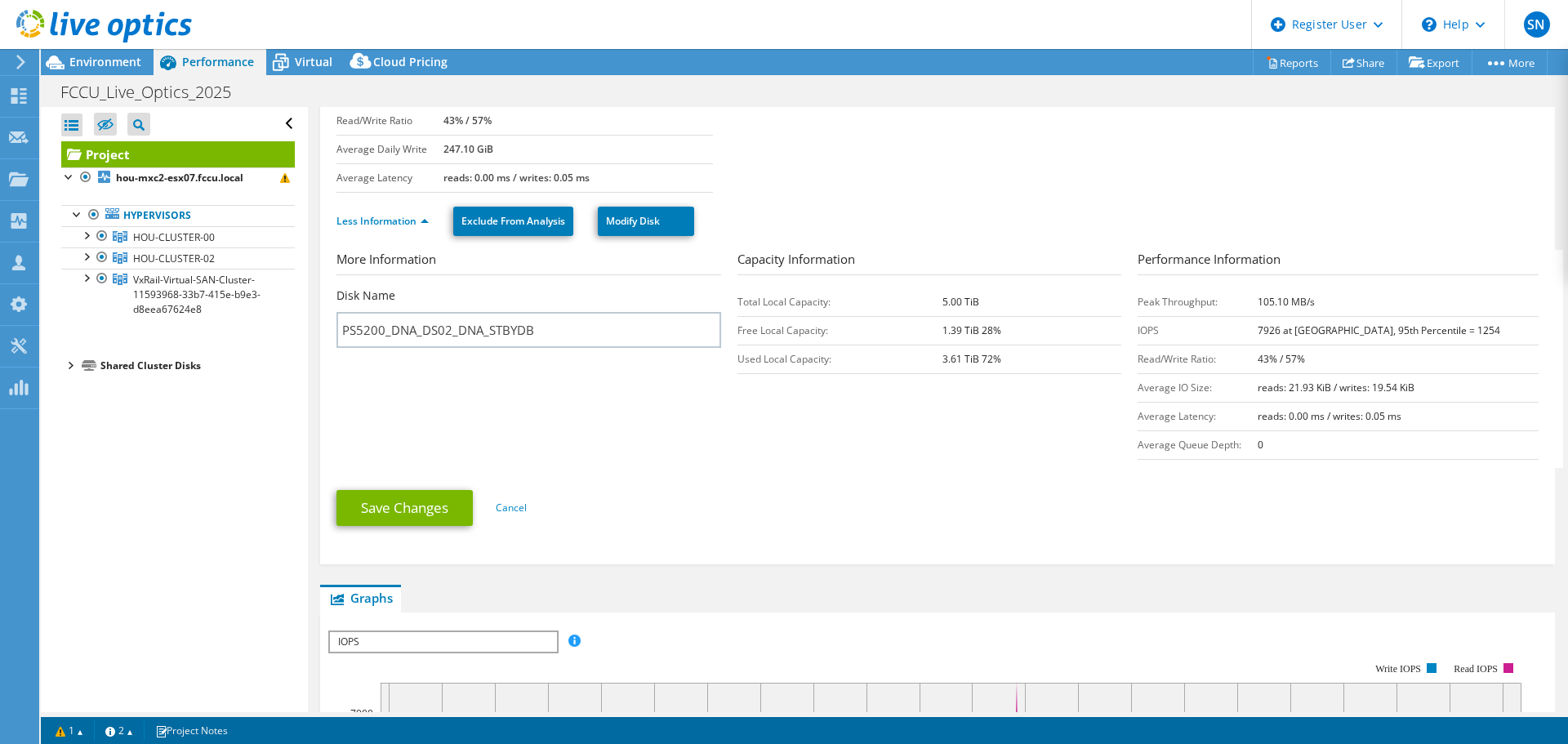
click at [69, 365] on div at bounding box center [69, 364] width 16 height 16
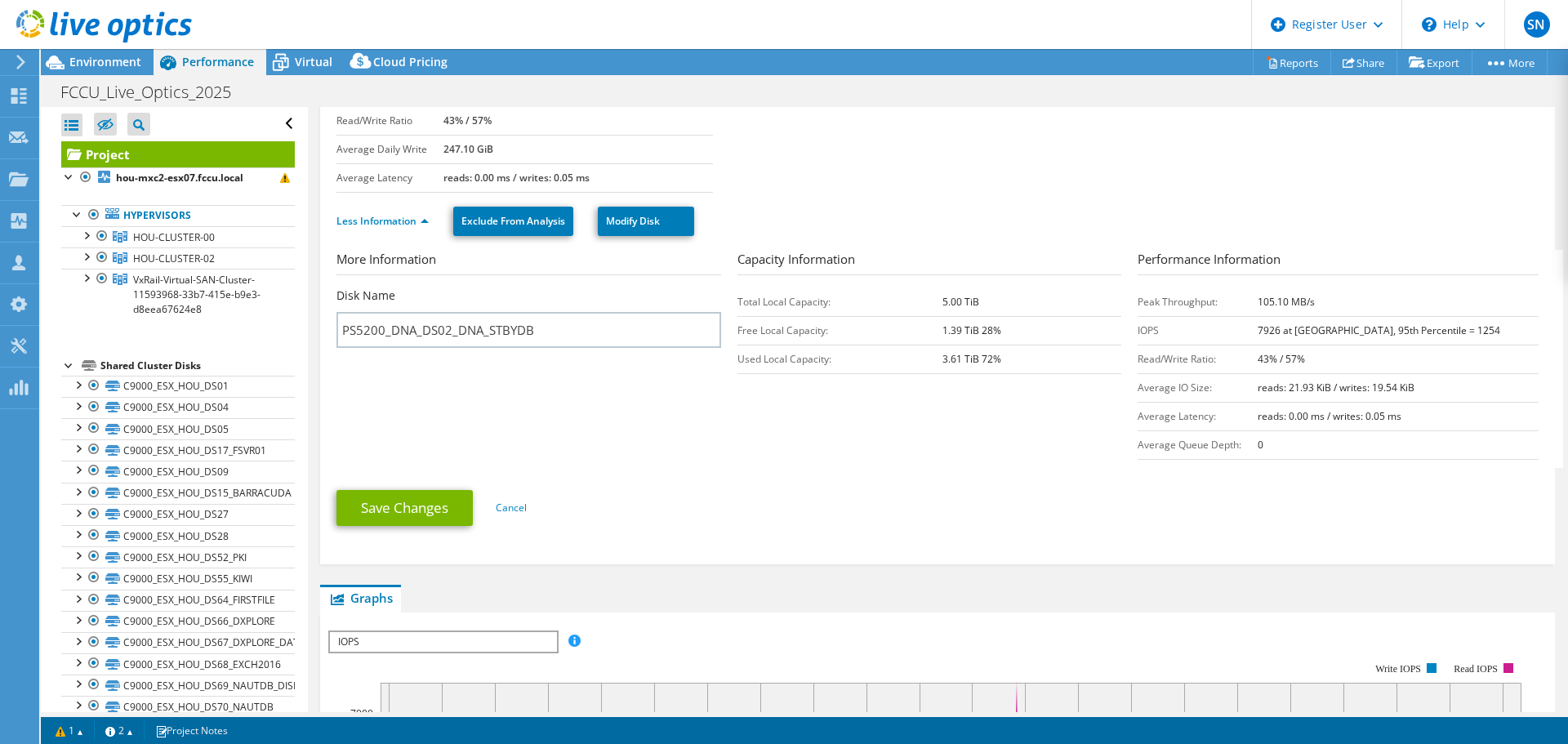
click at [62, 364] on div at bounding box center [69, 364] width 16 height 16
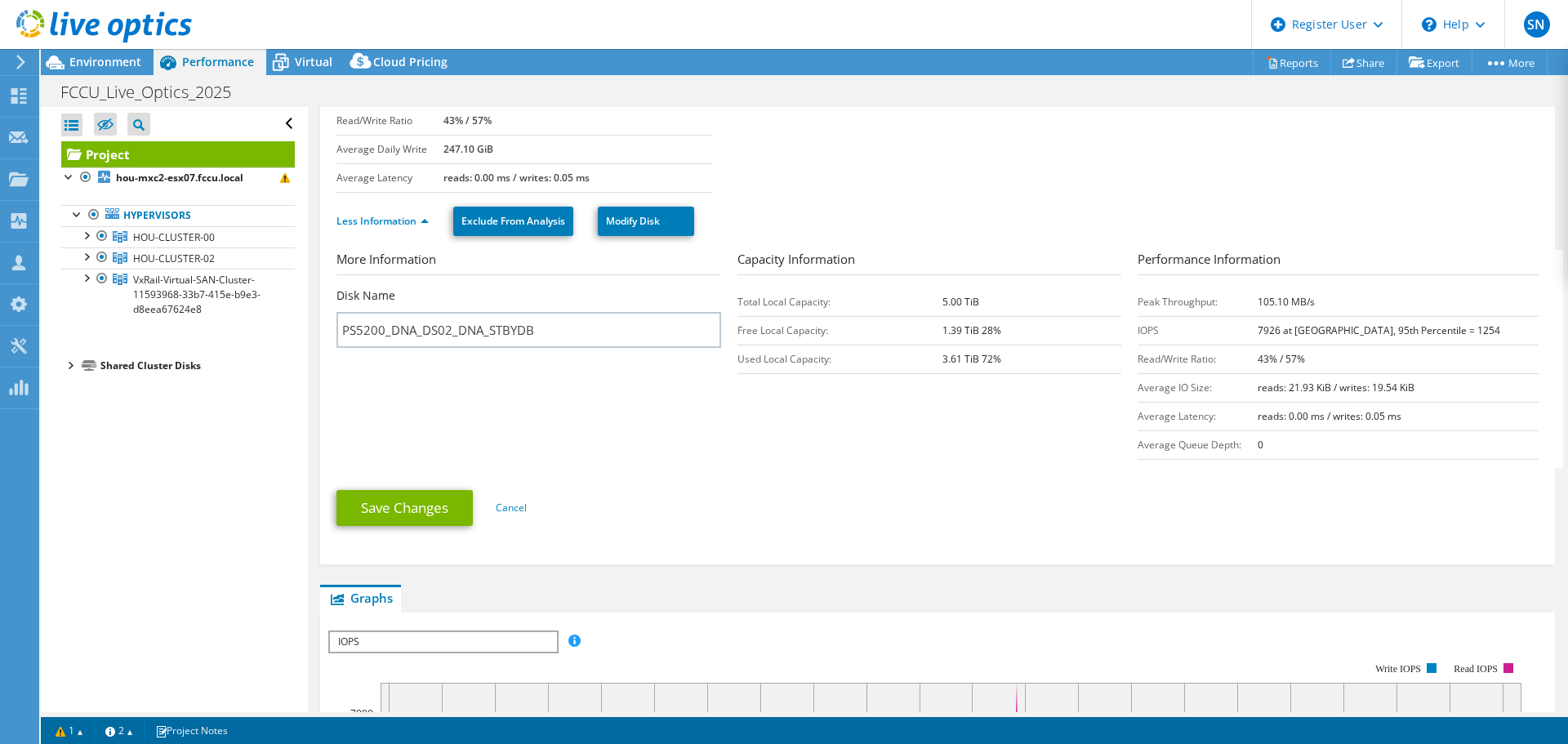
click at [121, 367] on div "Shared Cluster Disks" at bounding box center [198, 365] width 194 height 20
click at [72, 368] on div at bounding box center [69, 364] width 16 height 16
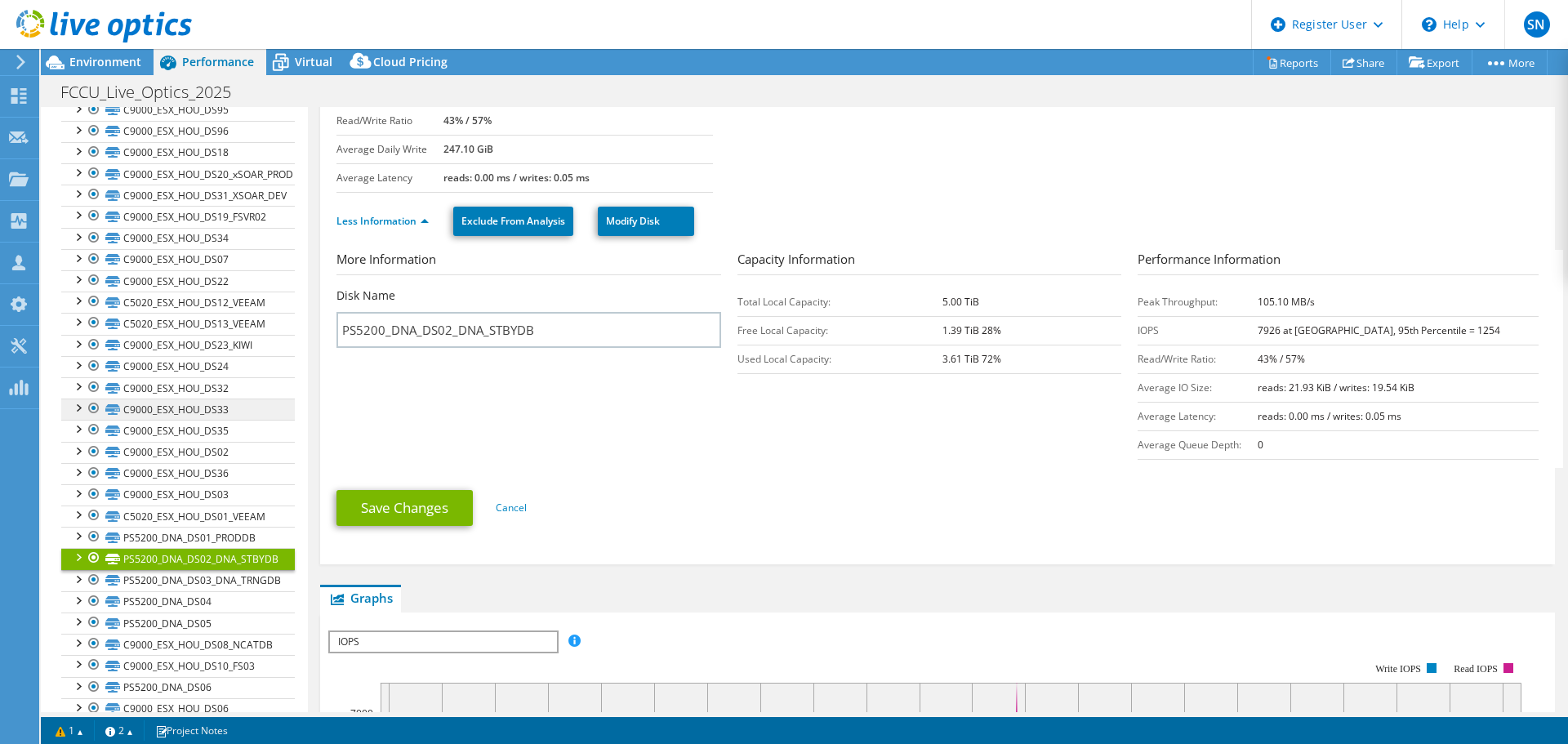
scroll to position [980, 0]
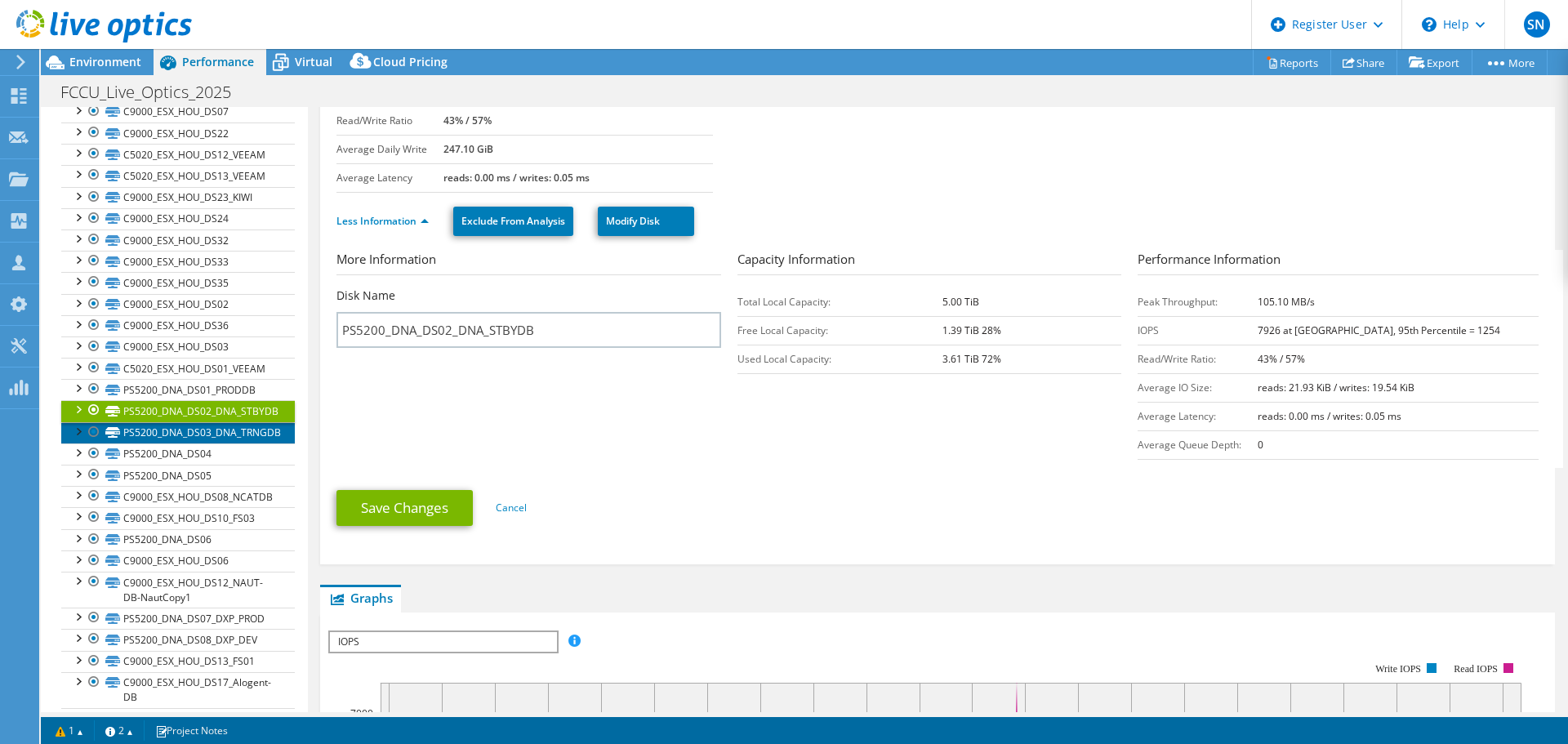
click at [141, 428] on link "PS5200_DNA_DS03_DNA_TRNGDB" at bounding box center [178, 433] width 233 height 21
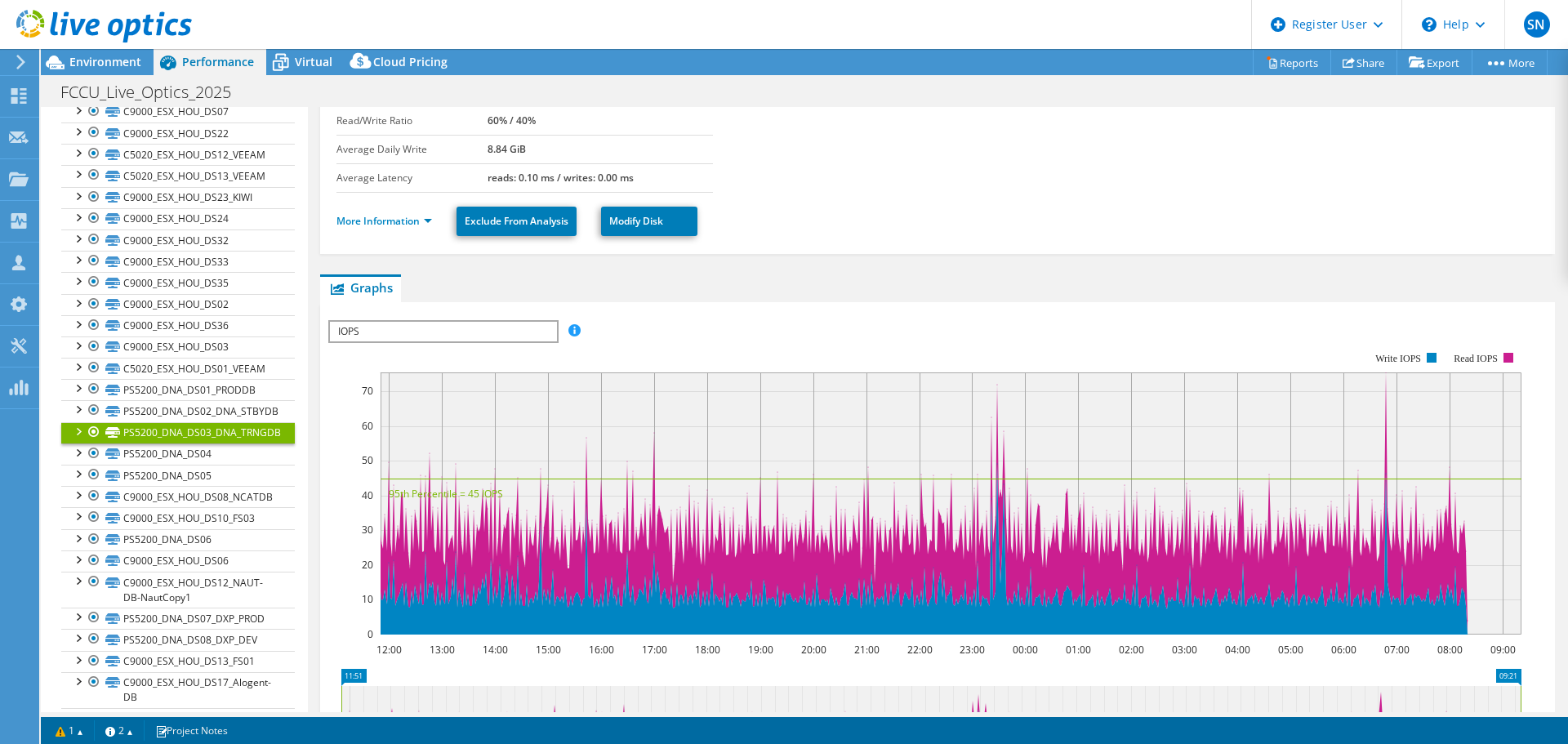
click at [77, 432] on div at bounding box center [77, 431] width 16 height 16
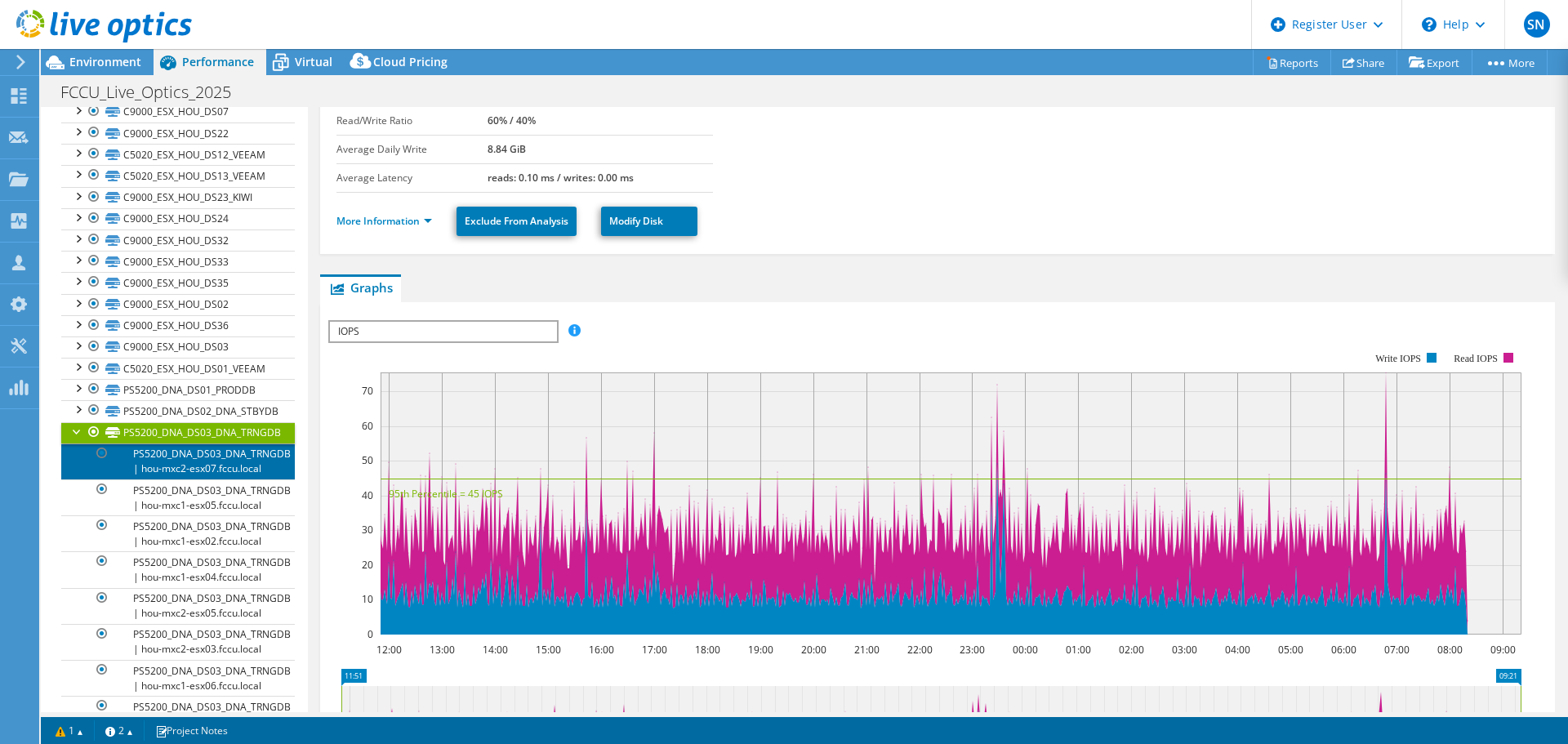
click at [208, 464] on link "PS5200_DNA_DS03_DNA_TRNGDB | hou-mxc2-esx07.fccu.local" at bounding box center [178, 461] width 233 height 36
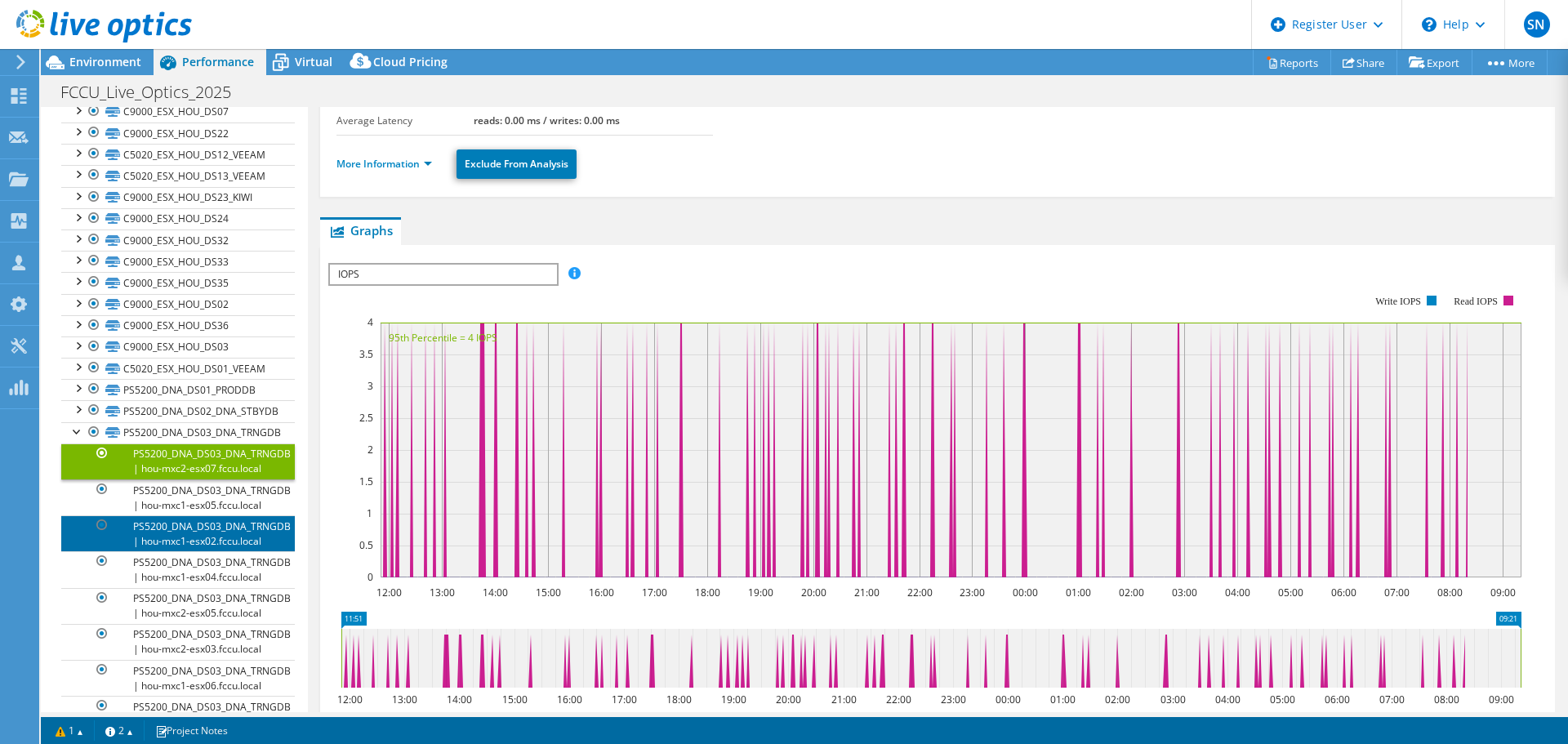
click at [188, 542] on link "PS5200_DNA_DS03_DNA_TRNGDB | hou-mxc1-esx02.fccu.local" at bounding box center [178, 533] width 233 height 36
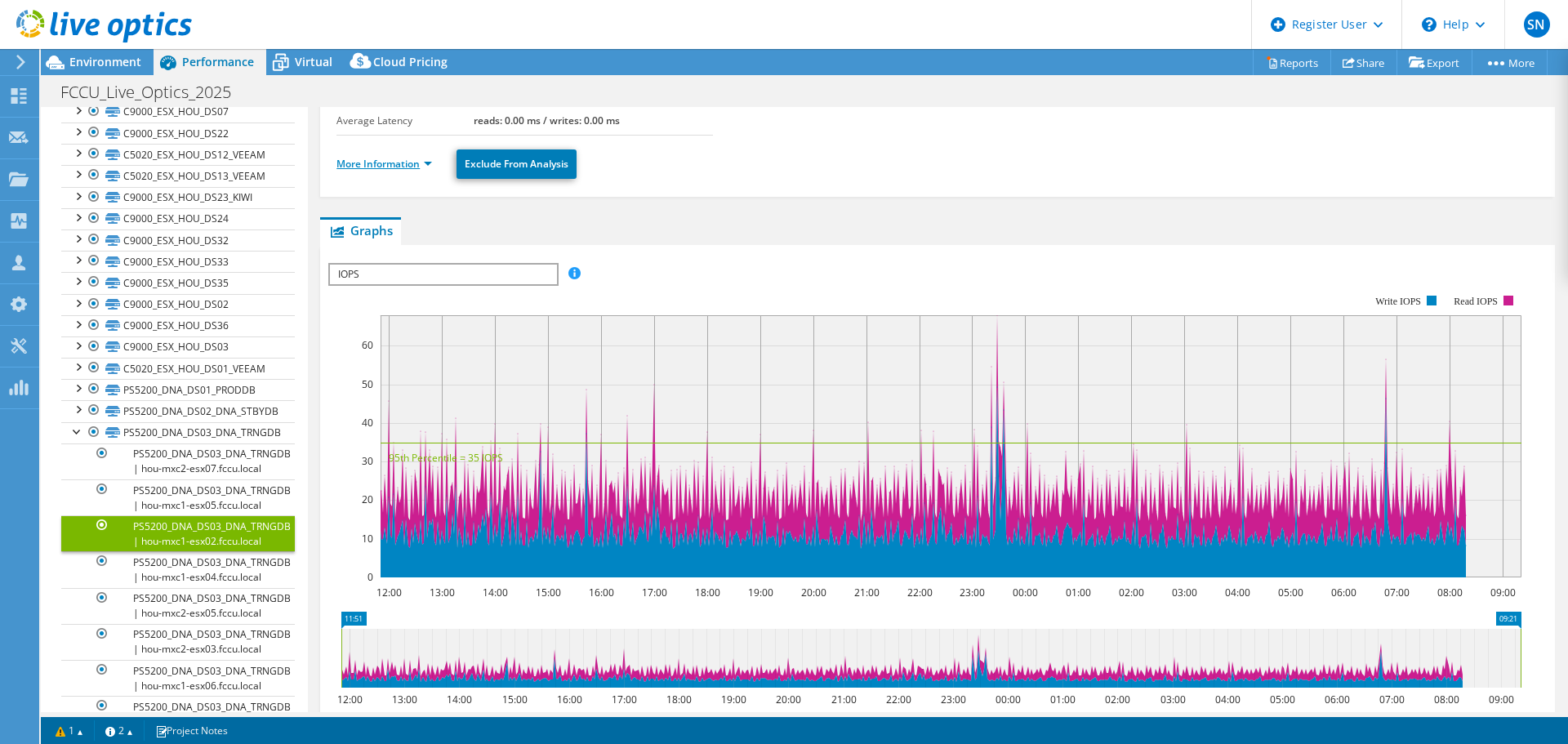
click at [380, 163] on link "More Information" at bounding box center [384, 164] width 95 height 14
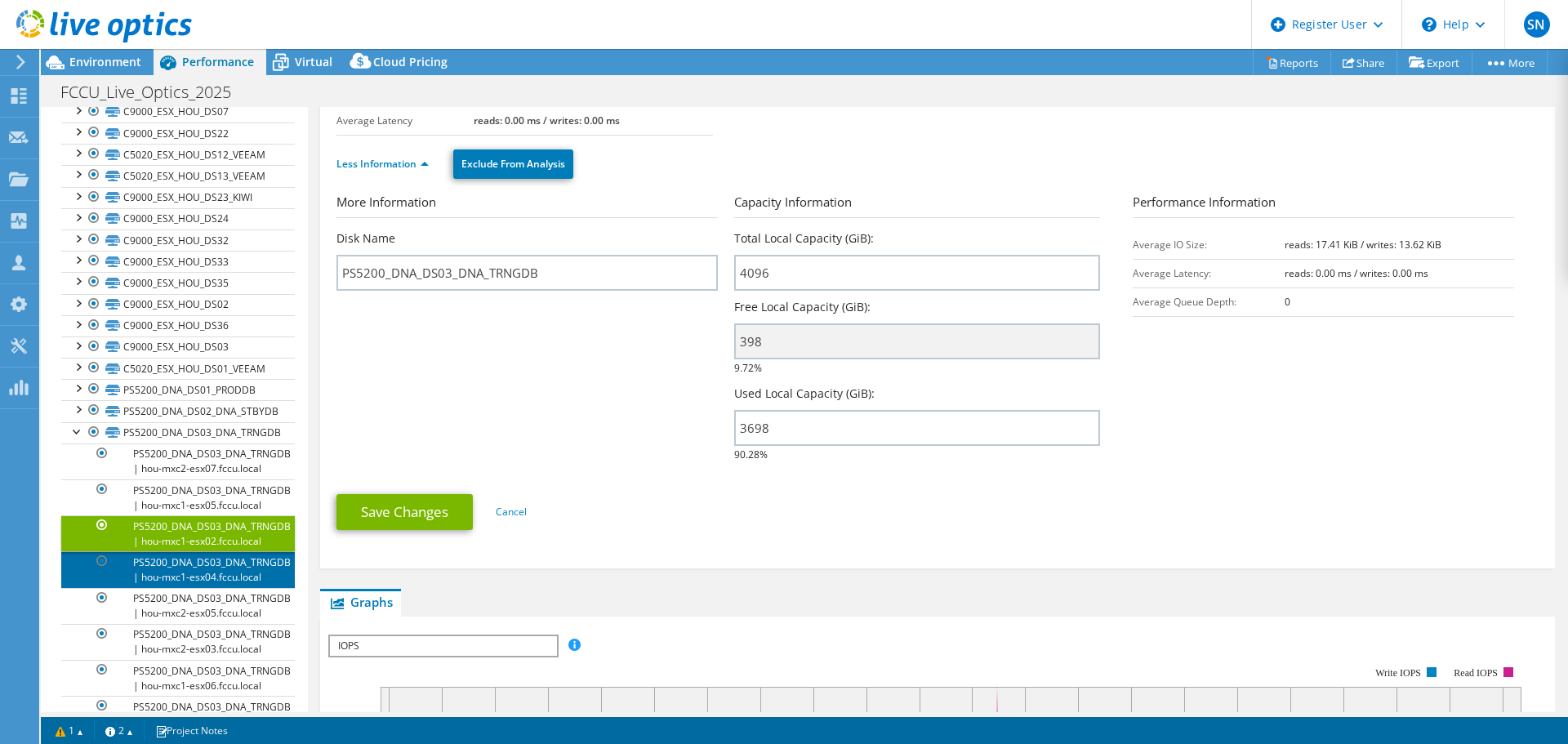
click at [200, 573] on link "PS5200_DNA_DS03_DNA_TRNGDB | hou-mxc1-esx04.fccu.local" at bounding box center [178, 569] width 233 height 36
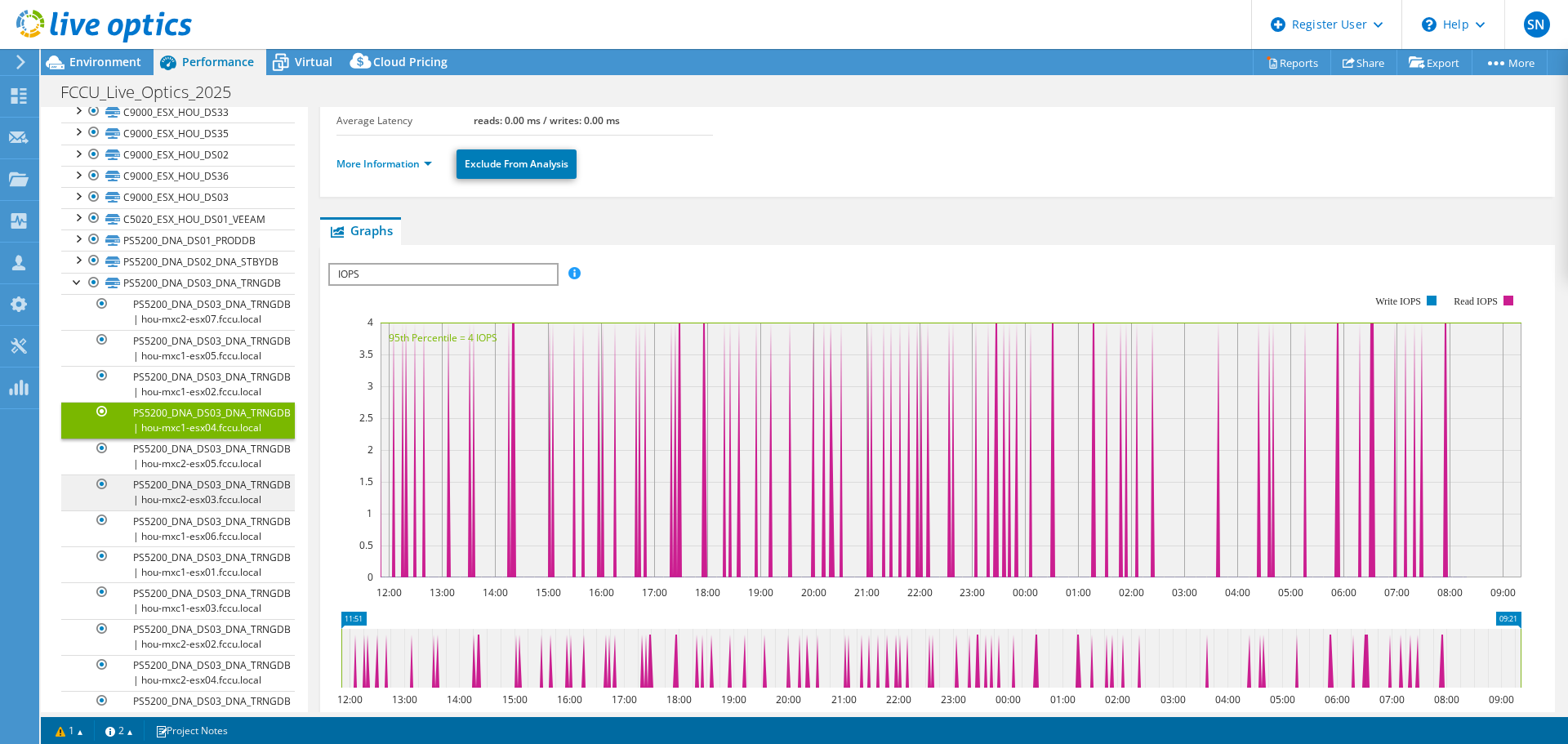
scroll to position [1144, 0]
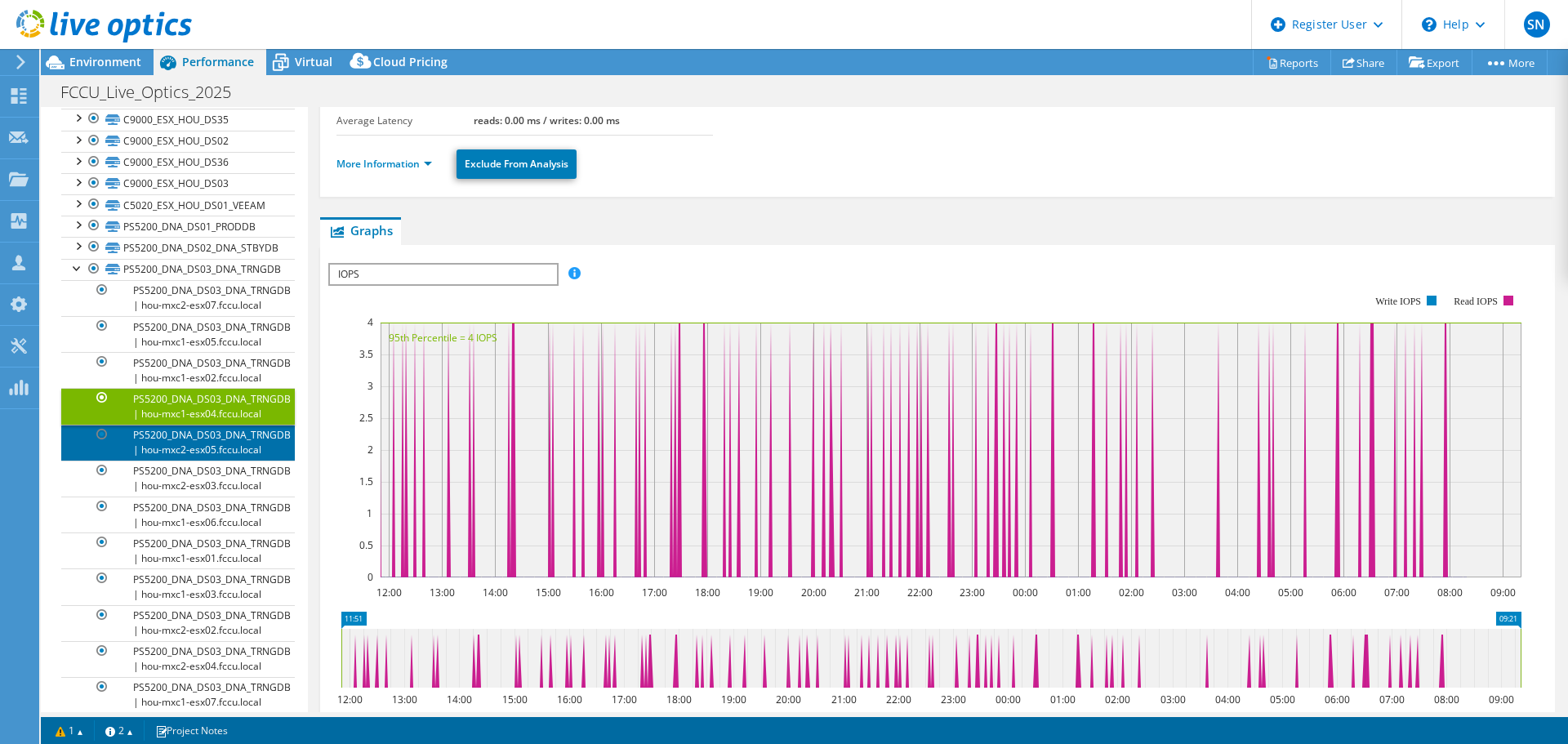
click at [177, 437] on link "PS5200_DNA_DS03_DNA_TRNGDB | hou-mxc2-esx05.fccu.local" at bounding box center [178, 442] width 233 height 36
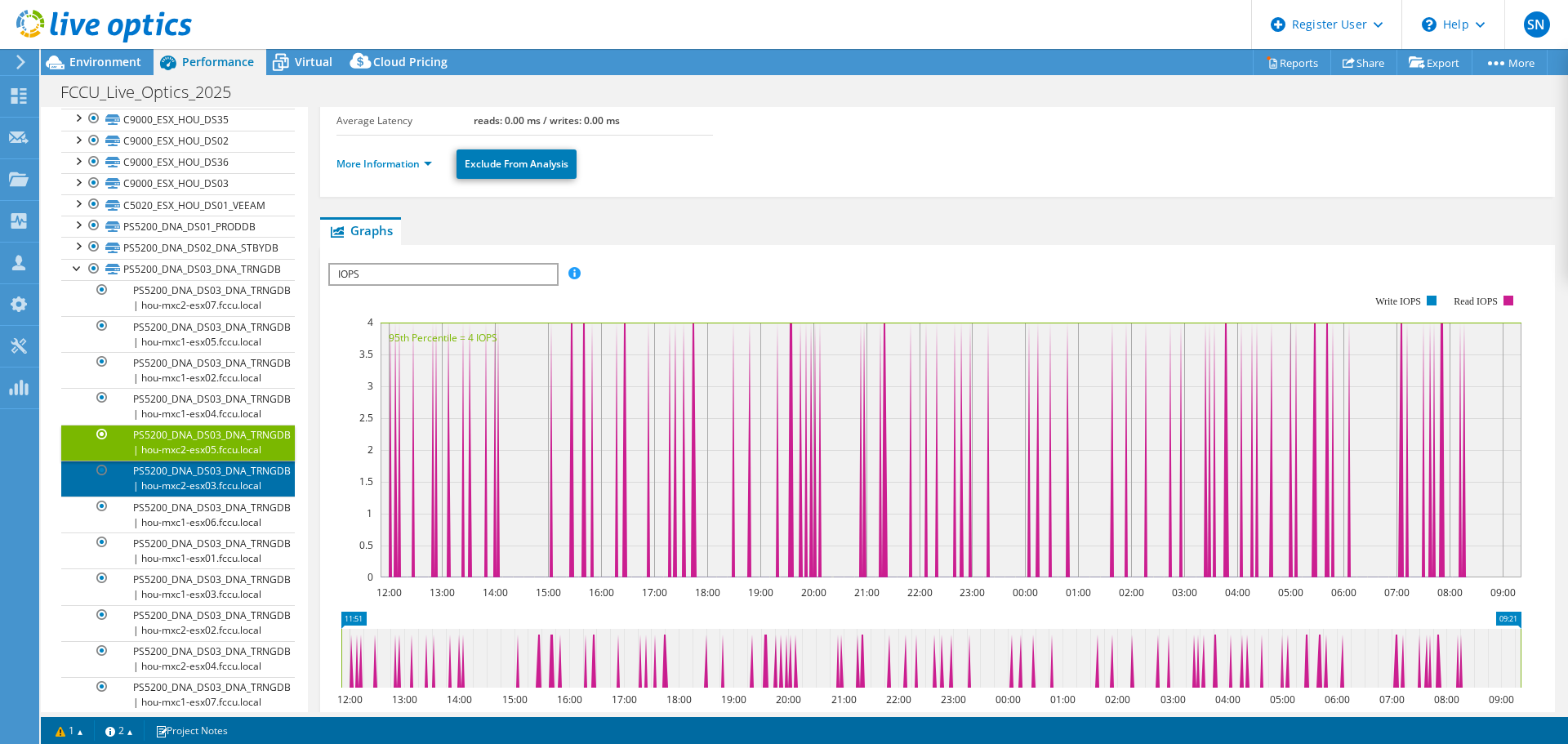
click at [178, 467] on link "PS5200_DNA_DS03_DNA_TRNGDB | hou-mxc2-esx03.fccu.local" at bounding box center [178, 478] width 233 height 36
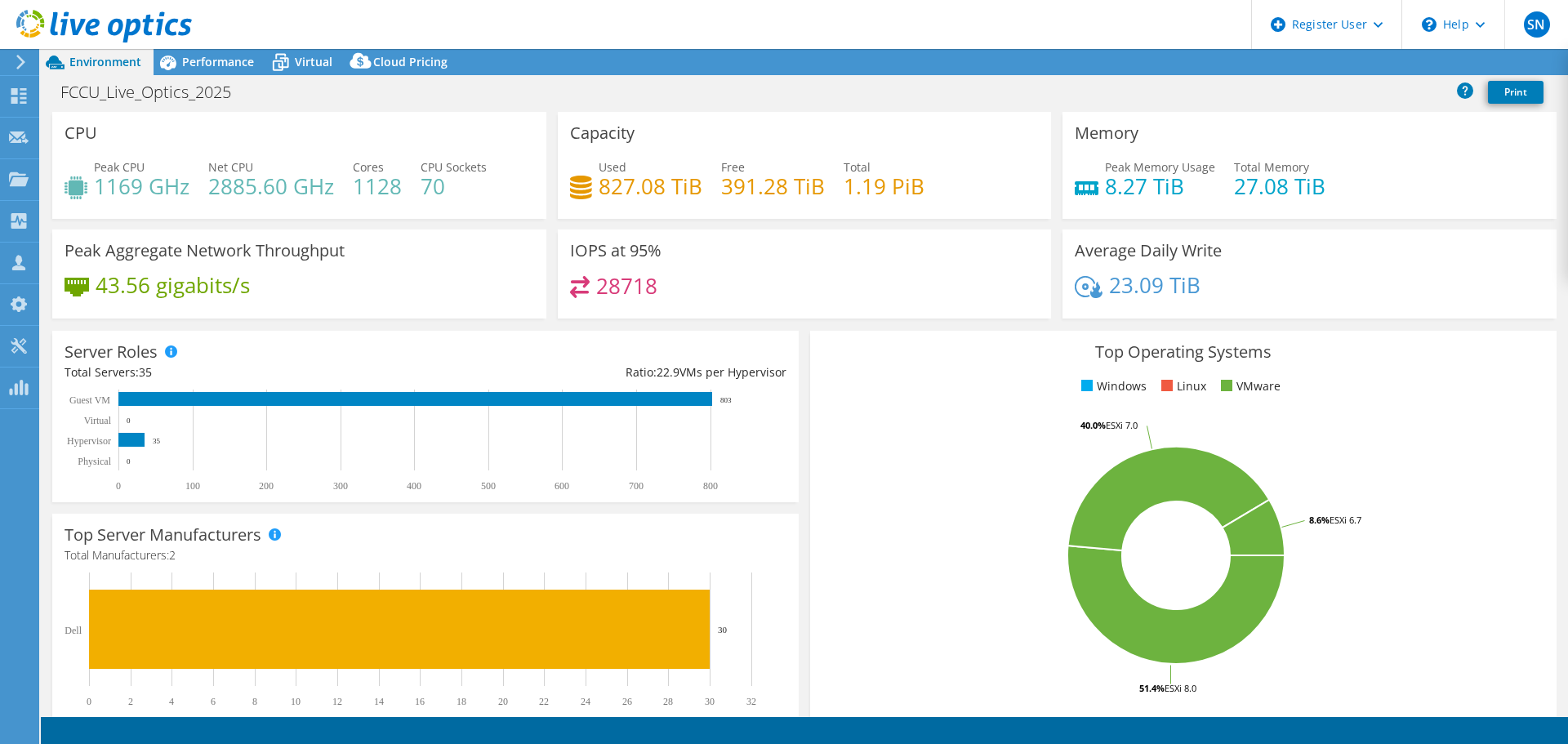
select select "USD"
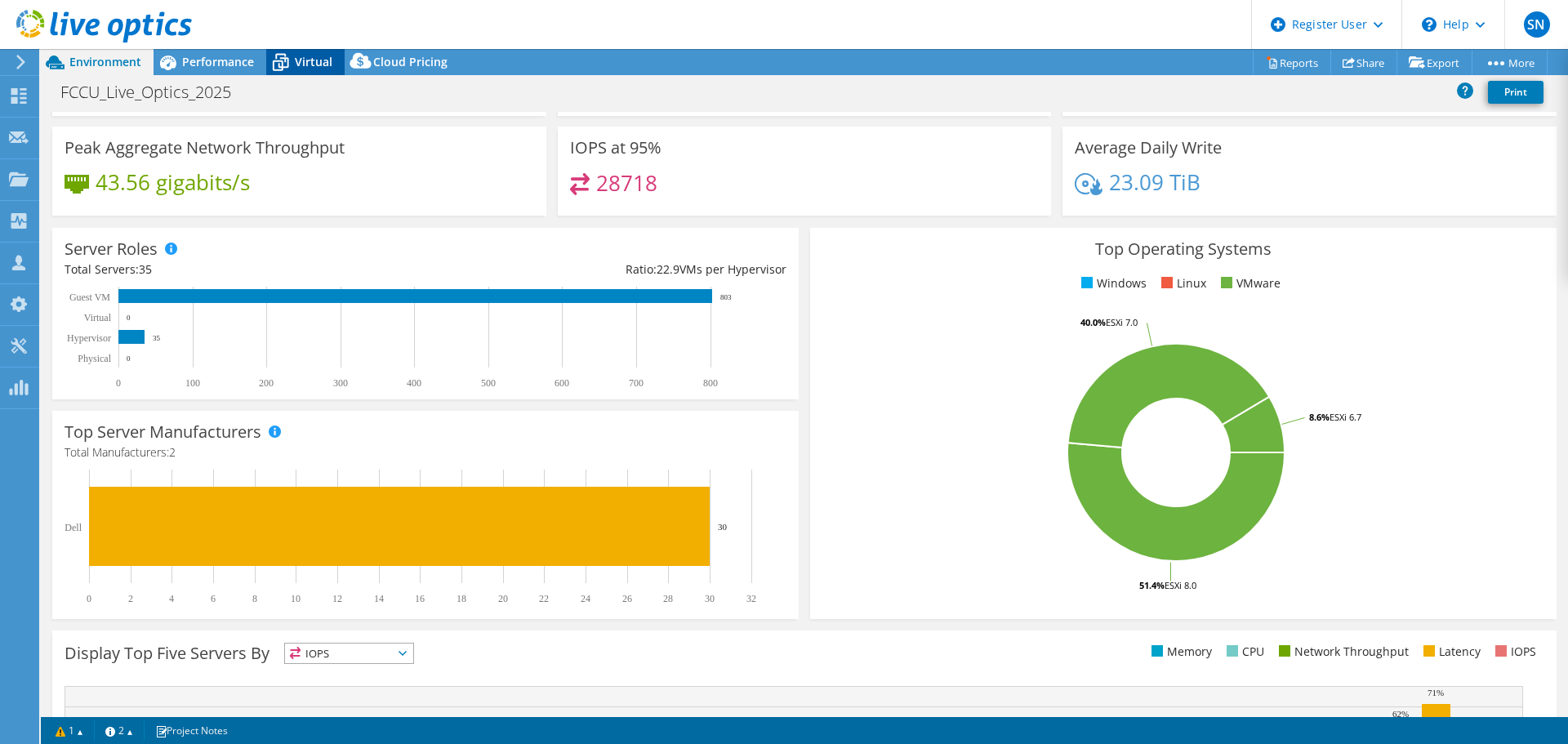
scroll to position [102, 0]
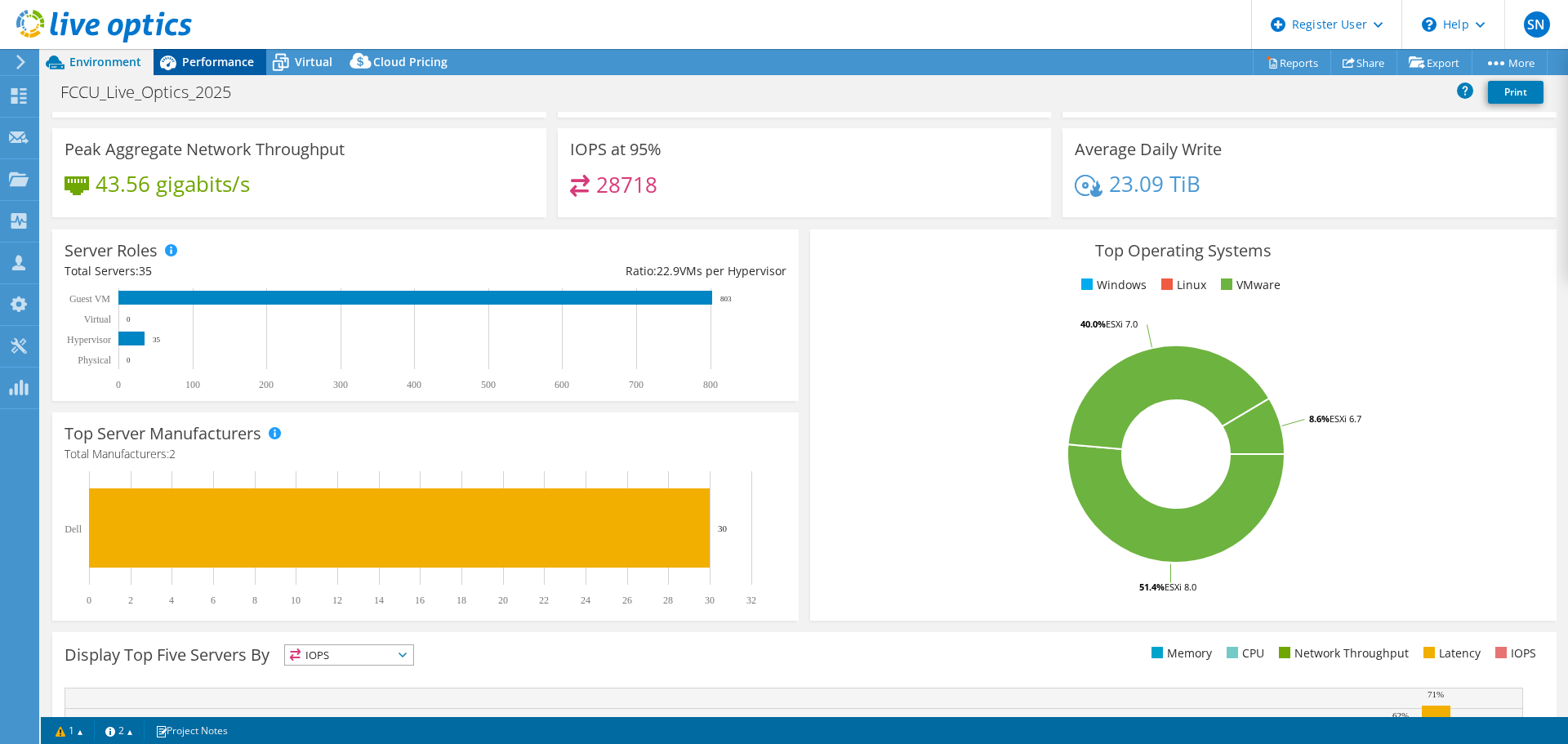
click at [220, 62] on span "Performance" at bounding box center [218, 62] width 72 height 16
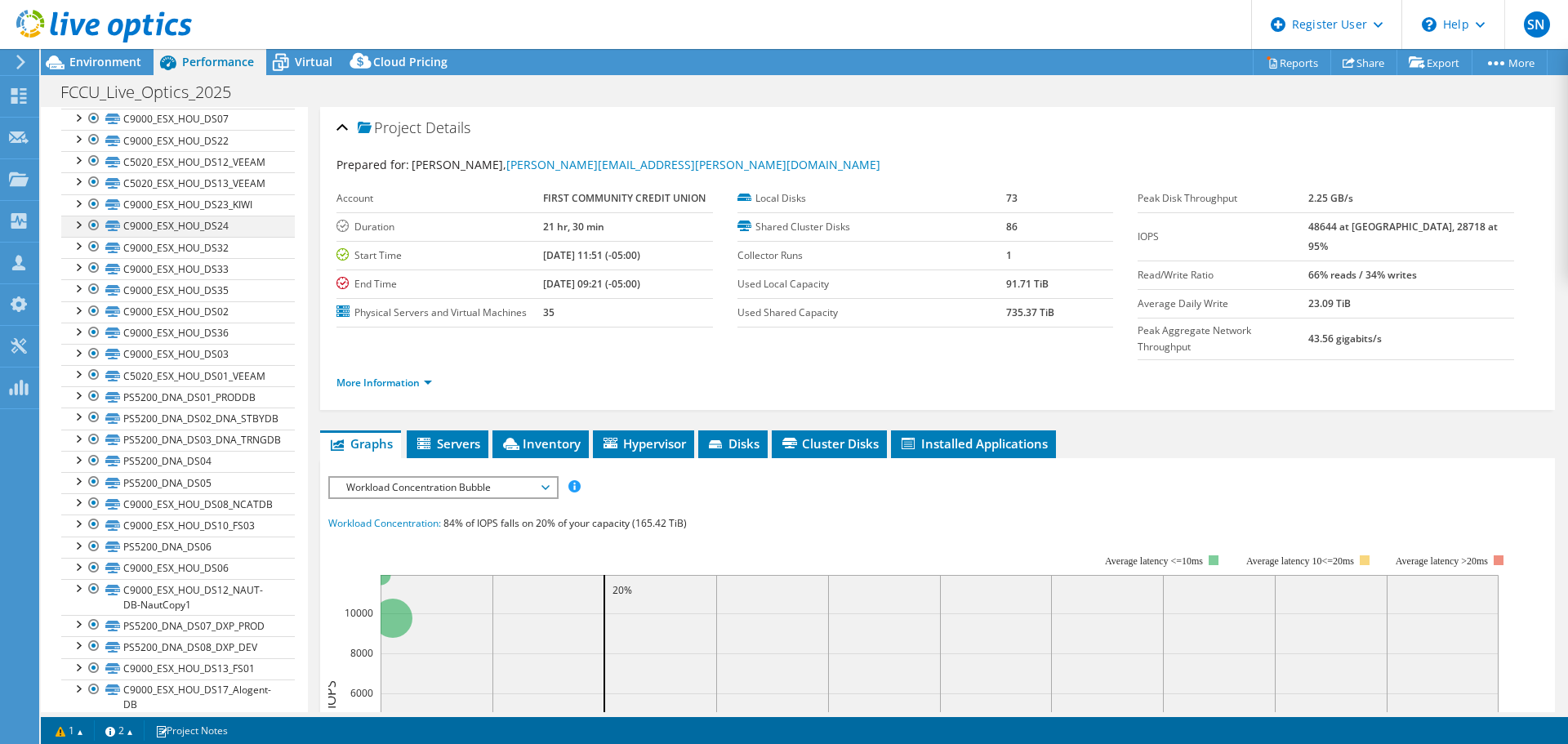
scroll to position [1063, 0]
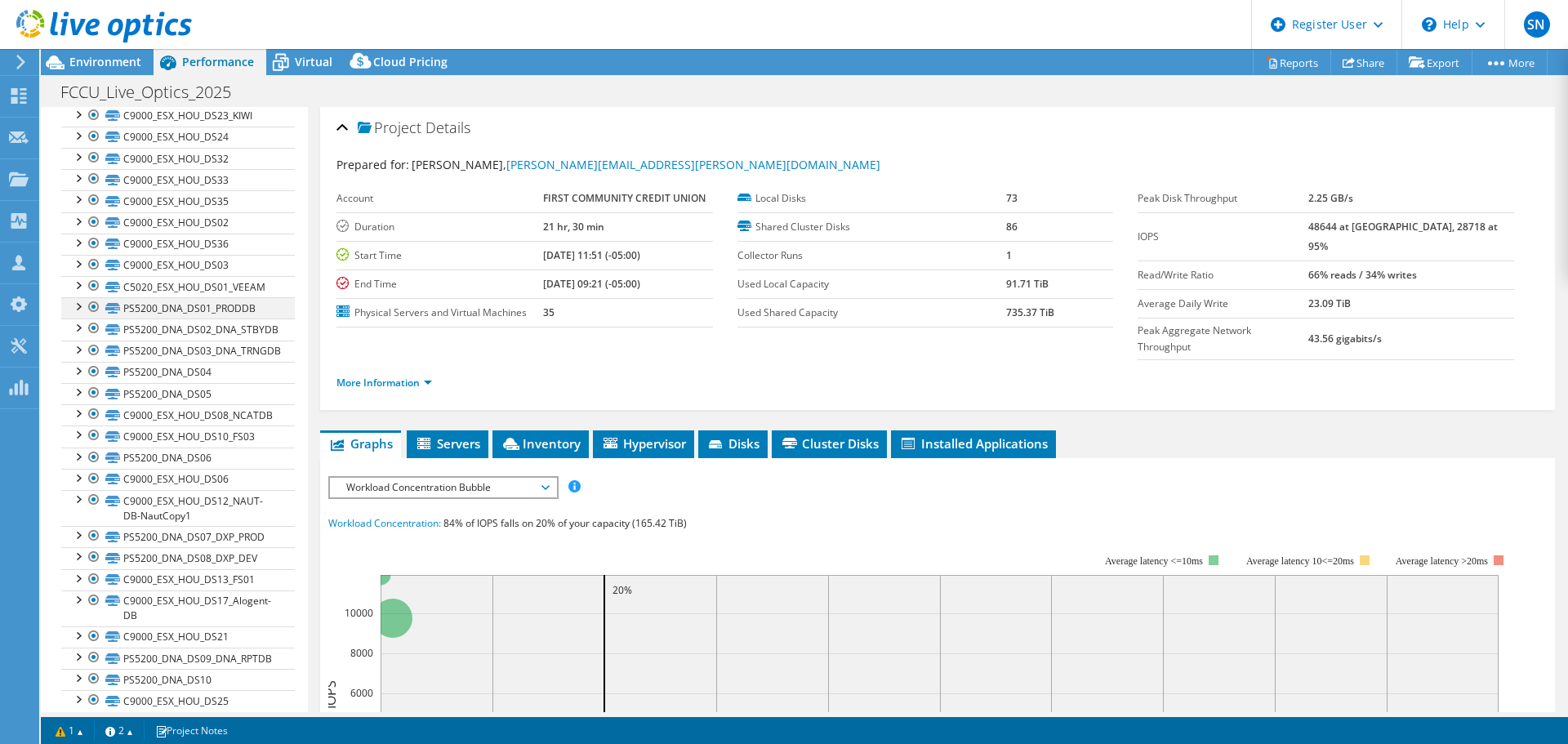
click at [80, 306] on div at bounding box center [77, 306] width 16 height 16
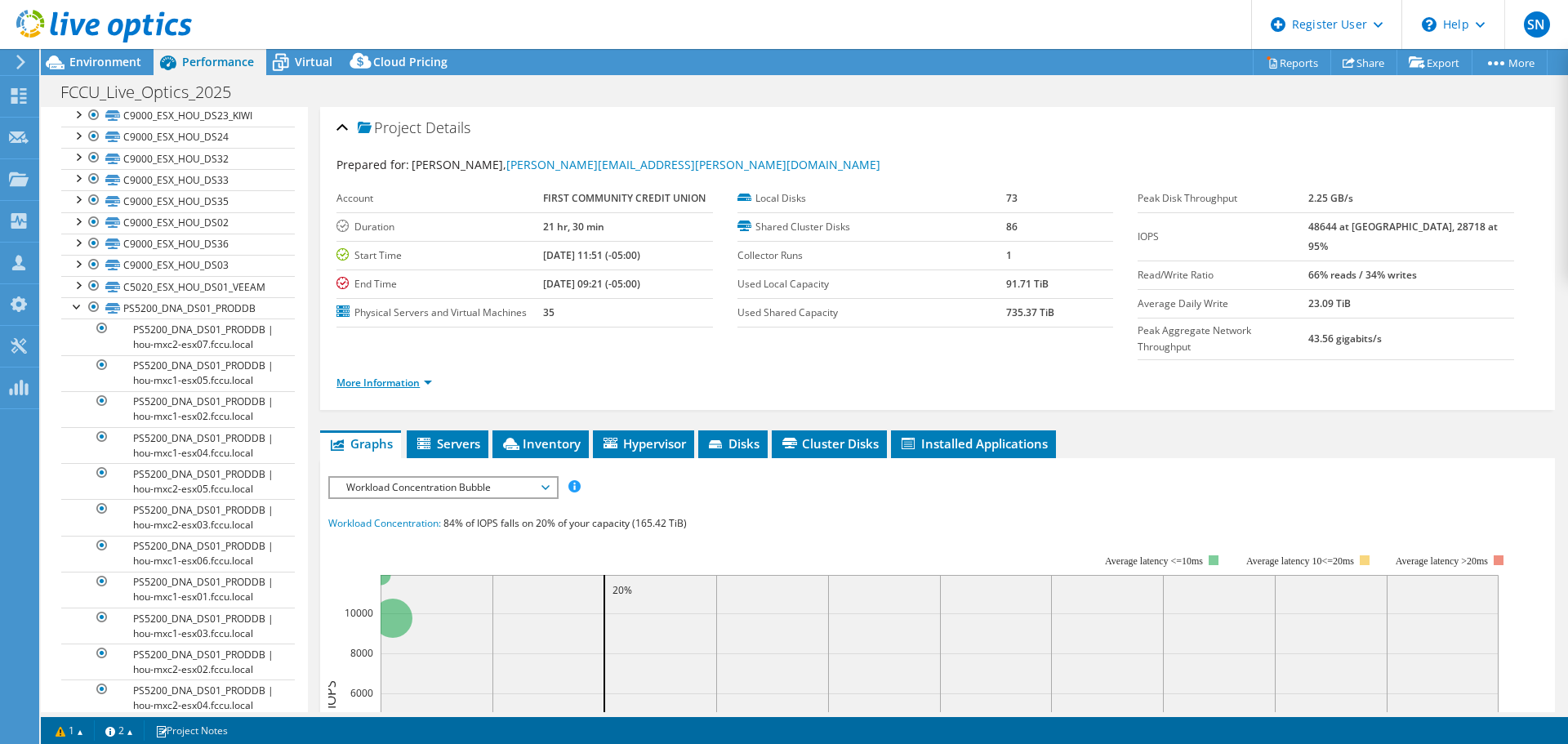
click at [383, 376] on link "More Information" at bounding box center [384, 383] width 95 height 14
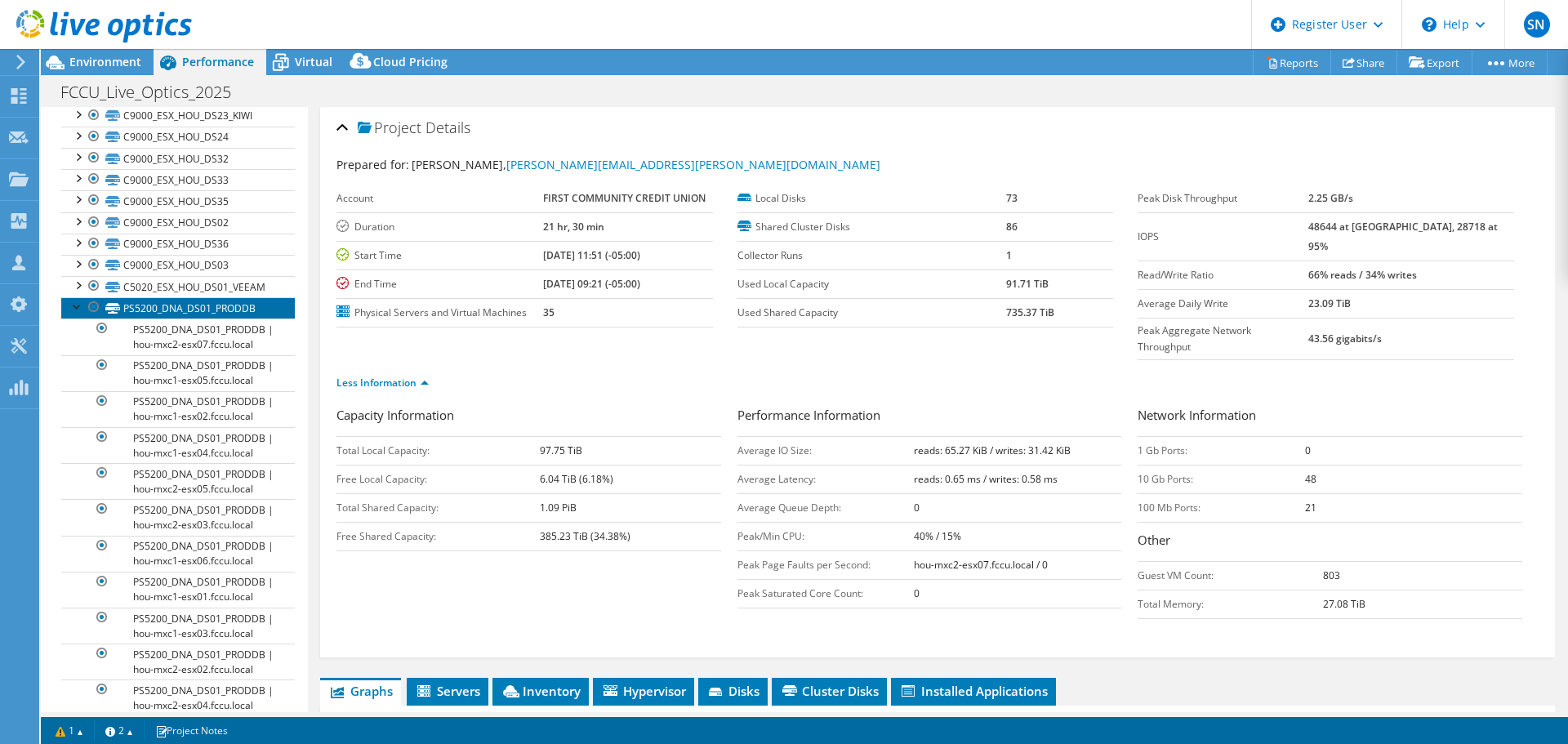
click at [121, 306] on link "PS5200_DNA_DS01_PRODDB" at bounding box center [178, 308] width 233 height 21
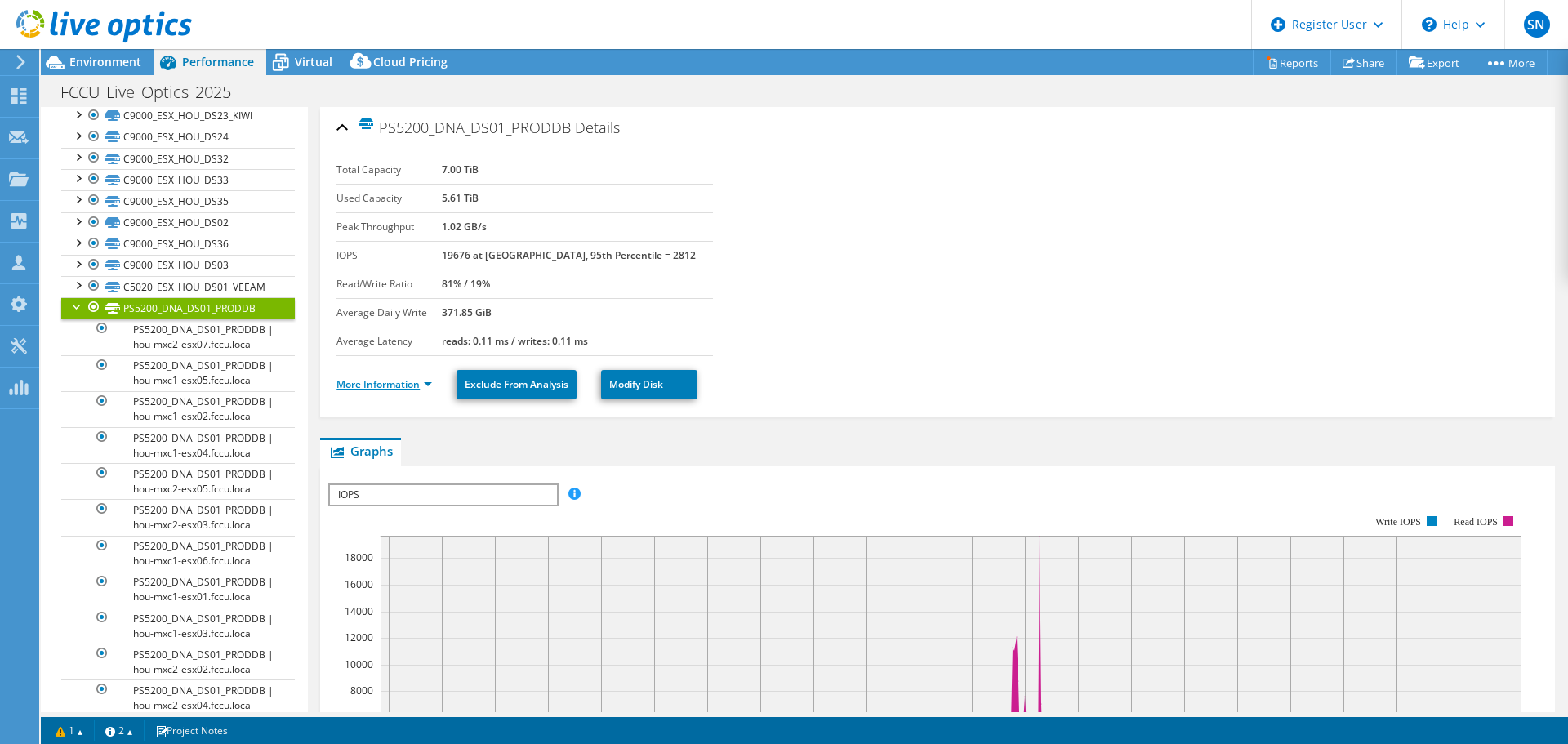
click at [374, 383] on link "More Information" at bounding box center [384, 385] width 95 height 14
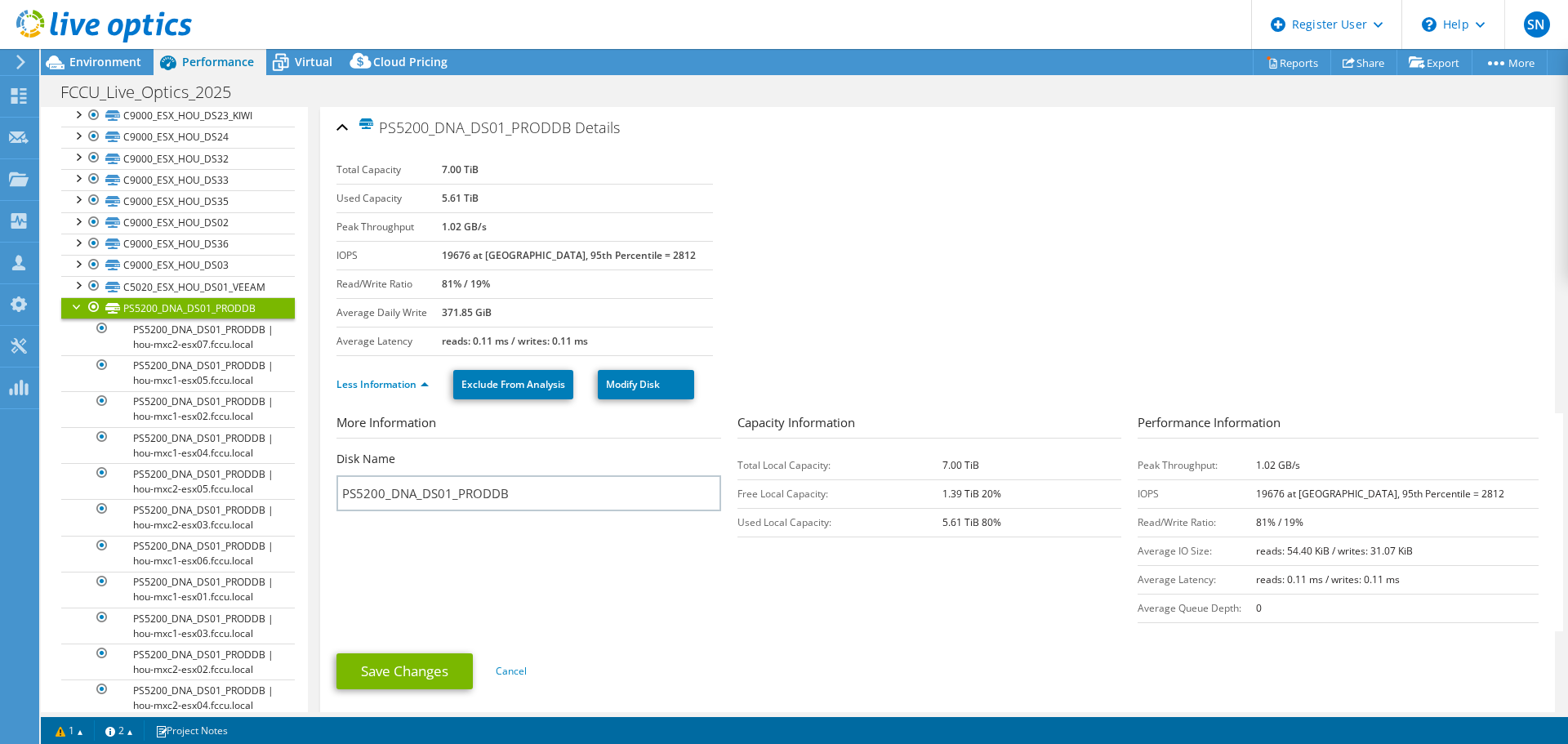
click at [75, 307] on div at bounding box center [77, 306] width 16 height 16
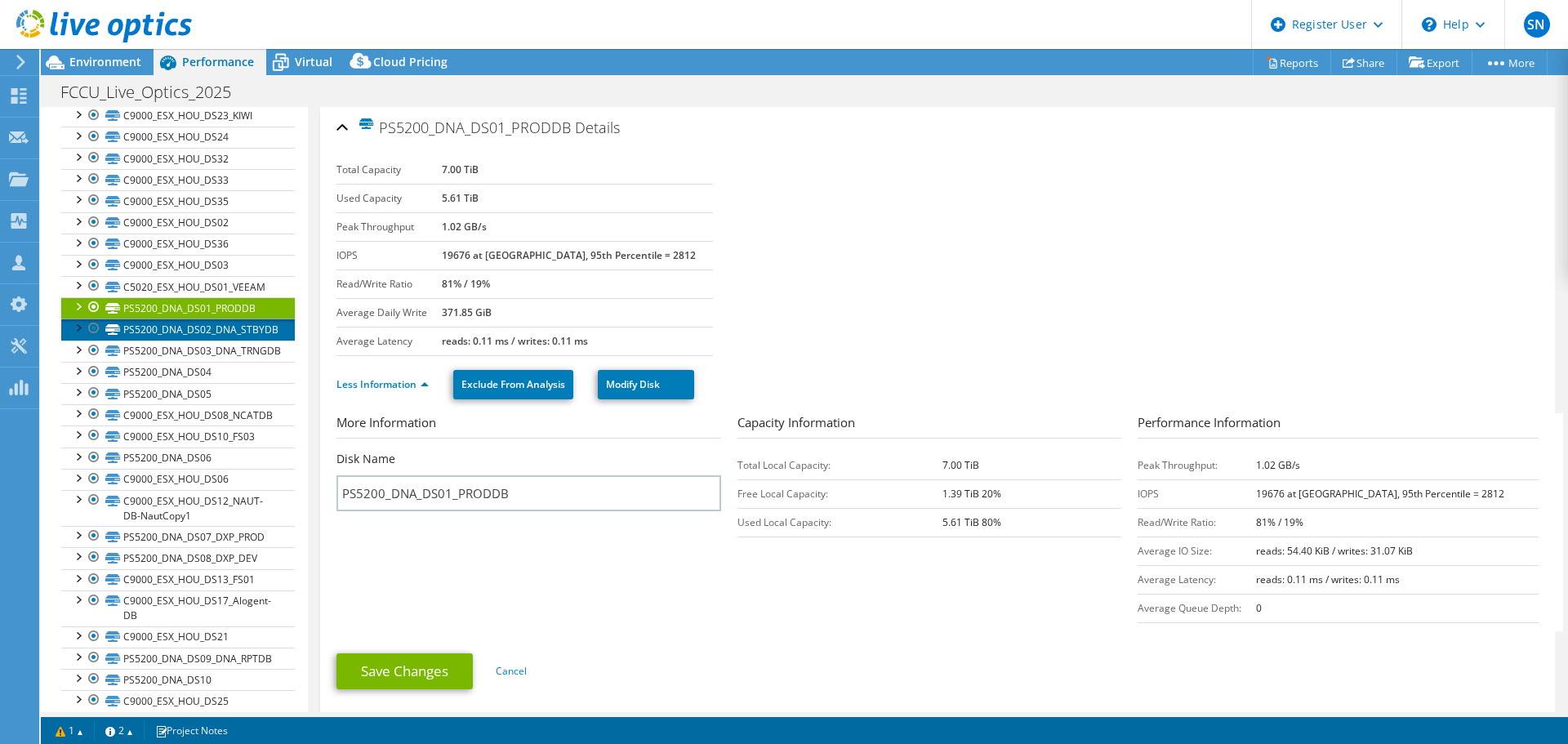
click at [185, 332] on link "PS5200_DNA_DS02_DNA_STBYDB" at bounding box center [178, 329] width 233 height 21
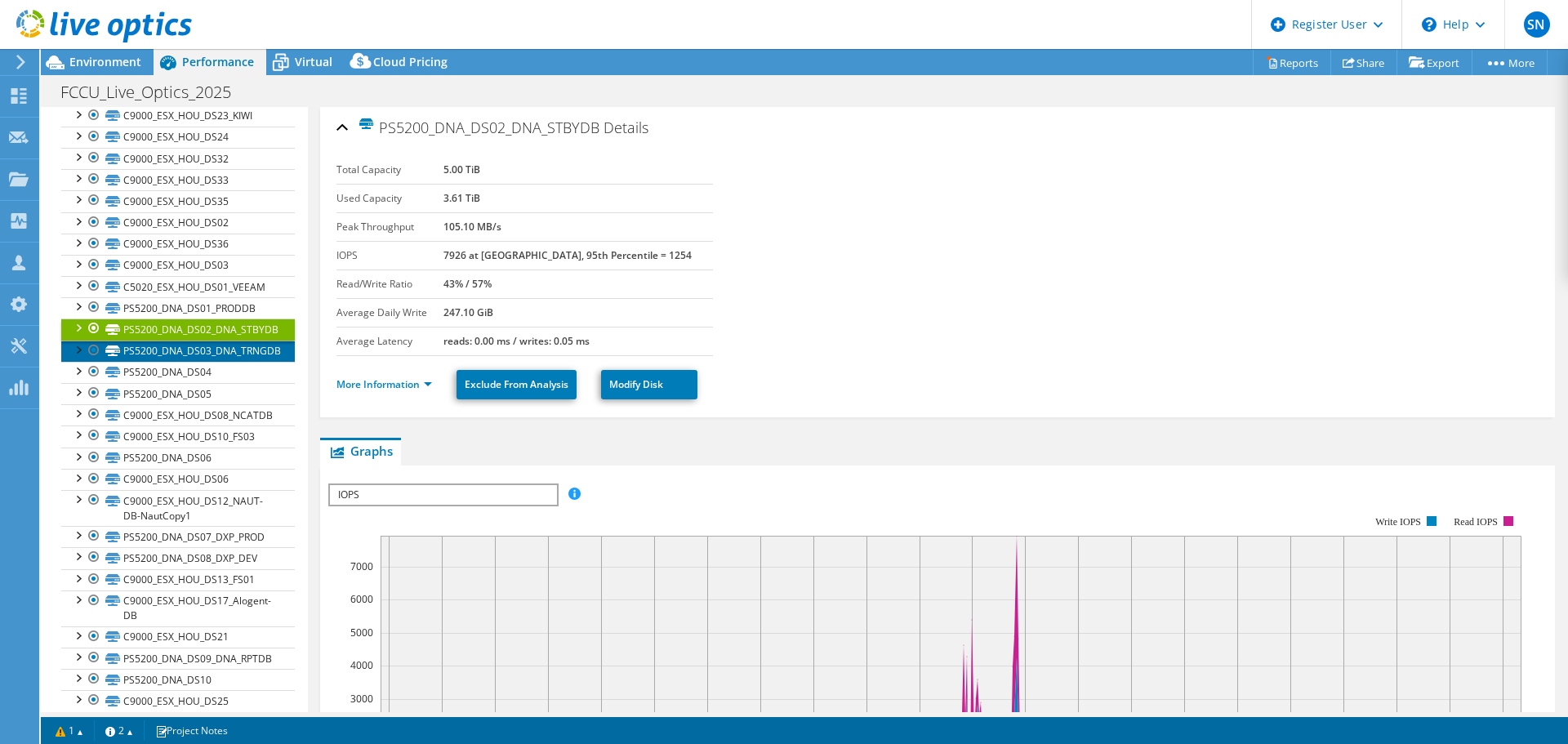
click at [163, 344] on link "PS5200_DNA_DS03_DNA_TRNGDB" at bounding box center [178, 351] width 233 height 21
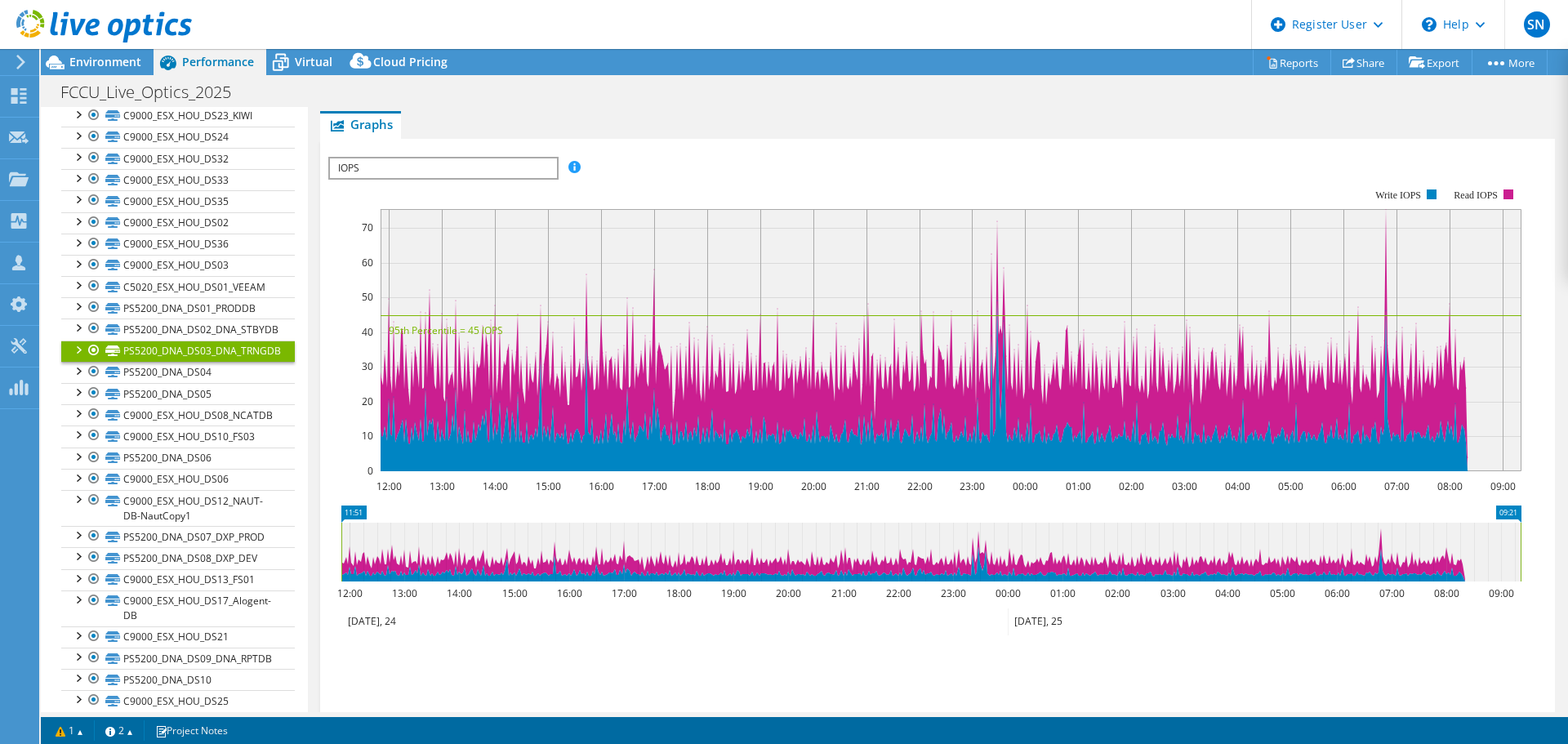
scroll to position [442, 0]
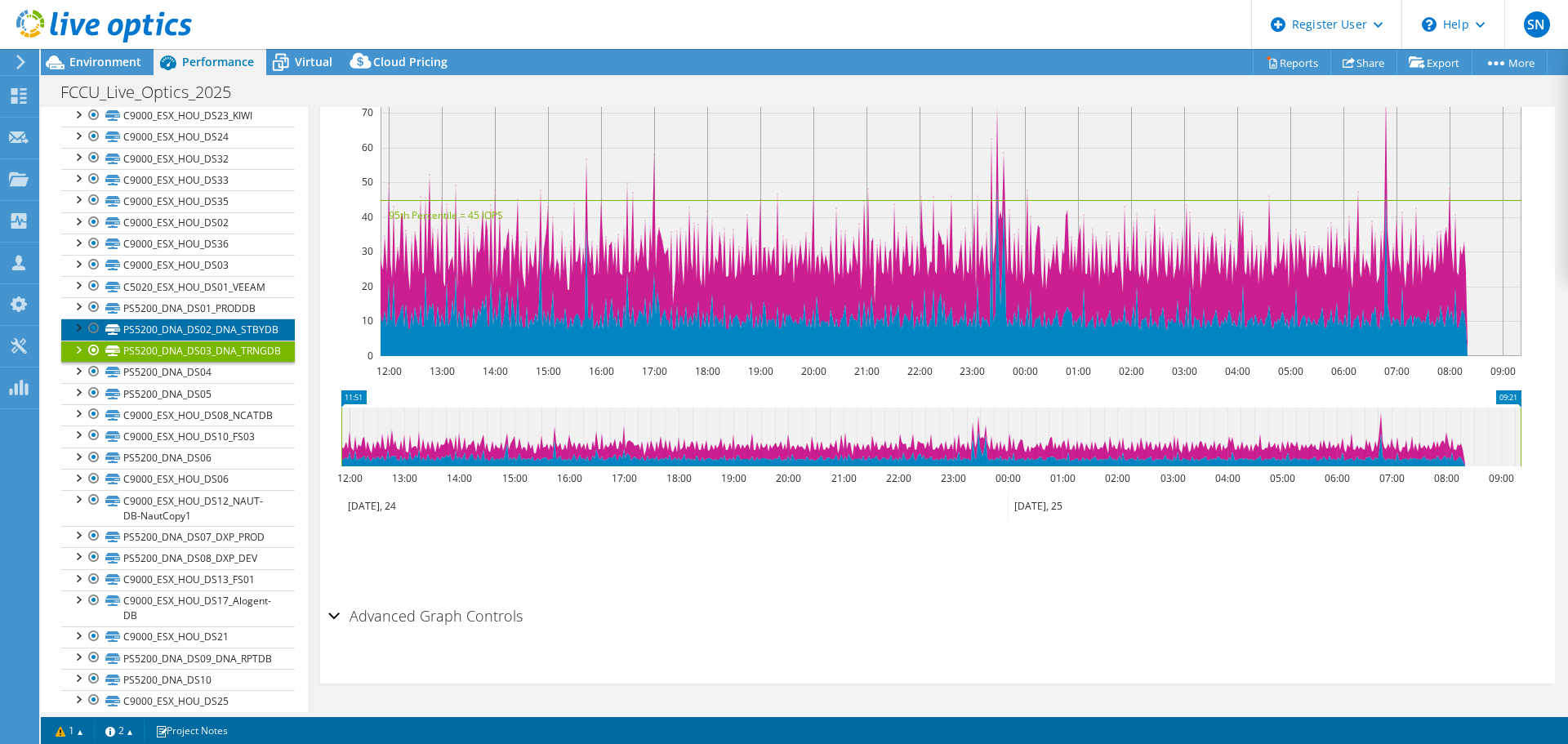
click at [139, 329] on link "PS5200_DNA_DS02_DNA_STBYDB" at bounding box center [178, 329] width 233 height 21
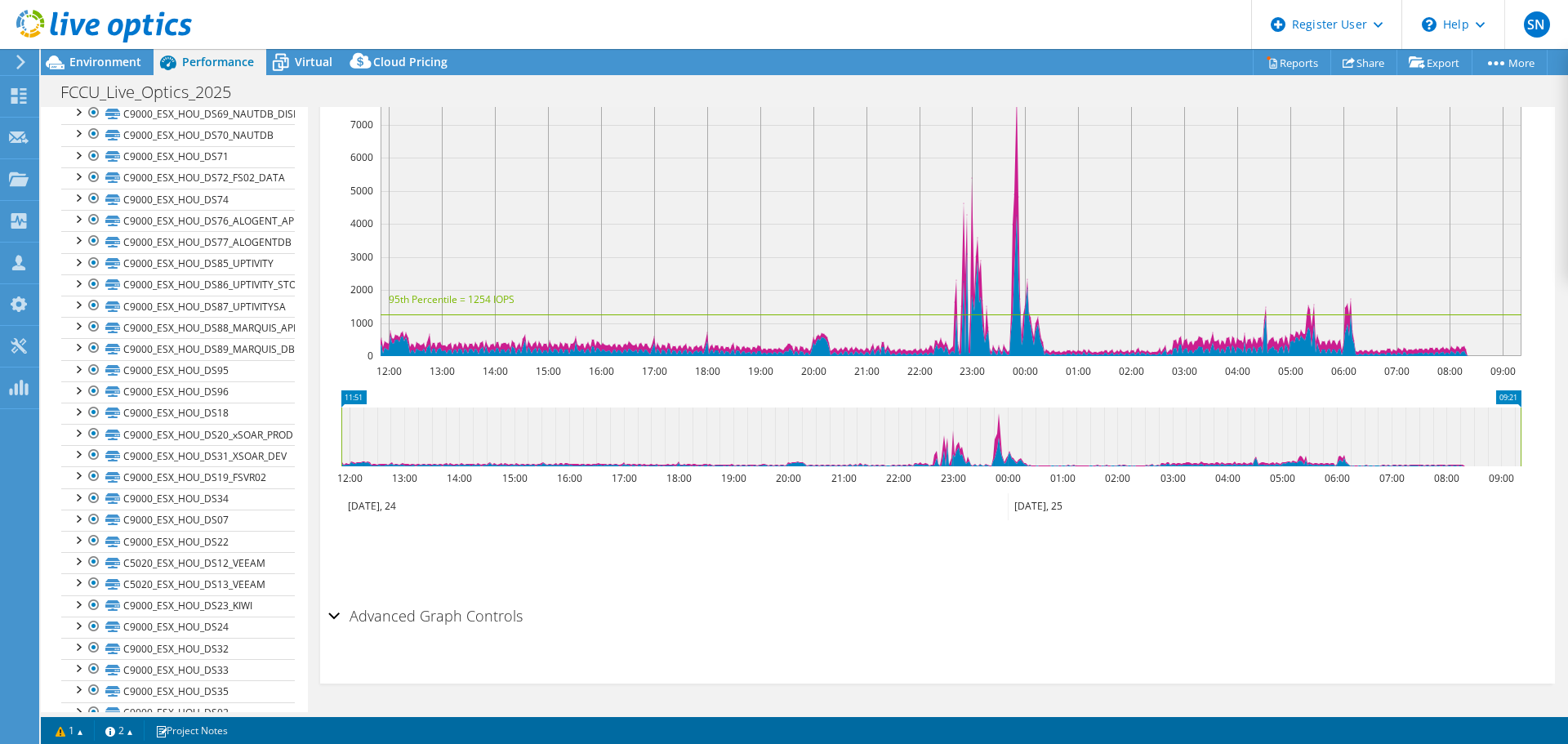
scroll to position [0, 0]
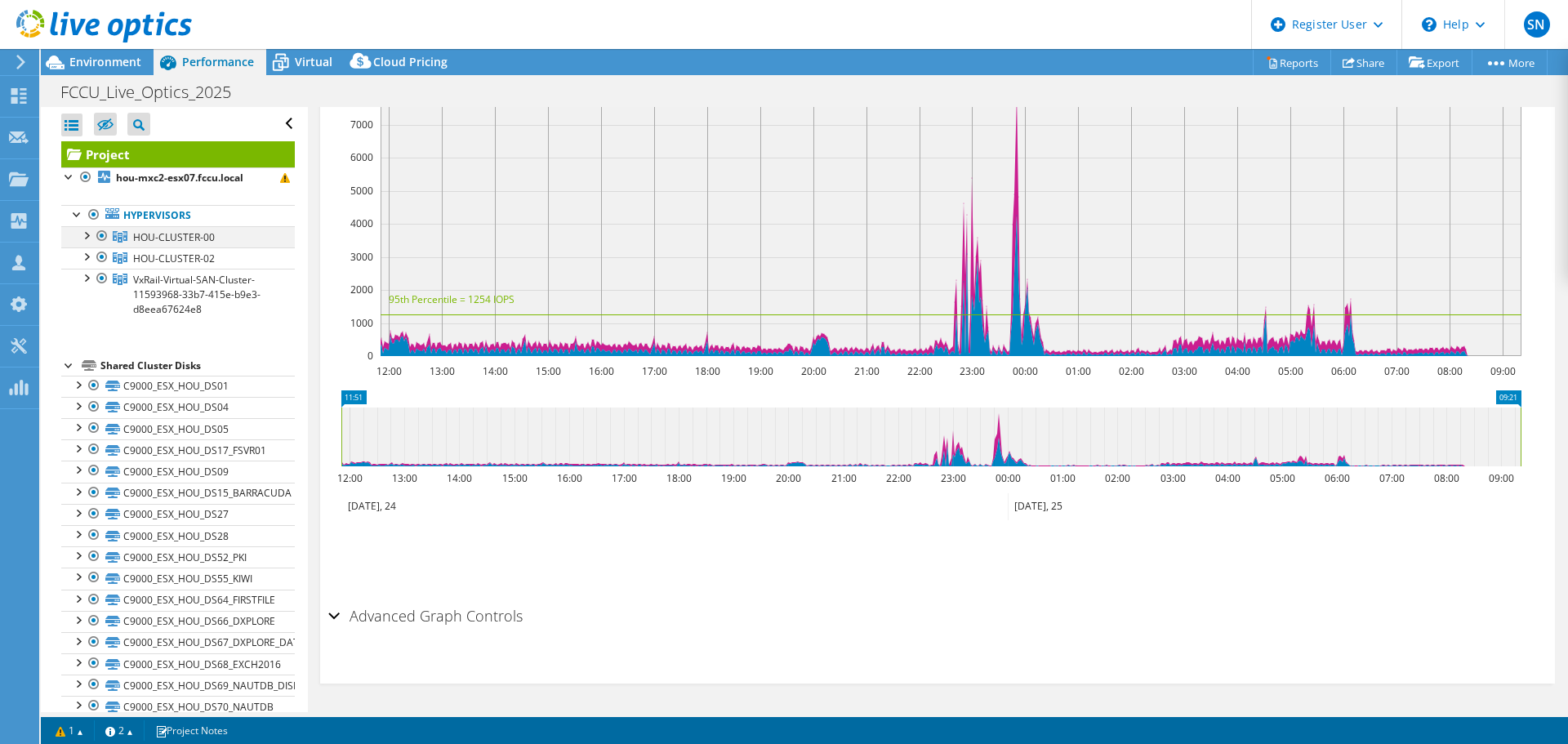
click at [85, 239] on div at bounding box center [85, 234] width 16 height 16
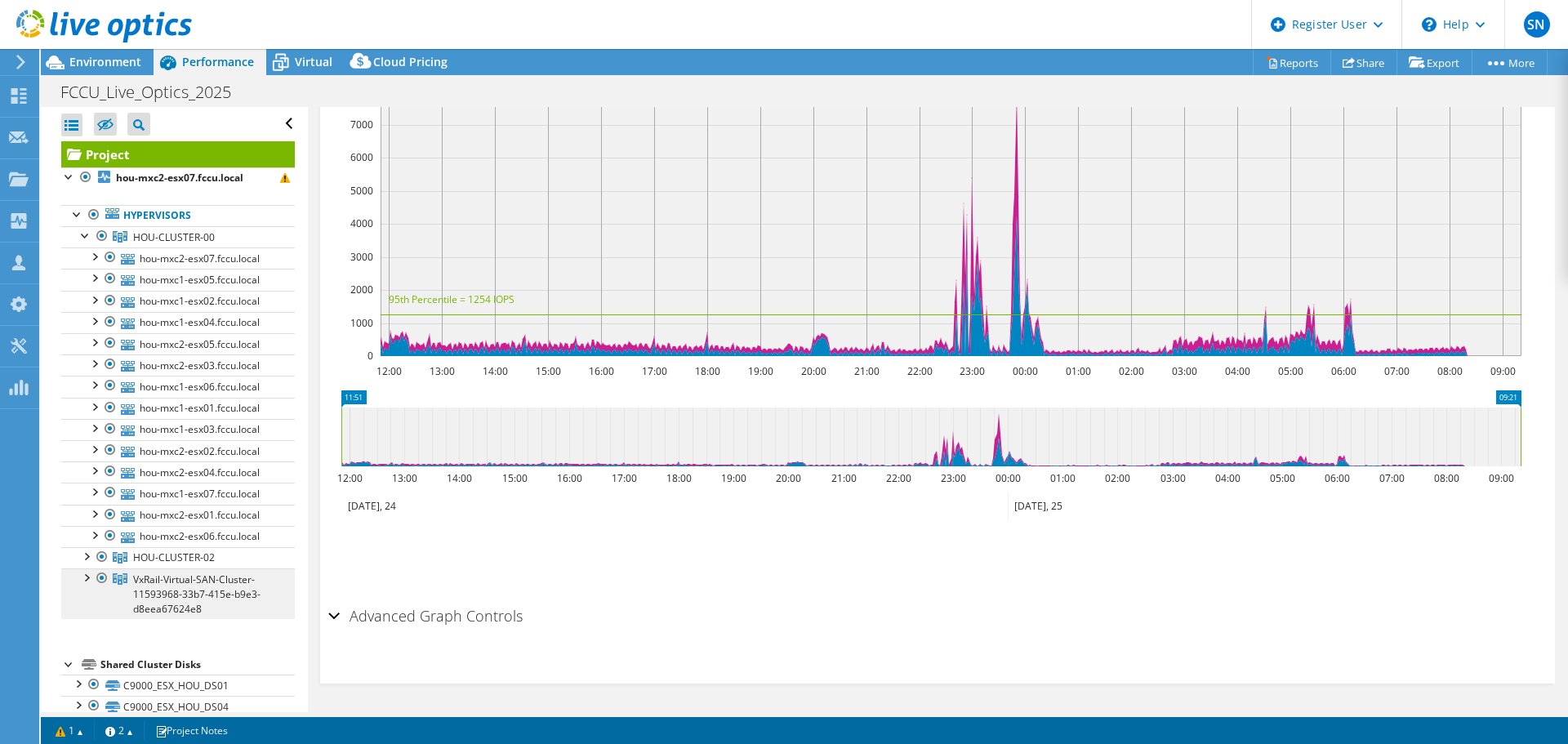
click at [210, 244] on span "VxRail-Virtual-SAN-Cluster-11593968-33b7-415e-b9e3-d8eea67624e8" at bounding box center [174, 237] width 82 height 14
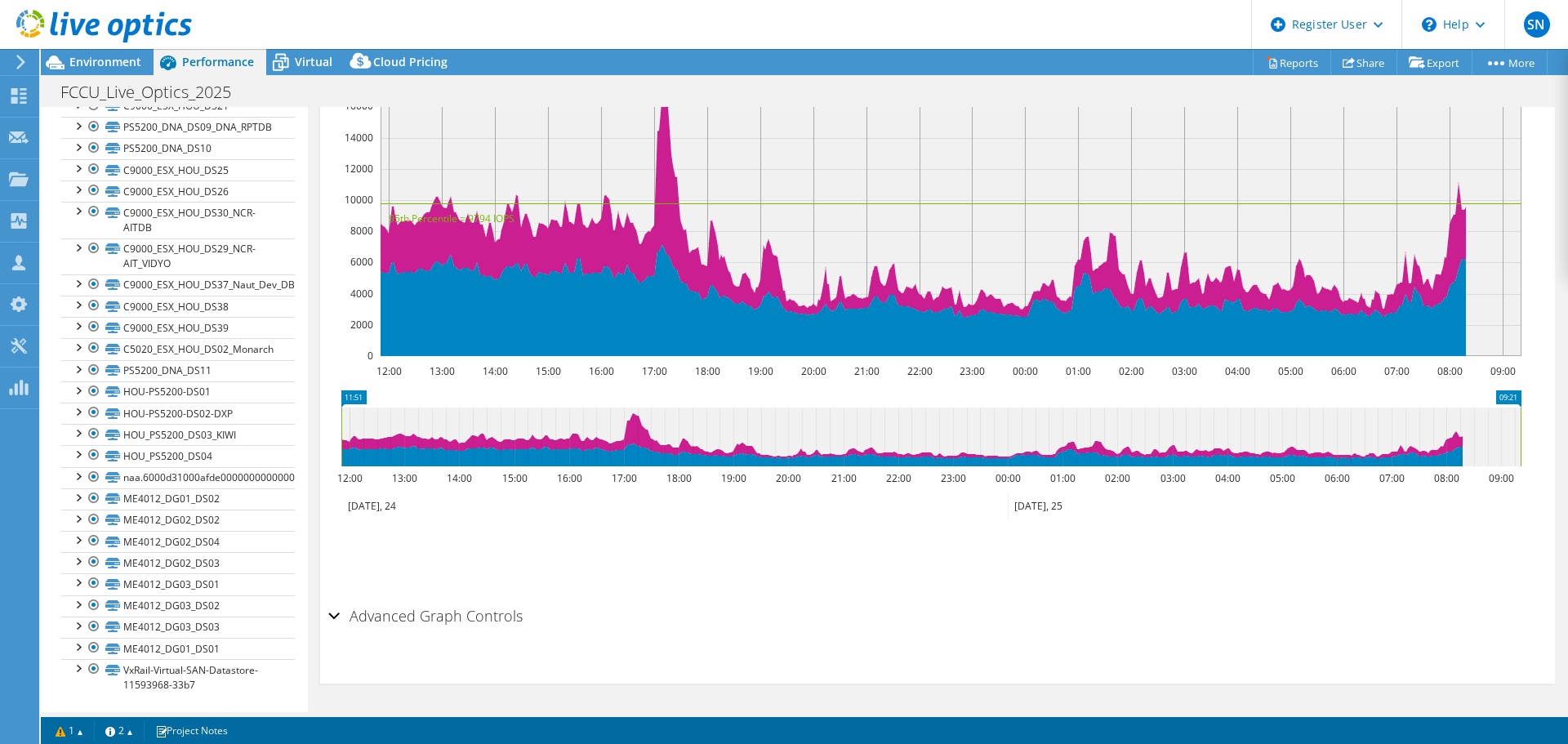
scroll to position [1896, 0]
click at [153, 671] on link "VxRail-Virtual-SAN-Datastore-11593968-33b7" at bounding box center [178, 675] width 233 height 36
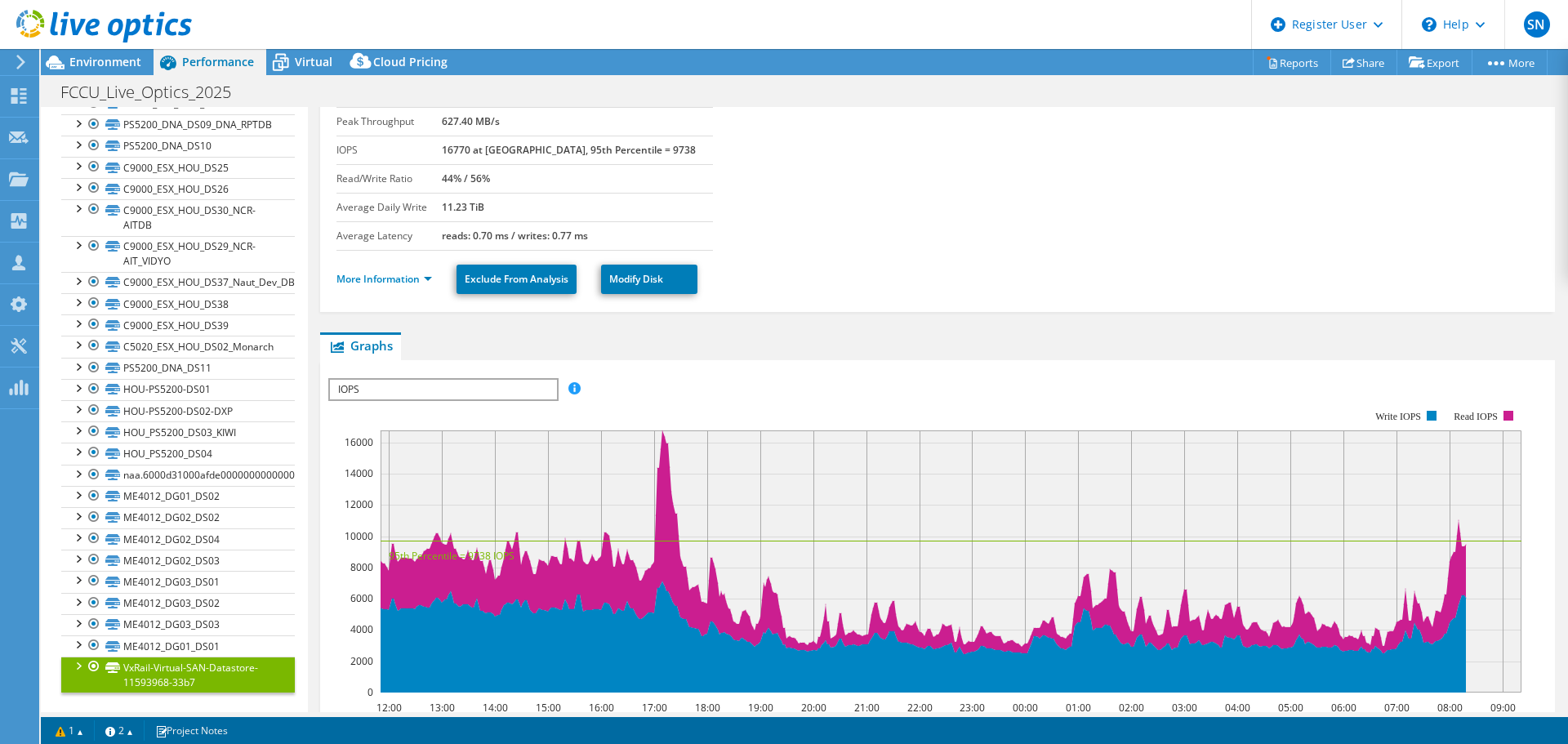
scroll to position [0, 0]
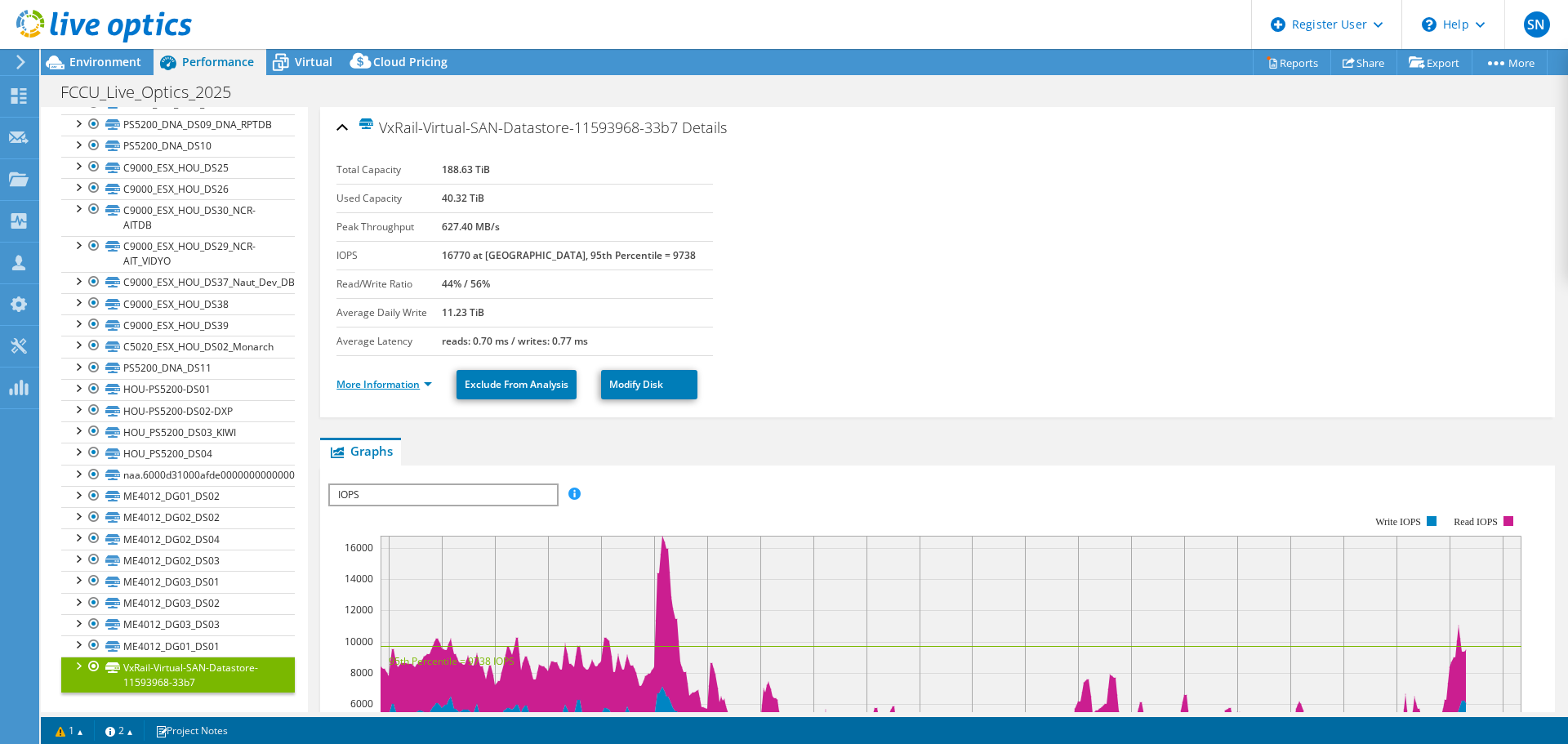
click at [409, 378] on link "More Information" at bounding box center [384, 385] width 95 height 14
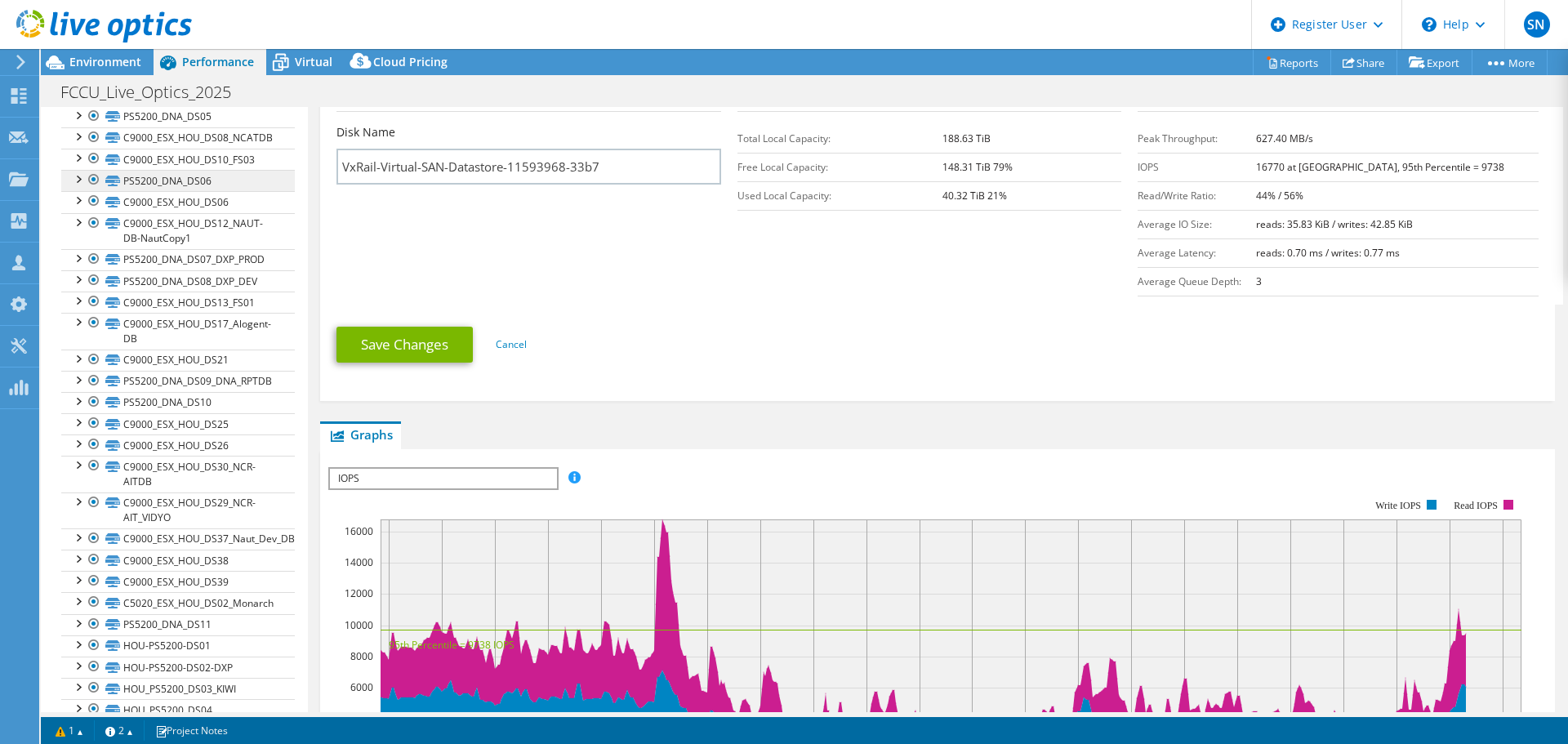
scroll to position [1896, 0]
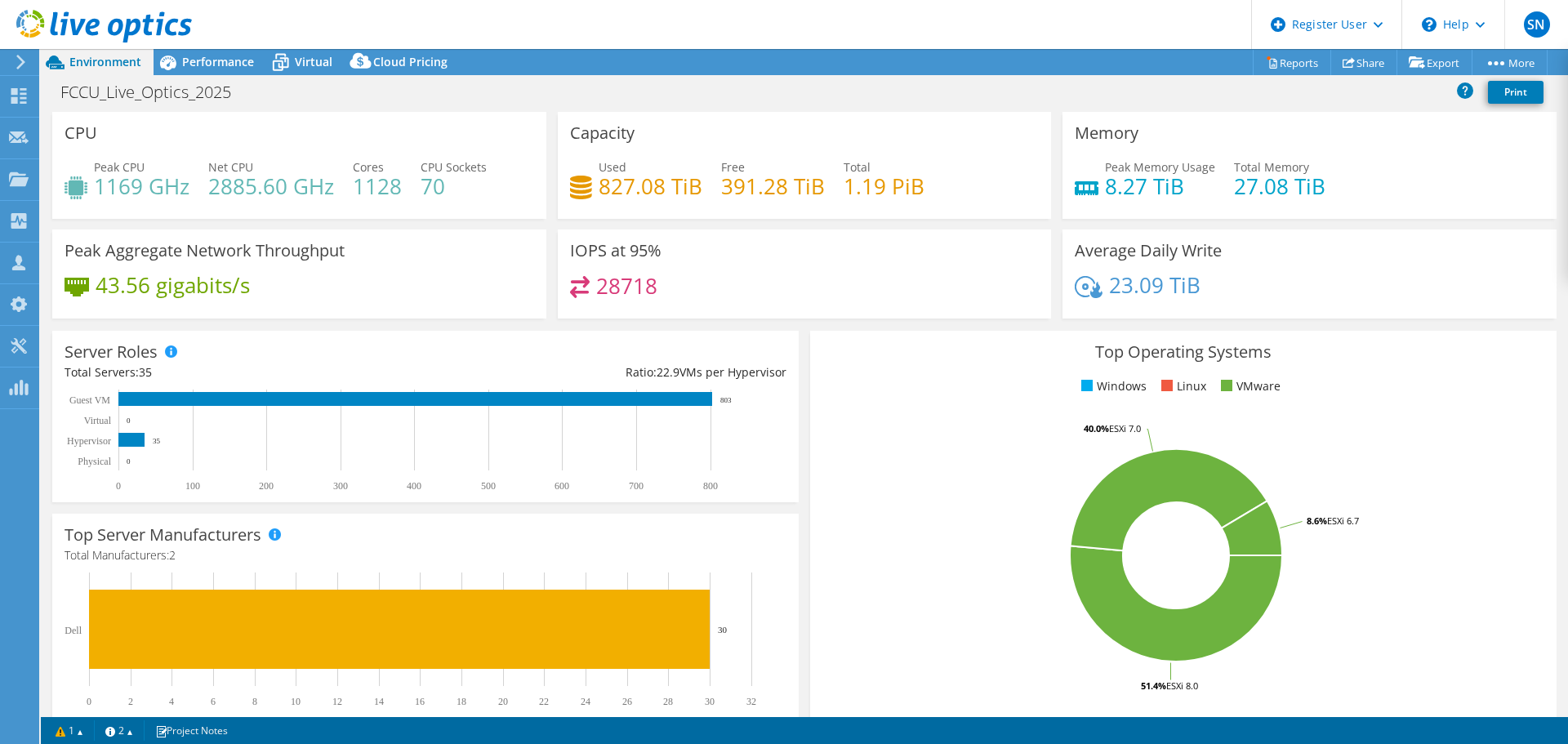
select select "USD"
